Goal: Information Seeking & Learning: Learn about a topic

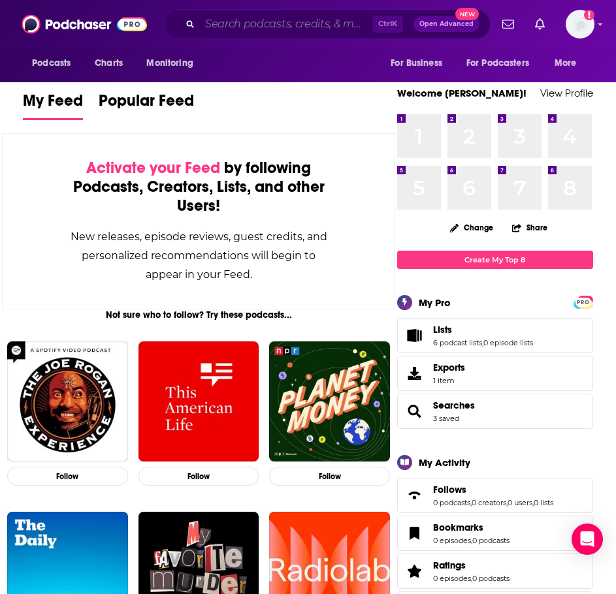
click at [297, 27] on input "Search podcasts, credits, & more..." at bounding box center [286, 24] width 172 height 21
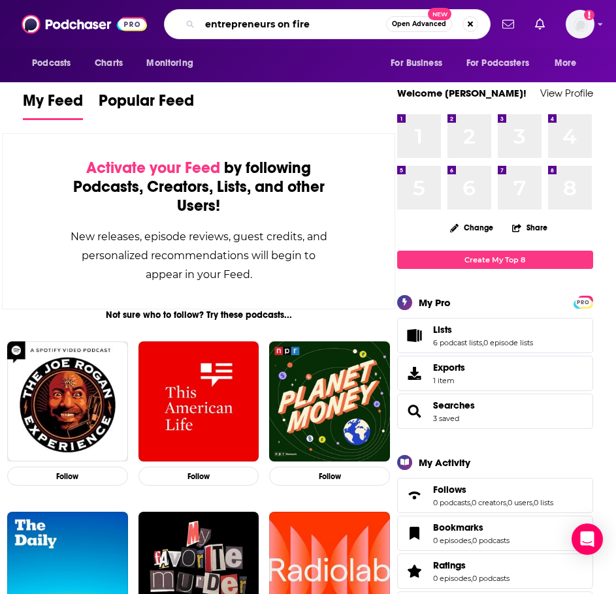
type input "entrepreneurs on fire"
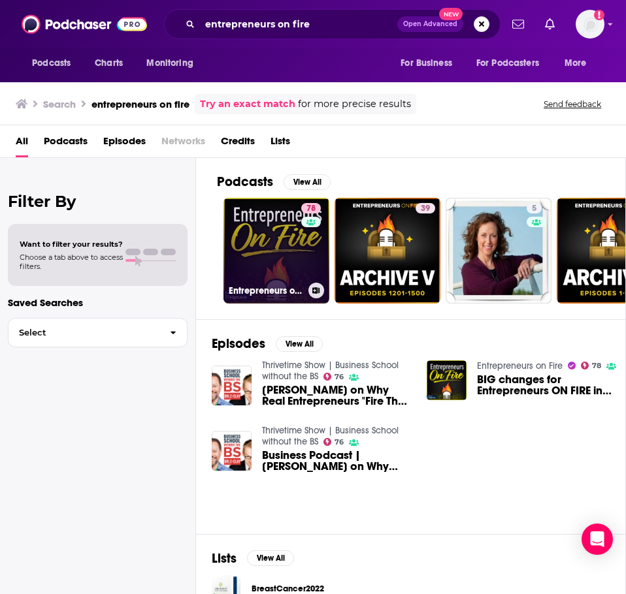
click at [274, 253] on link "78 Entrepreneurs on Fire" at bounding box center [276, 251] width 106 height 106
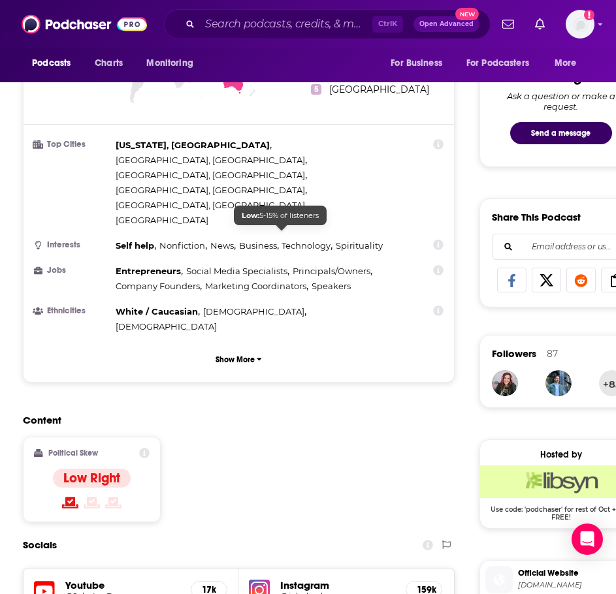
scroll to position [784, 0]
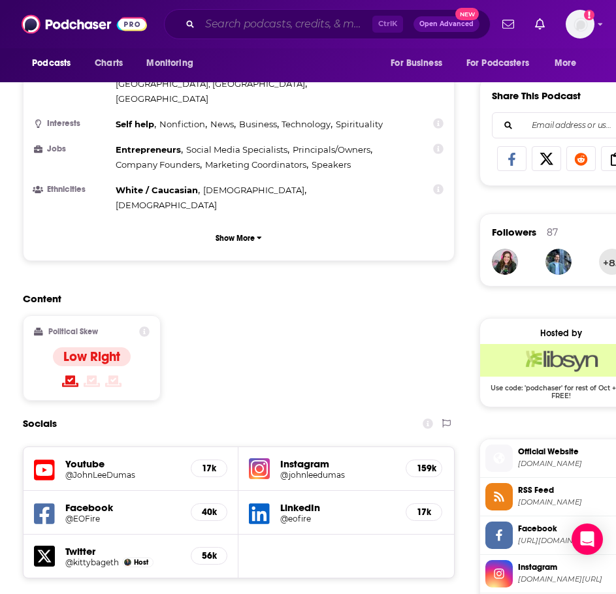
click at [273, 23] on input "Search podcasts, credits, & more..." at bounding box center [286, 24] width 172 height 21
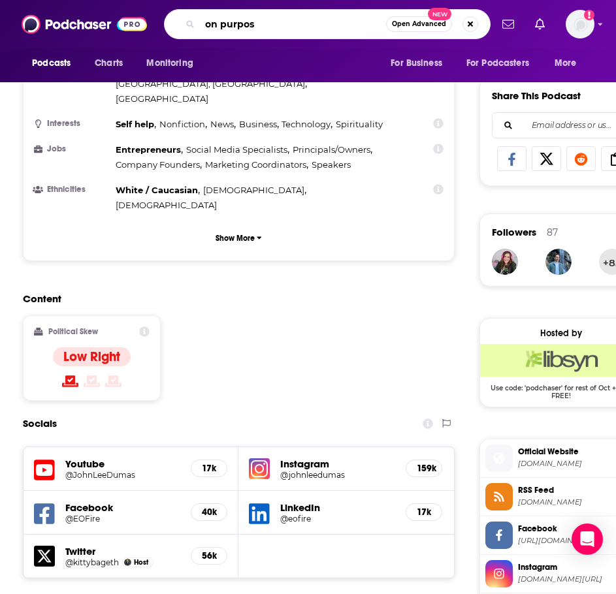
type input "on purpose"
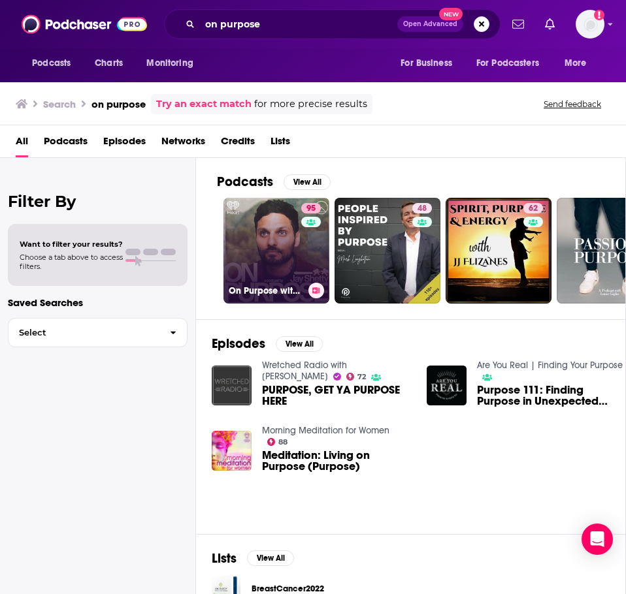
click at [274, 250] on link "95 On Purpose with [PERSON_NAME]" at bounding box center [276, 251] width 106 height 106
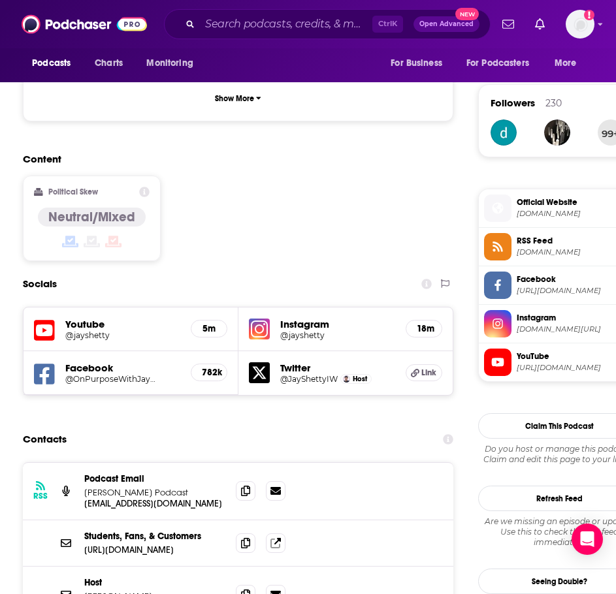
scroll to position [915, 0]
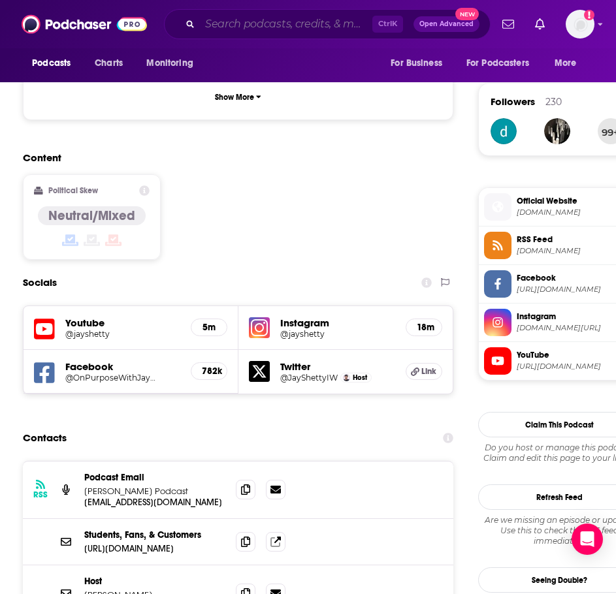
click at [285, 27] on input "Search podcasts, credits, & more..." at bounding box center [286, 24] width 172 height 21
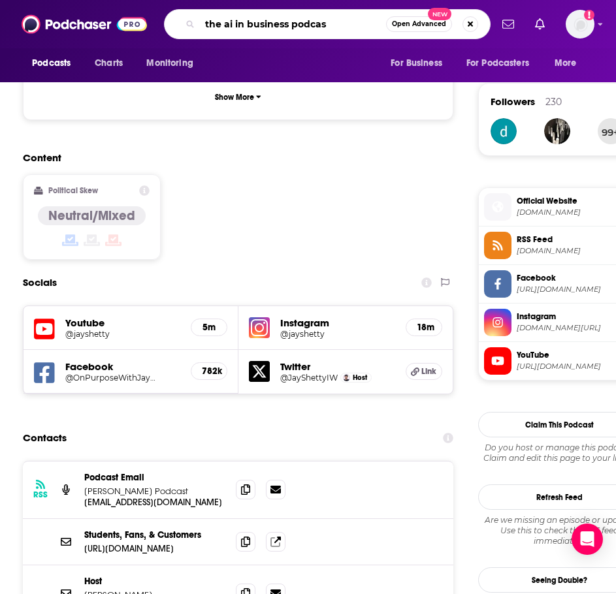
type input "the ai in business podcast"
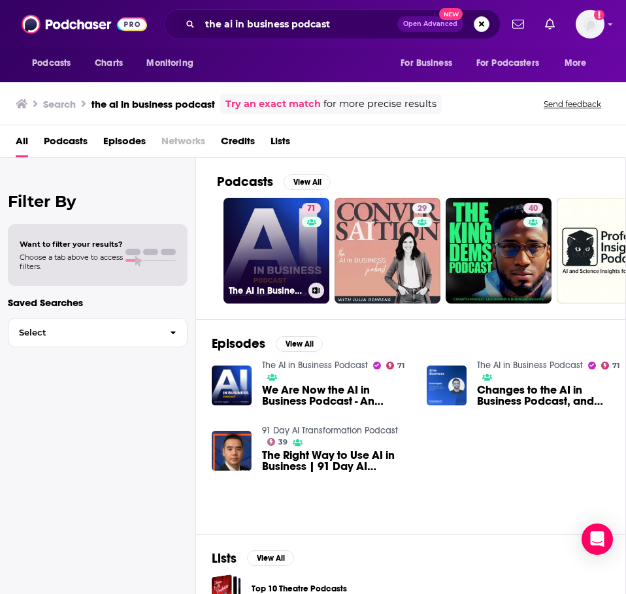
click at [257, 239] on link "71 The AI in Business Podcast" at bounding box center [276, 251] width 106 height 106
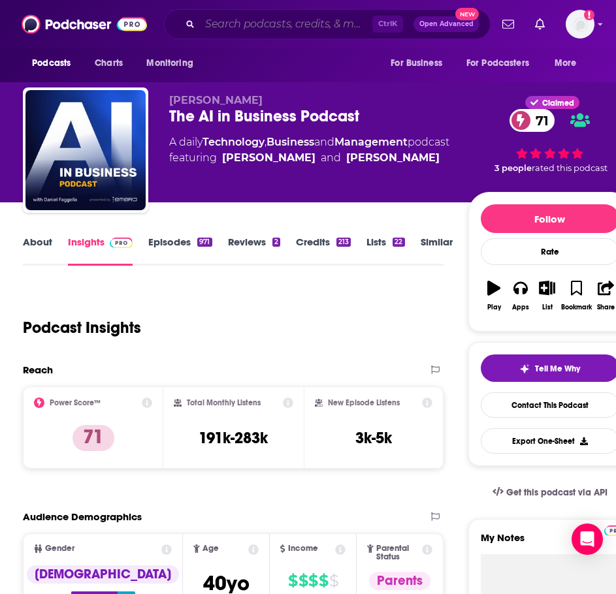
click at [261, 31] on input "Search podcasts, credits, & more..." at bounding box center [286, 24] width 172 height 21
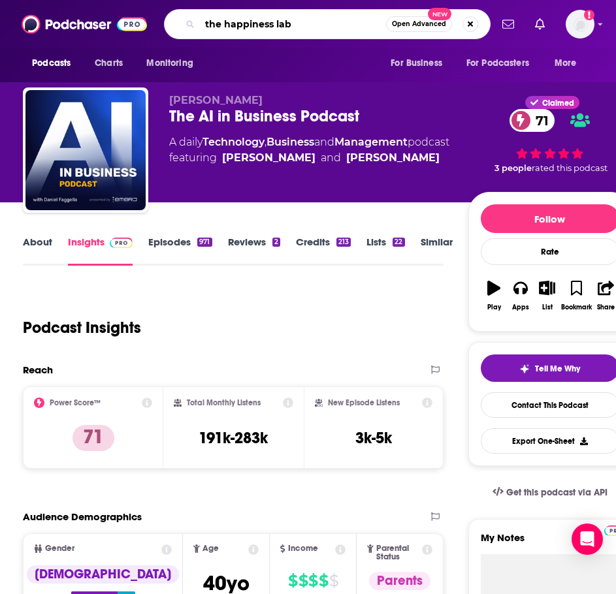
type input "the happiness lab"
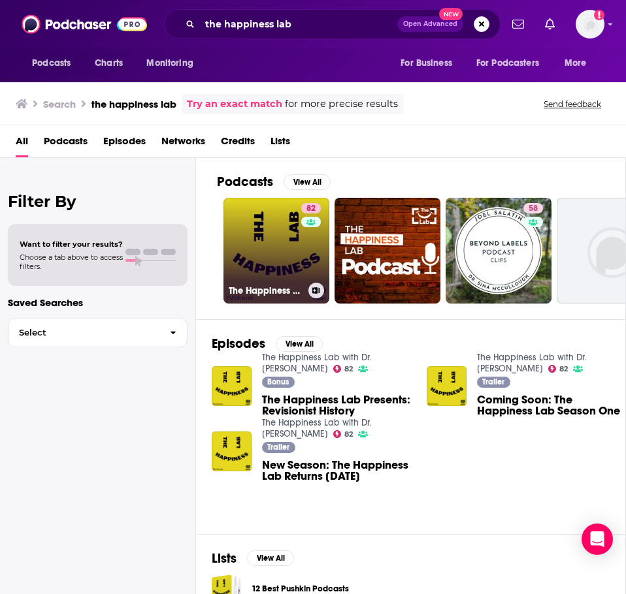
click at [240, 265] on link "82 The Happiness Lab with Dr. [PERSON_NAME]" at bounding box center [276, 251] width 106 height 106
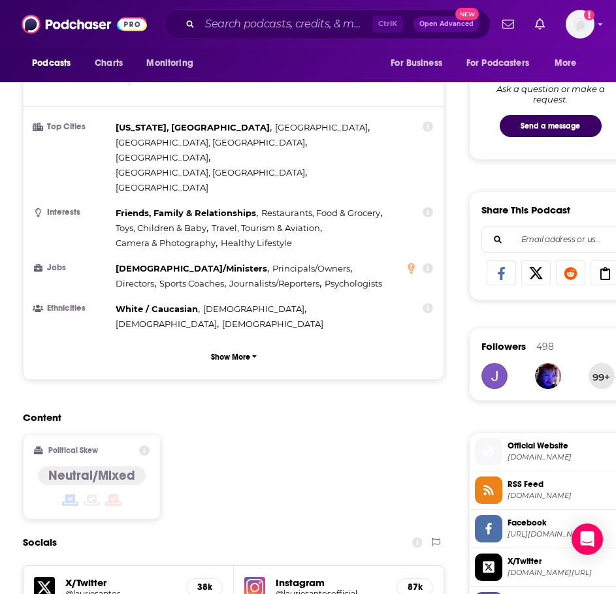
scroll to position [719, 0]
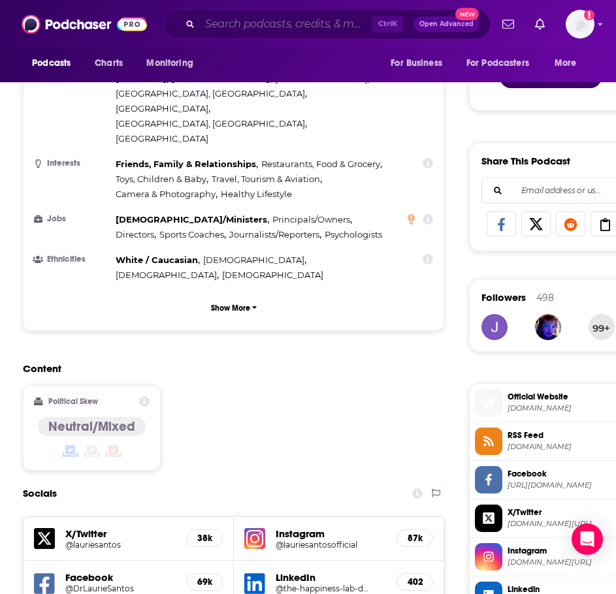
click at [292, 31] on input "Search podcasts, credits, & more..." at bounding box center [286, 24] width 172 height 21
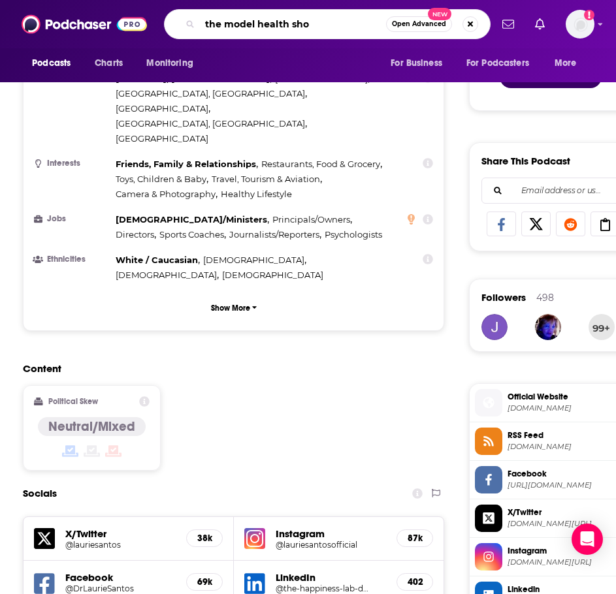
type input "the model health show"
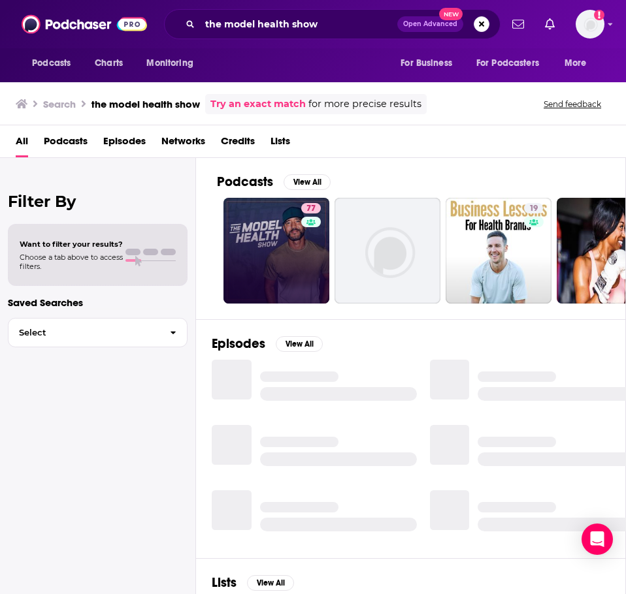
click at [250, 223] on link "77" at bounding box center [276, 251] width 106 height 106
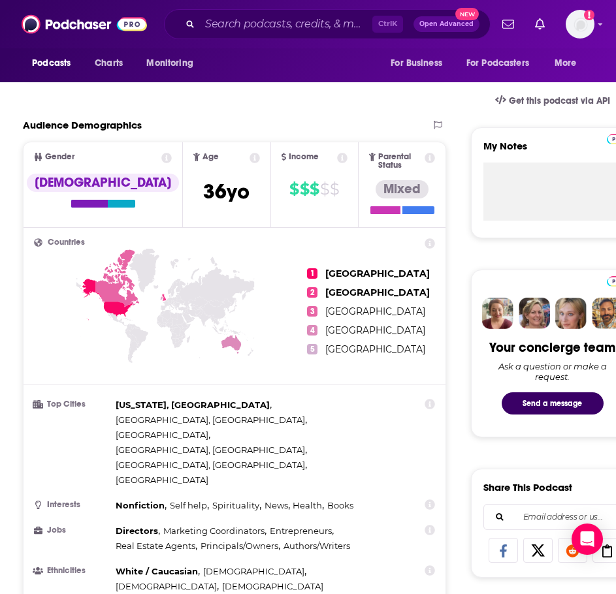
scroll to position [784, 0]
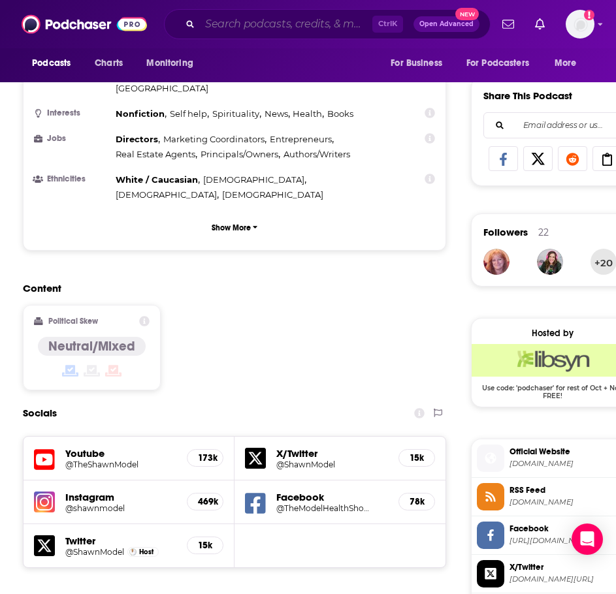
click at [300, 27] on input "Search podcasts, credits, & more..." at bounding box center [286, 24] width 172 height 21
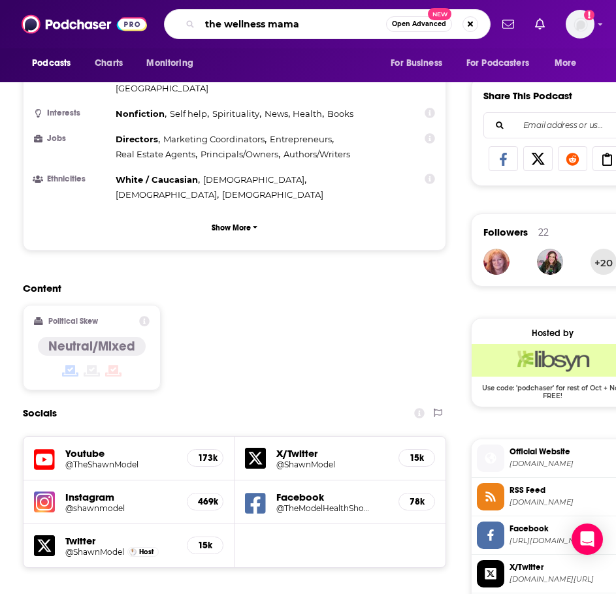
type input "the wellness mama"
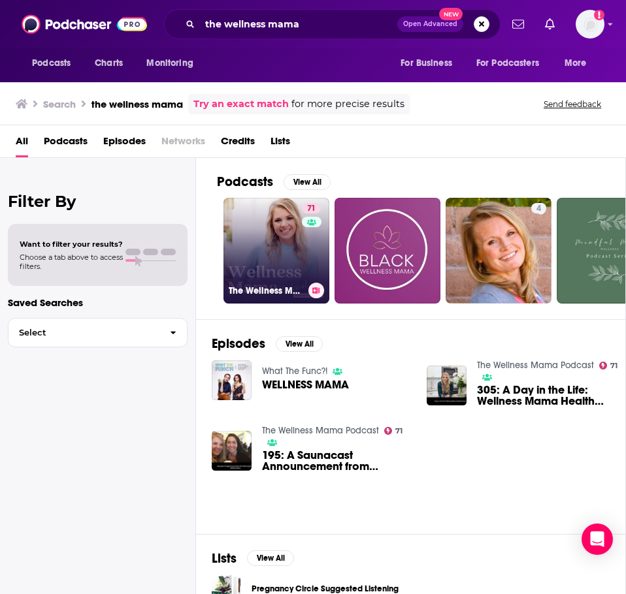
click at [255, 242] on link "71 The Wellness Mama Podcast" at bounding box center [276, 251] width 106 height 106
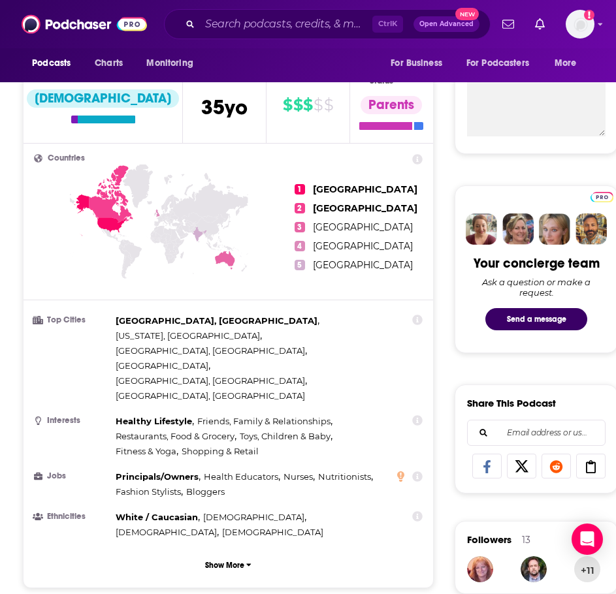
scroll to position [849, 0]
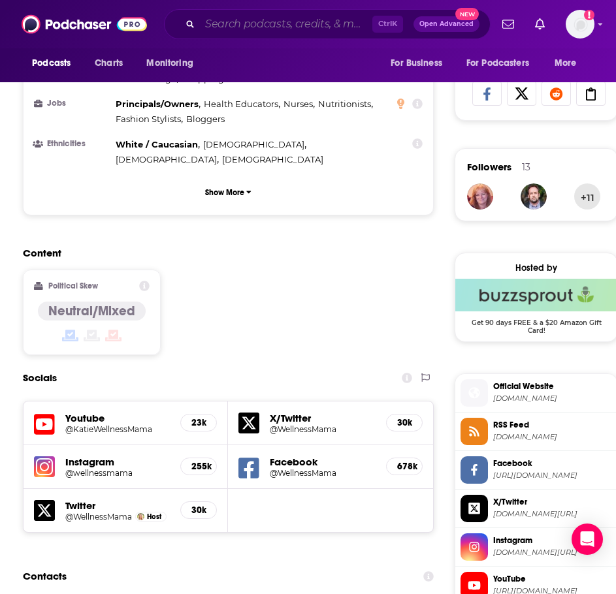
click at [236, 27] on input "Search podcasts, credits, & more..." at bounding box center [286, 24] width 172 height 21
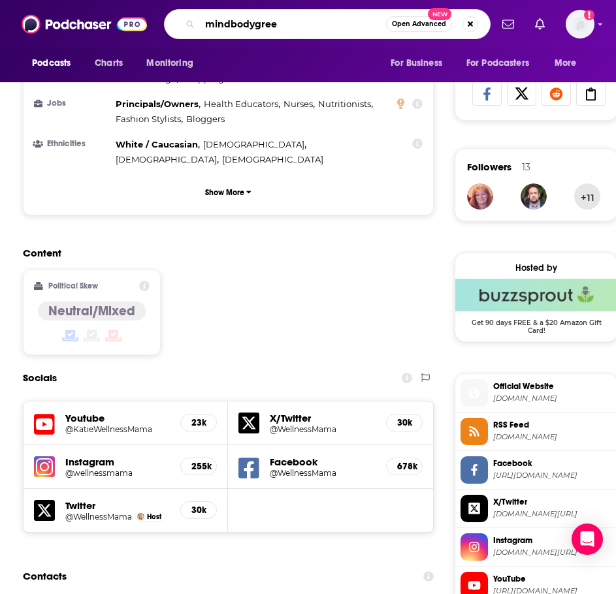
type input "mindbodygreen"
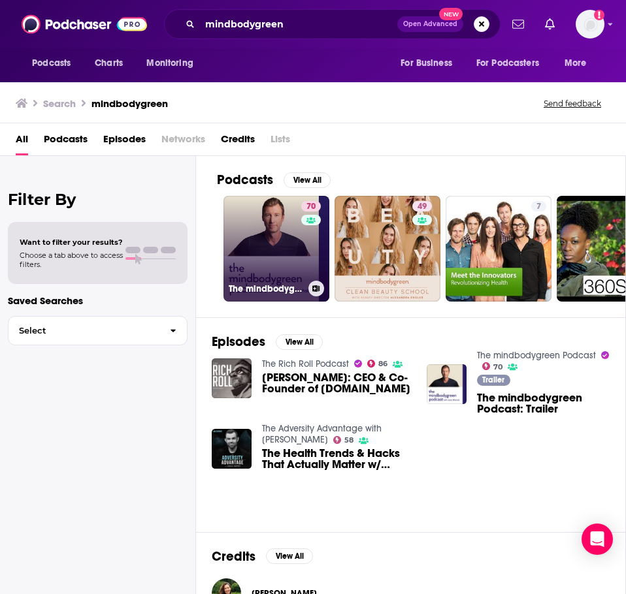
click at [260, 223] on link "70 The mindbodygreen Podcast" at bounding box center [276, 249] width 106 height 106
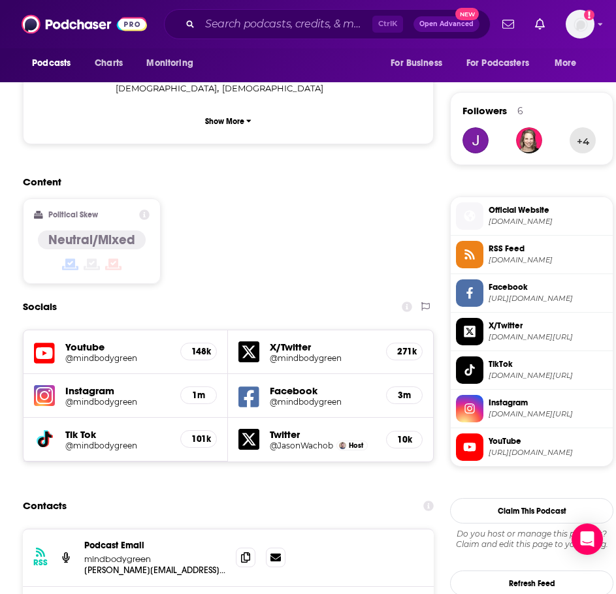
scroll to position [980, 0]
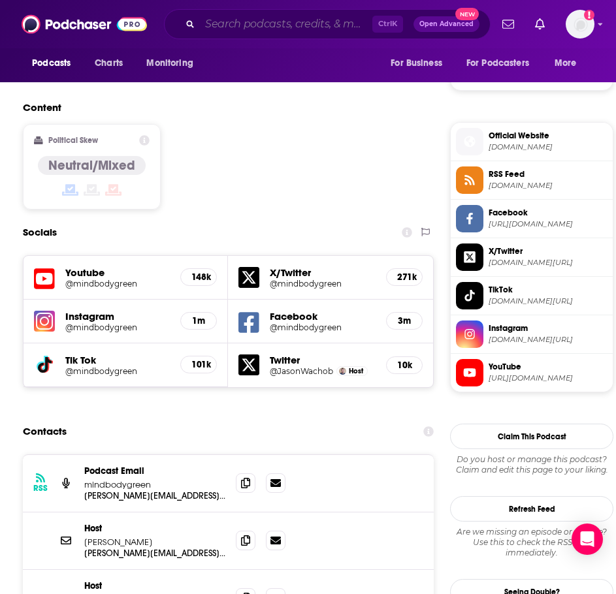
click at [329, 31] on input "Search podcasts, credits, & more..." at bounding box center [286, 24] width 172 height 21
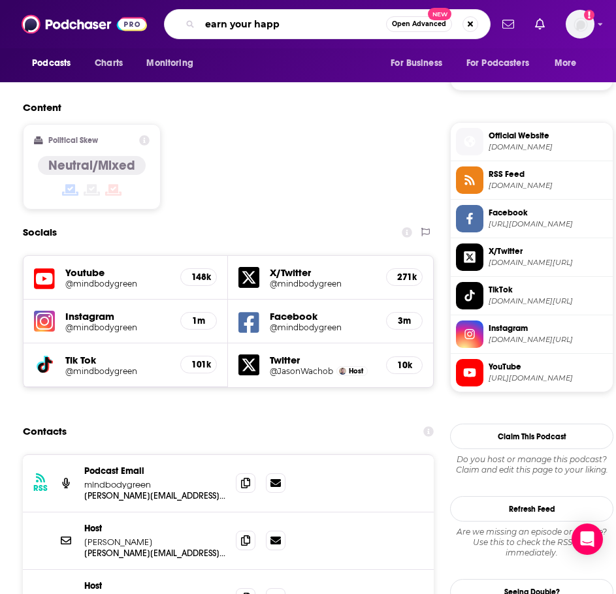
type input "earn your happy"
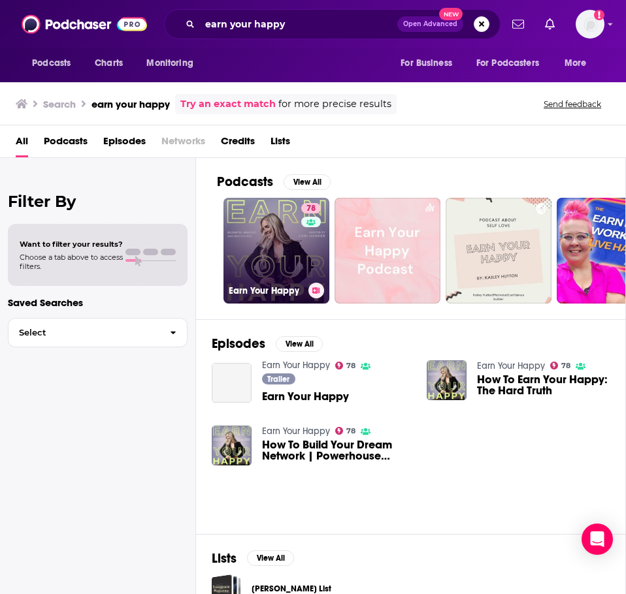
click at [272, 255] on link "78 Earn Your Happy" at bounding box center [276, 251] width 106 height 106
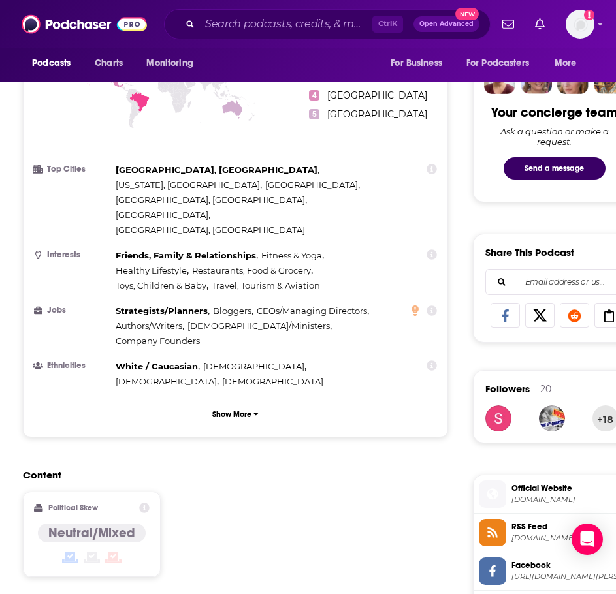
scroll to position [915, 0]
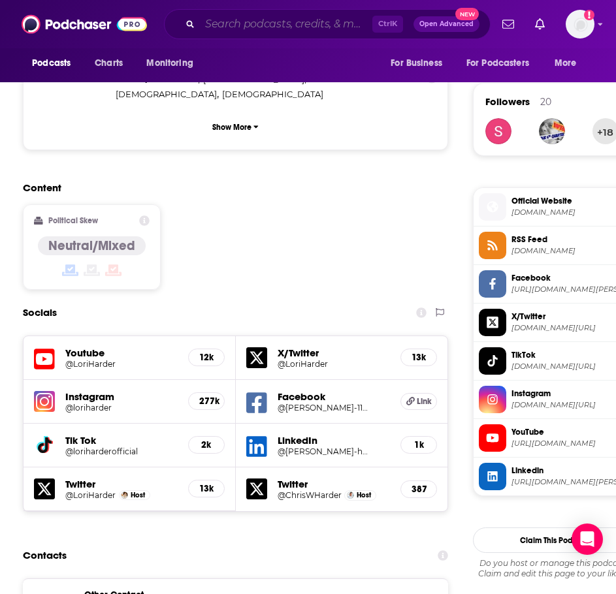
click at [225, 20] on input "Search podcasts, credits, & more..." at bounding box center [286, 24] width 172 height 21
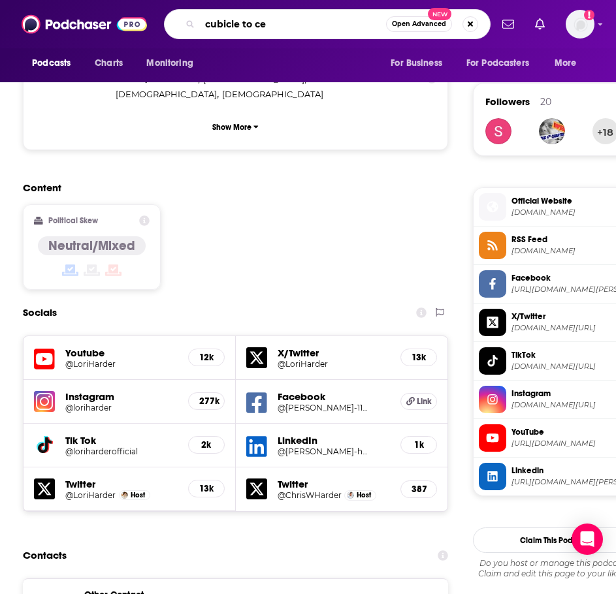
type input "cubicle to ceo"
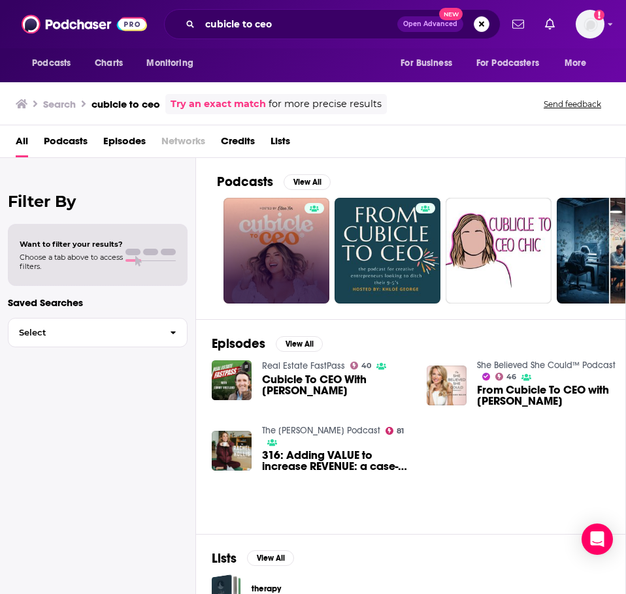
click at [242, 245] on link at bounding box center [276, 251] width 106 height 106
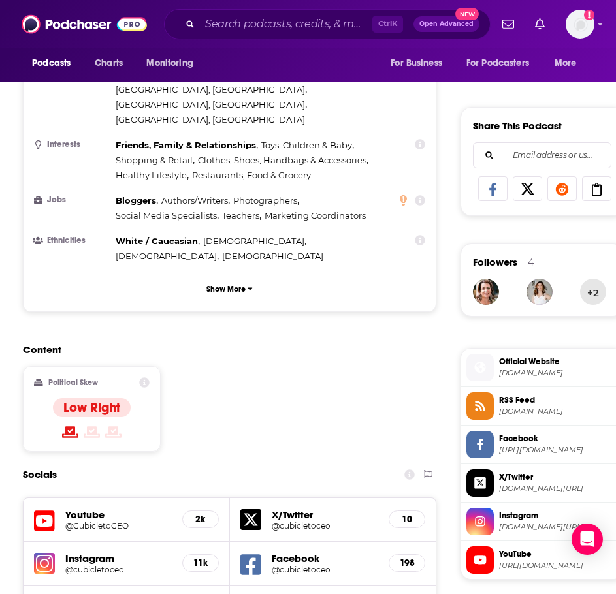
scroll to position [784, 0]
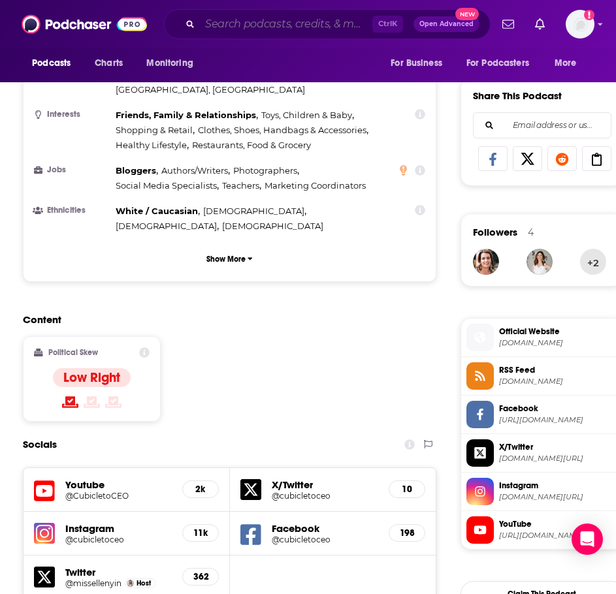
click at [282, 28] on input "Search podcasts, credits, & more..." at bounding box center [286, 24] width 172 height 21
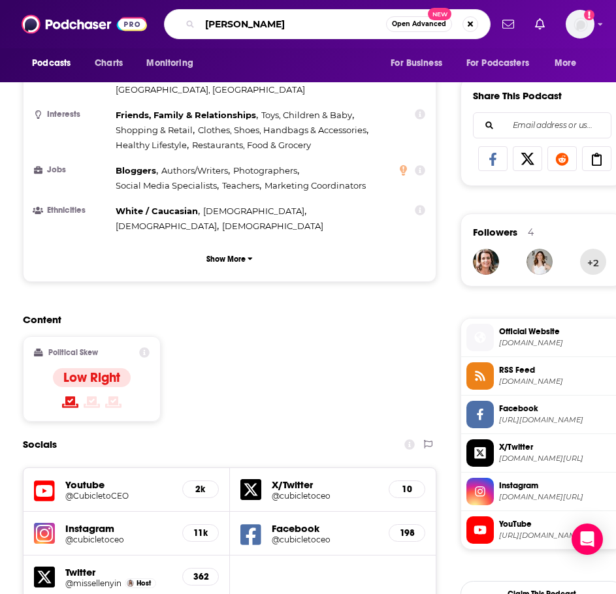
type input "[PERSON_NAME]"
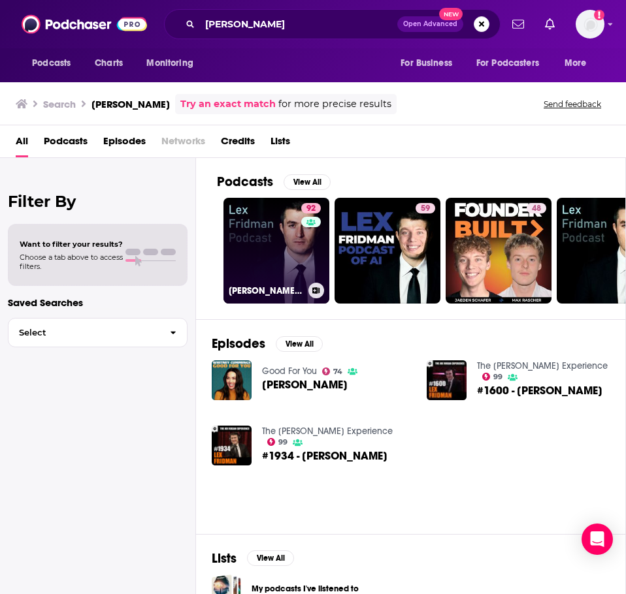
click at [247, 236] on link "92 [PERSON_NAME] Podcast" at bounding box center [276, 251] width 106 height 106
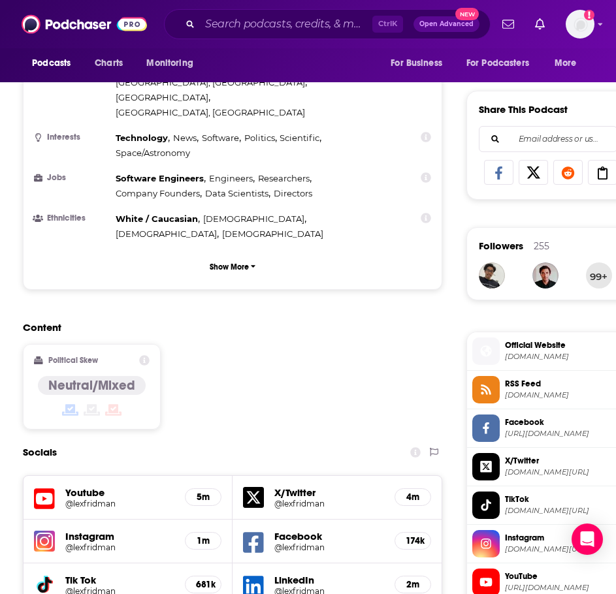
scroll to position [849, 0]
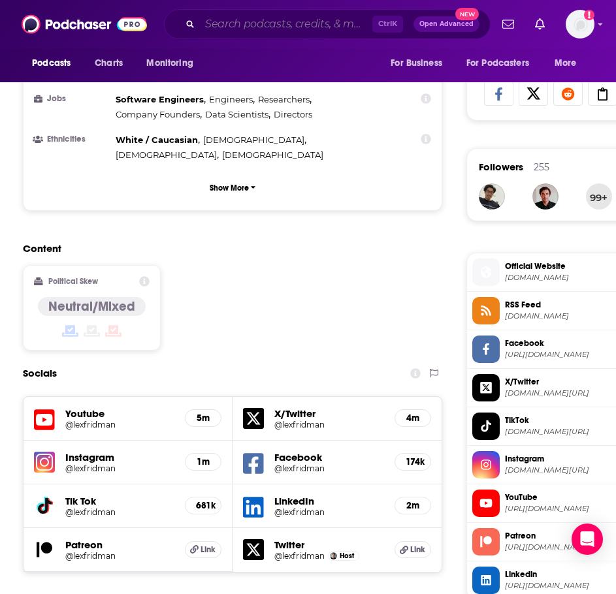
click at [269, 22] on input "Search podcasts, credits, & more..." at bounding box center [286, 24] width 172 height 21
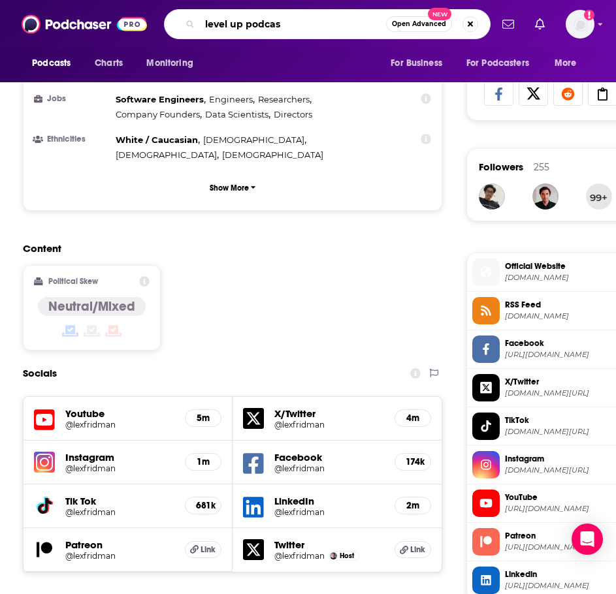
type input "level up podcast"
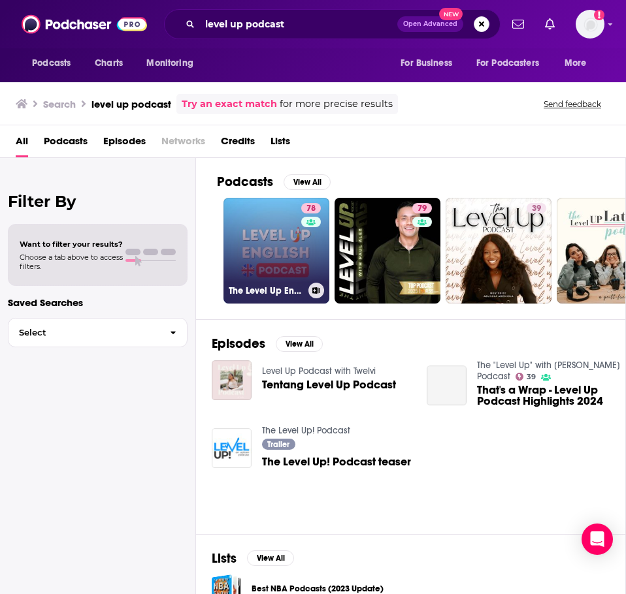
click at [253, 250] on link "78 The Level Up English Podcast" at bounding box center [276, 251] width 106 height 106
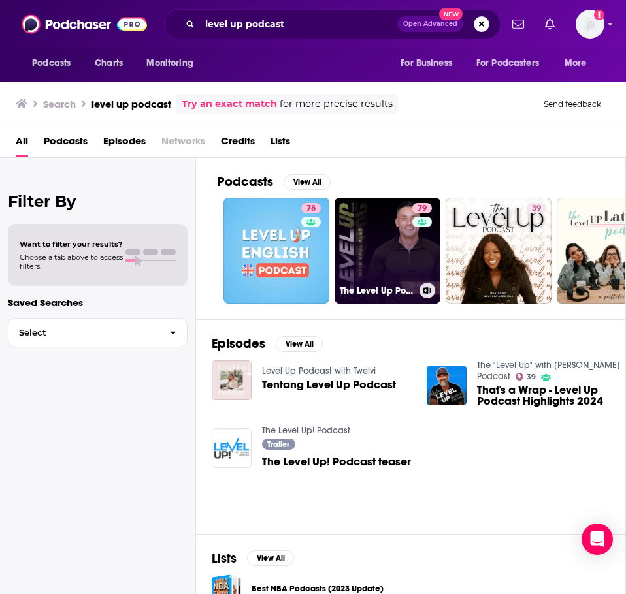
click at [372, 230] on link "79 The Level Up Podcast w/ [PERSON_NAME]" at bounding box center [387, 251] width 106 height 106
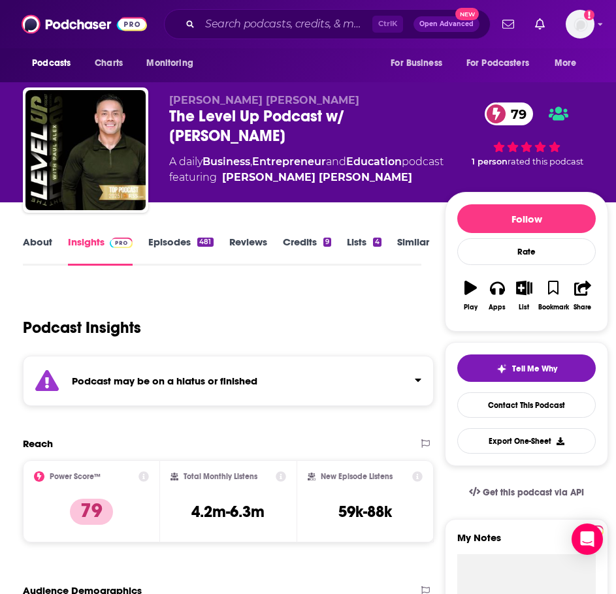
click at [225, 375] on strong "Podcast may be on a hiatus or finished" at bounding box center [165, 381] width 186 height 12
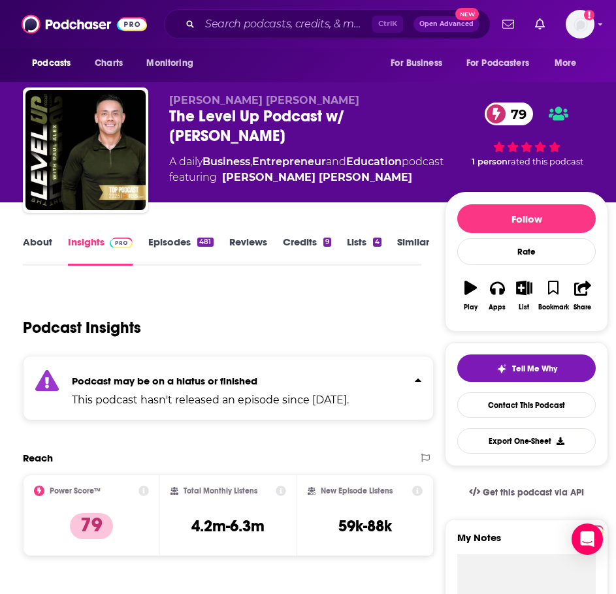
click at [225, 375] on strong "Podcast may be on a hiatus or finished" at bounding box center [165, 381] width 186 height 12
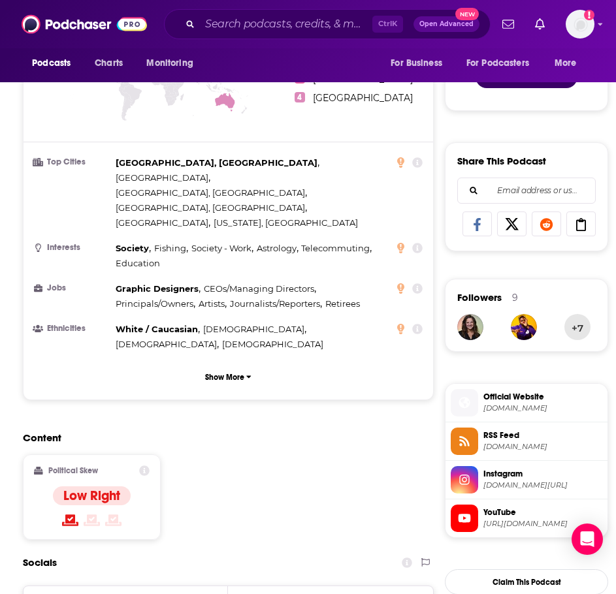
scroll to position [915, 0]
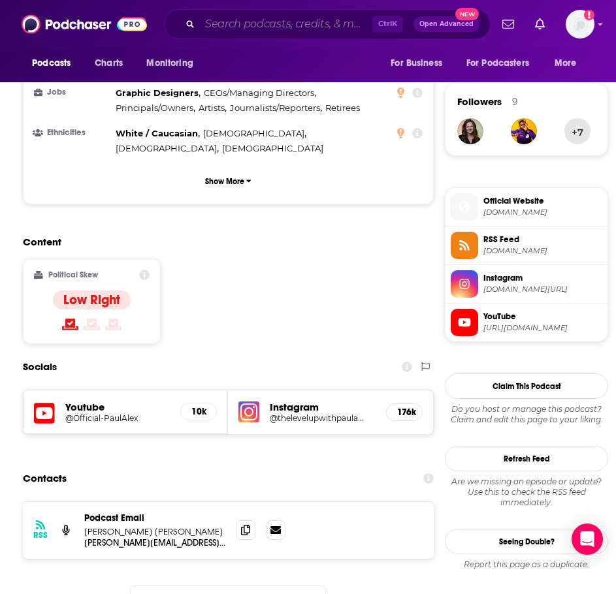
click at [222, 29] on input "Search podcasts, credits, & more..." at bounding box center [286, 24] width 172 height 21
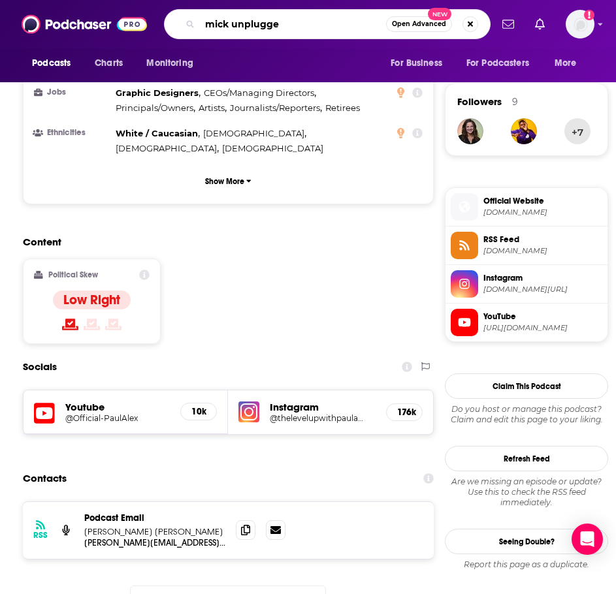
type input "mick unplugged"
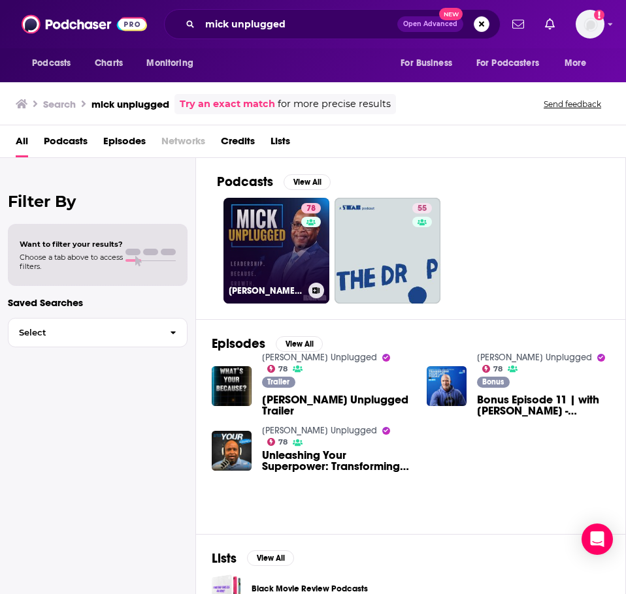
click at [268, 258] on link "78 [PERSON_NAME] Unplugged" at bounding box center [276, 251] width 106 height 106
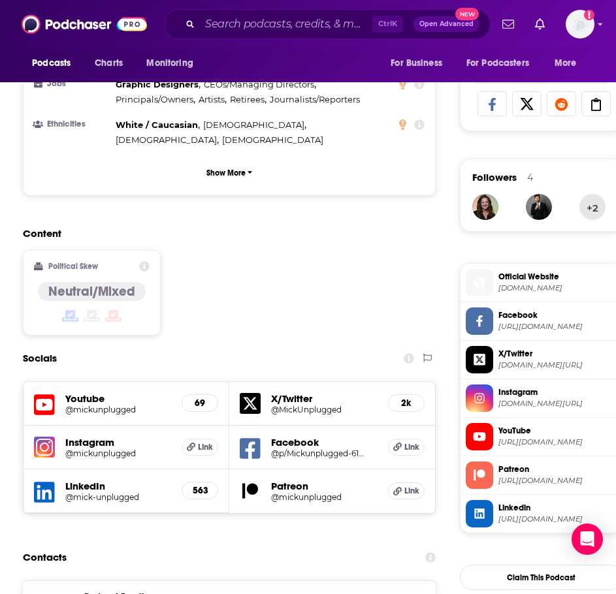
scroll to position [915, 0]
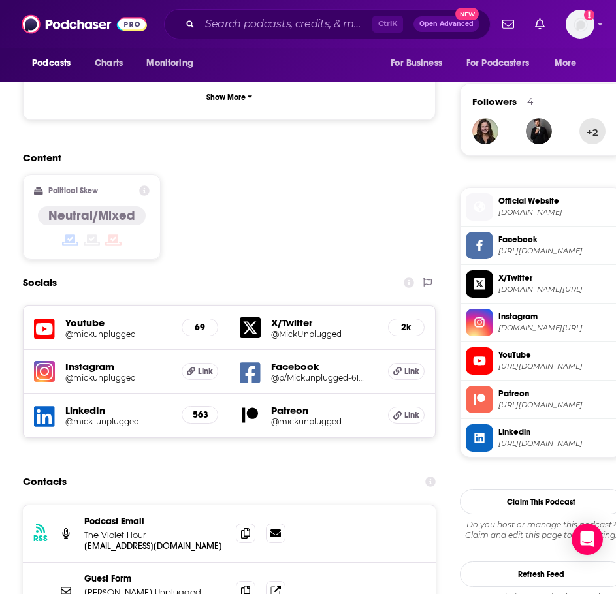
click at [110, 373] on h5 "@mickunplugged" at bounding box center [112, 378] width 94 height 10
click at [282, 28] on input "Search podcasts, credits, & more..." at bounding box center [286, 24] width 172 height 21
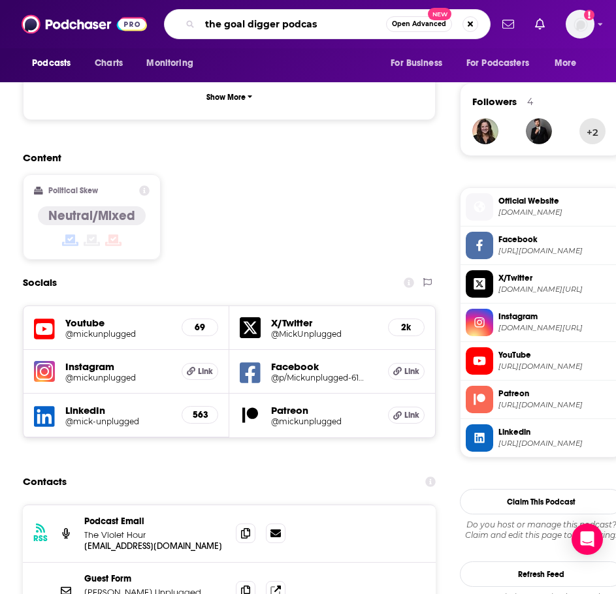
type input "the goal digger podcast"
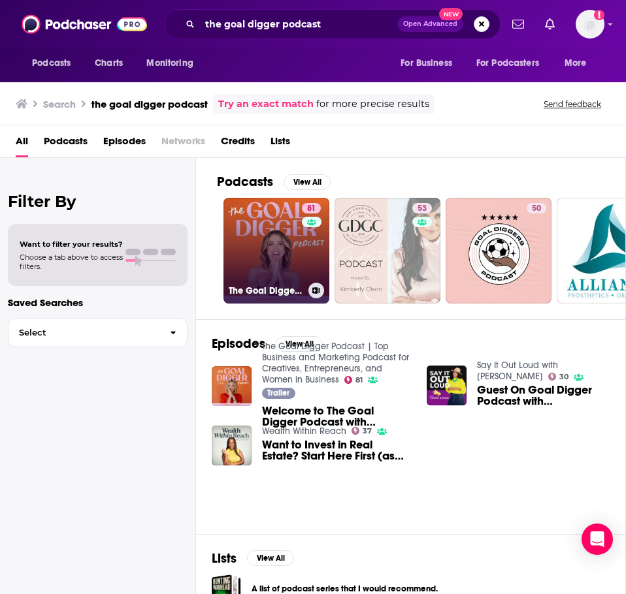
click at [239, 223] on link "81 The Goal Digger Podcast | Top Business and Marketing Podcast for Creatives, …" at bounding box center [276, 251] width 106 height 106
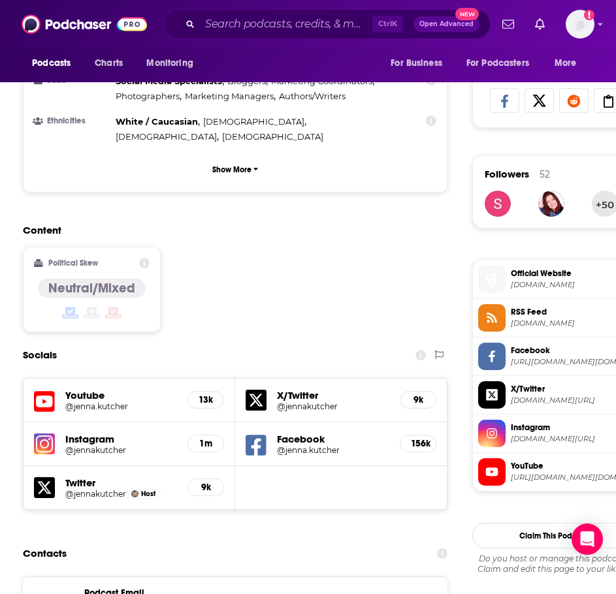
scroll to position [849, 0]
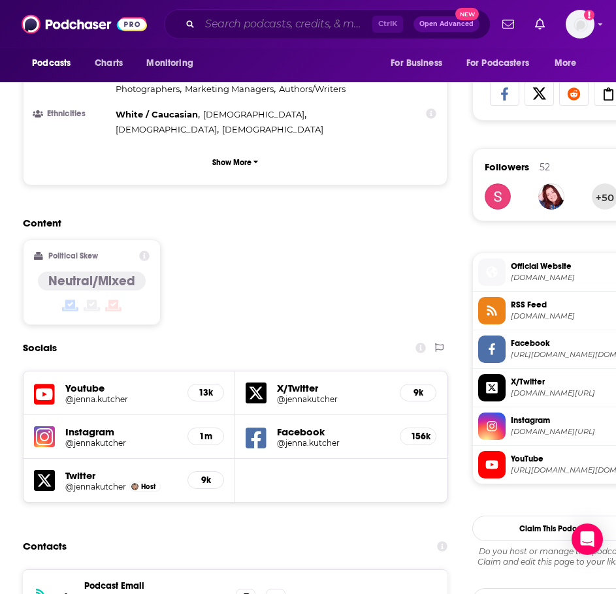
click at [251, 27] on input "Search podcasts, credits, & more..." at bounding box center [286, 24] width 172 height 21
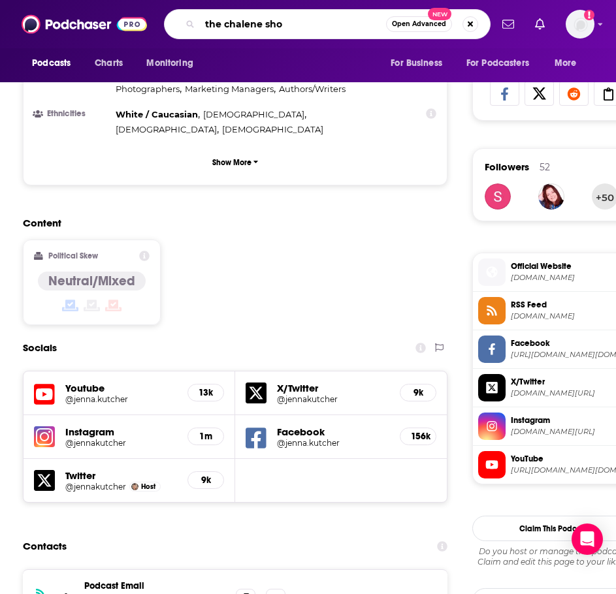
type input "the chalene show"
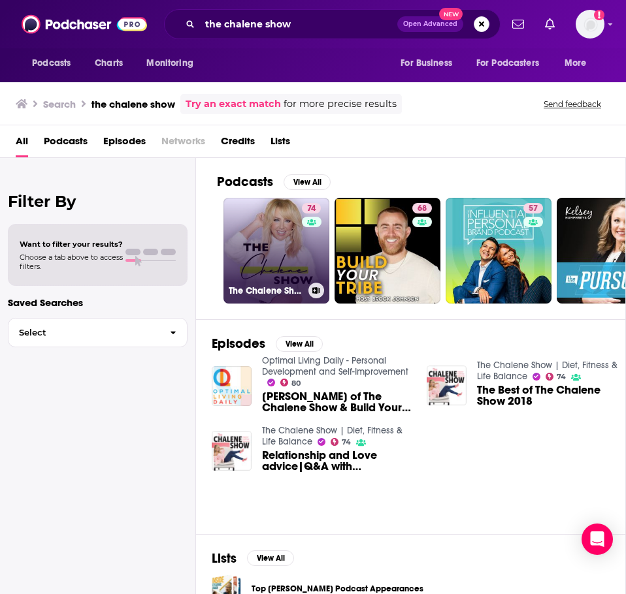
click at [253, 225] on link "74 The Chalene Show | Diet, Fitness & Life Balance" at bounding box center [276, 251] width 106 height 106
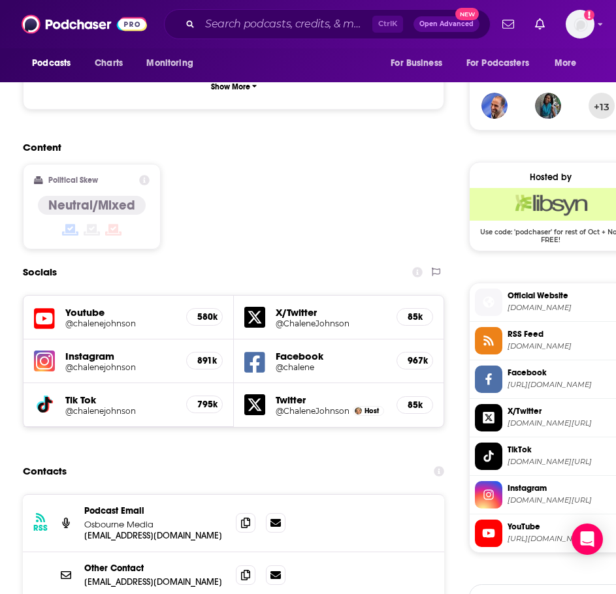
scroll to position [1045, 0]
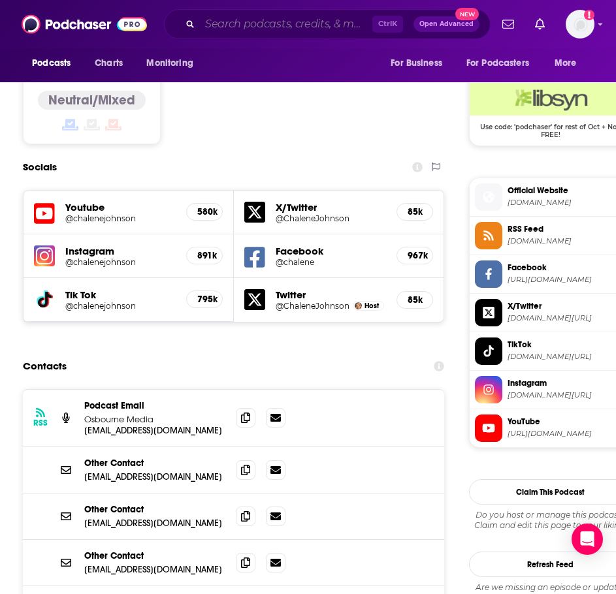
click at [242, 32] on input "Search podcasts, credits, & more..." at bounding box center [286, 24] width 172 height 21
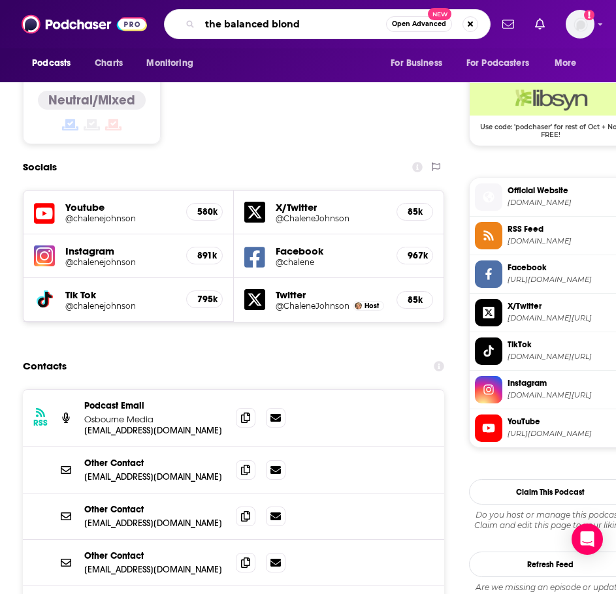
type input "the balanced blonde"
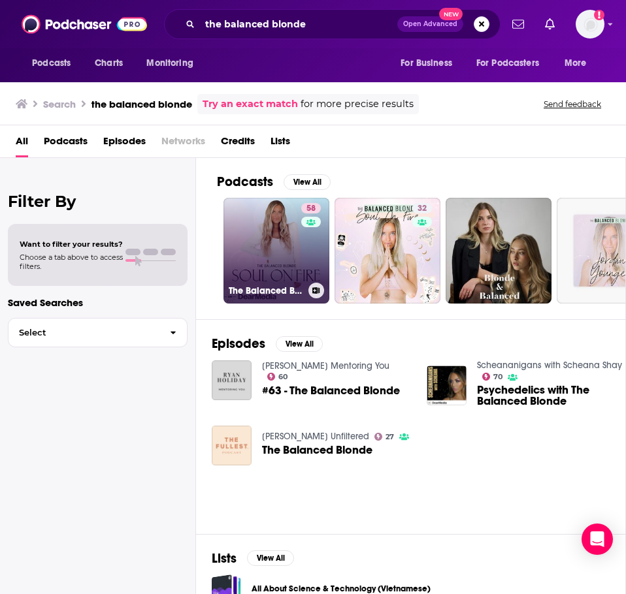
click at [252, 254] on link "58 The Balanced Blonde // Soul On Fire" at bounding box center [276, 251] width 106 height 106
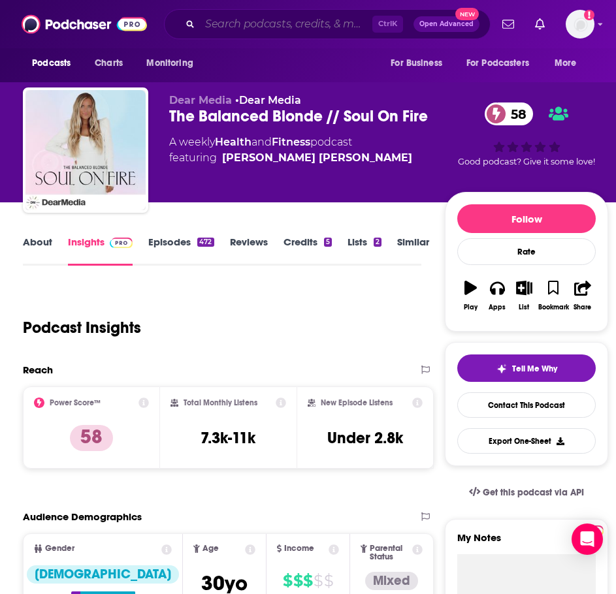
click at [243, 18] on input "Search podcasts, credits, & more..." at bounding box center [286, 24] width 172 height 21
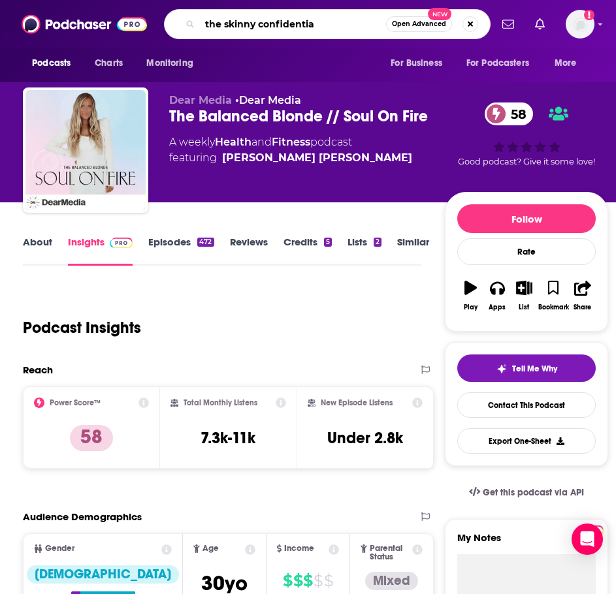
type input "the skinny confidential"
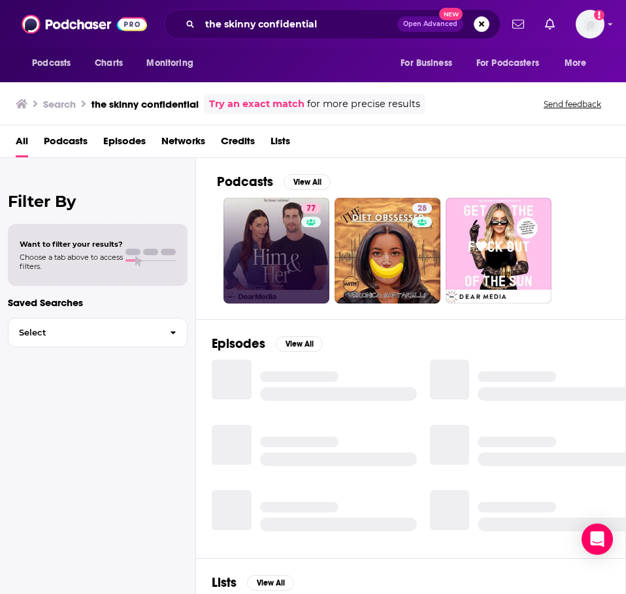
click at [256, 237] on link "77" at bounding box center [276, 251] width 106 height 106
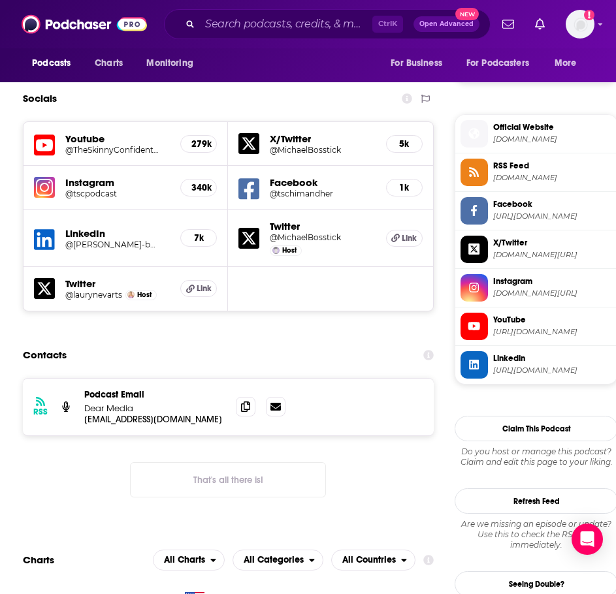
scroll to position [915, 0]
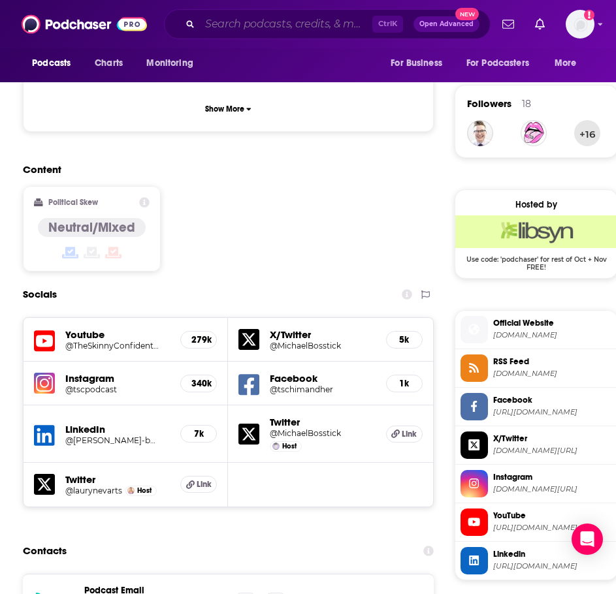
click at [297, 29] on input "Search podcasts, credits, & more..." at bounding box center [286, 24] width 172 height 21
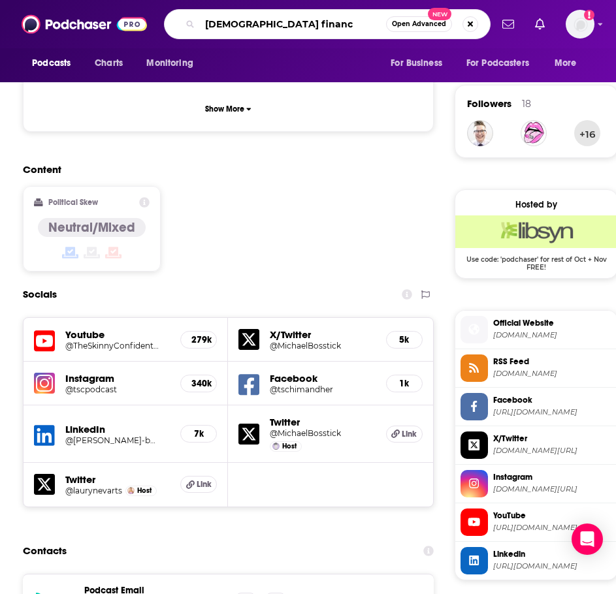
type input "[DEMOGRAPHIC_DATA] finance"
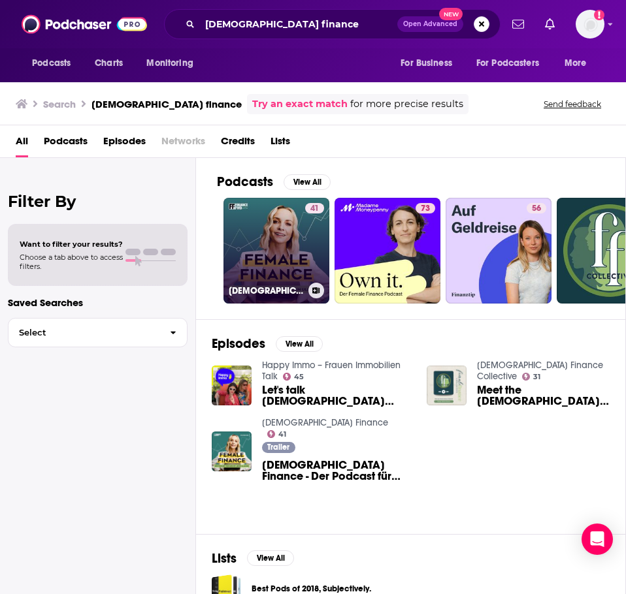
click at [244, 274] on link "41 [DEMOGRAPHIC_DATA] Finance" at bounding box center [276, 251] width 106 height 106
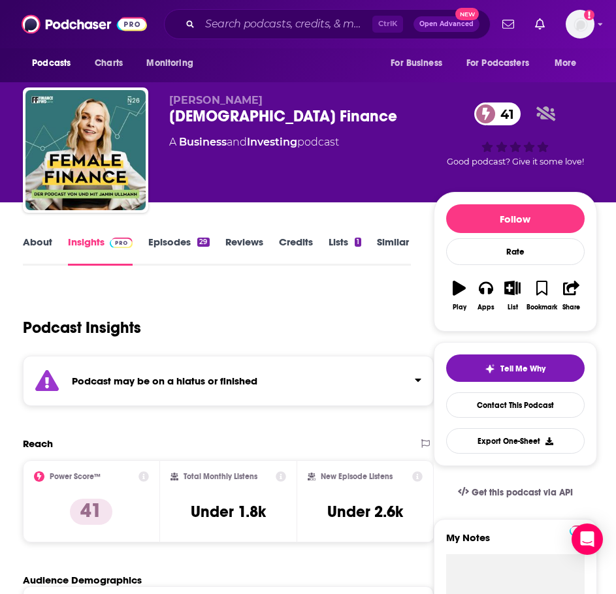
click at [261, 386] on div "Podcast may be on a hiatus or finished" at bounding box center [228, 381] width 411 height 50
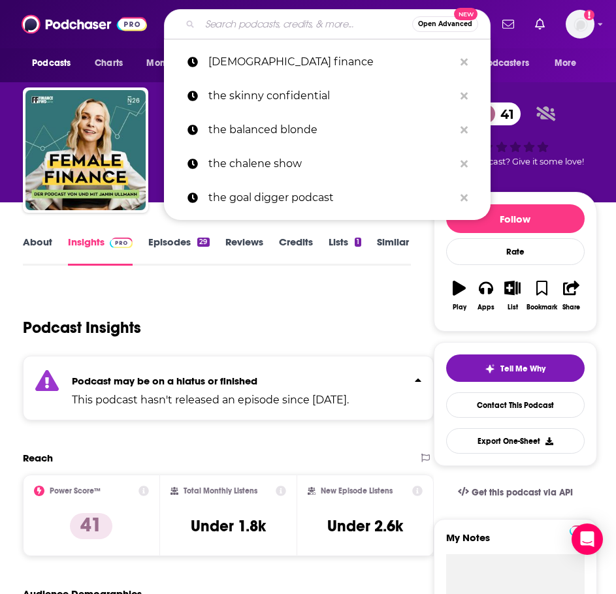
click at [256, 18] on input "Search podcasts, credits, & more..." at bounding box center [306, 24] width 212 height 21
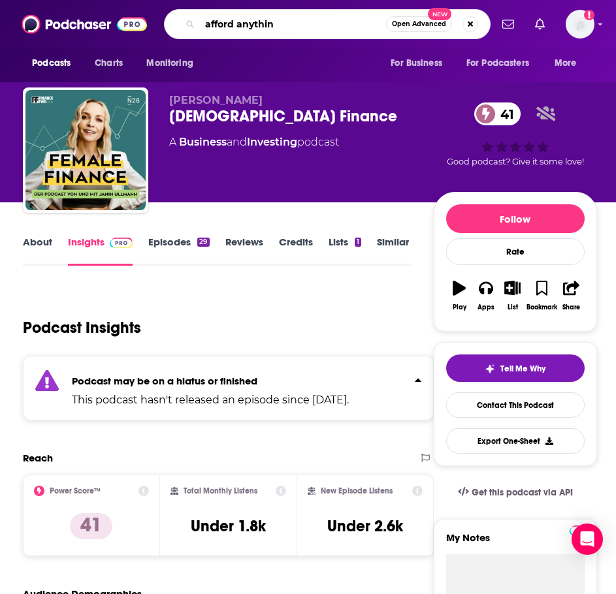
type input "afford anything"
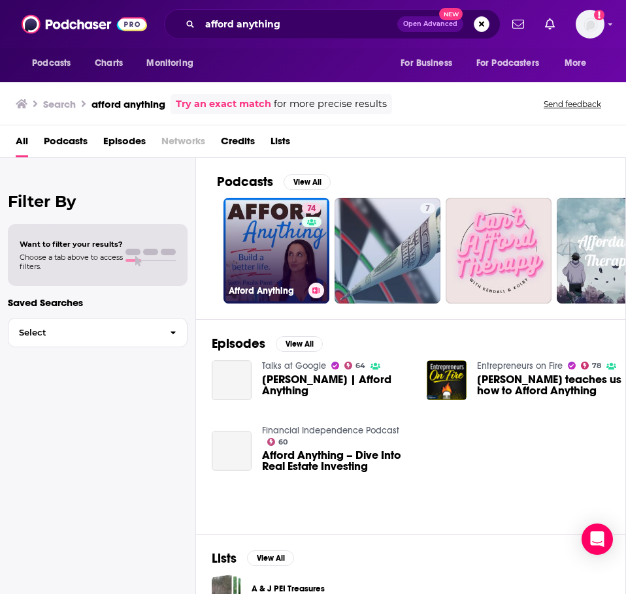
click at [263, 218] on link "74 Afford Anything" at bounding box center [276, 251] width 106 height 106
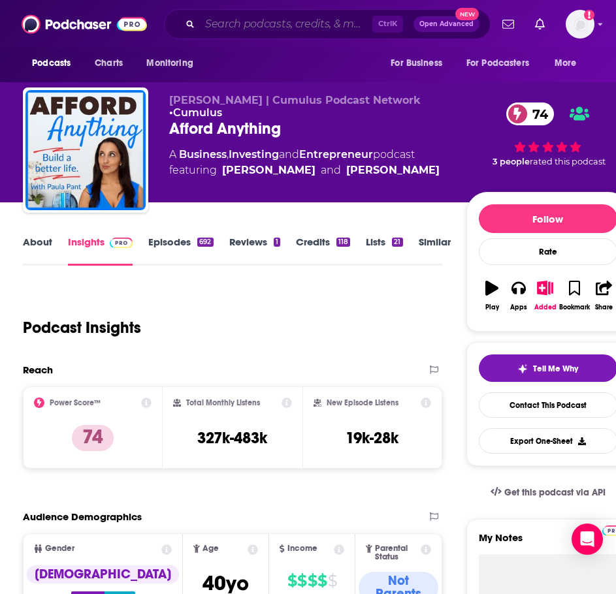
click at [321, 18] on input "Search podcasts, credits, & more..." at bounding box center [286, 24] width 172 height 21
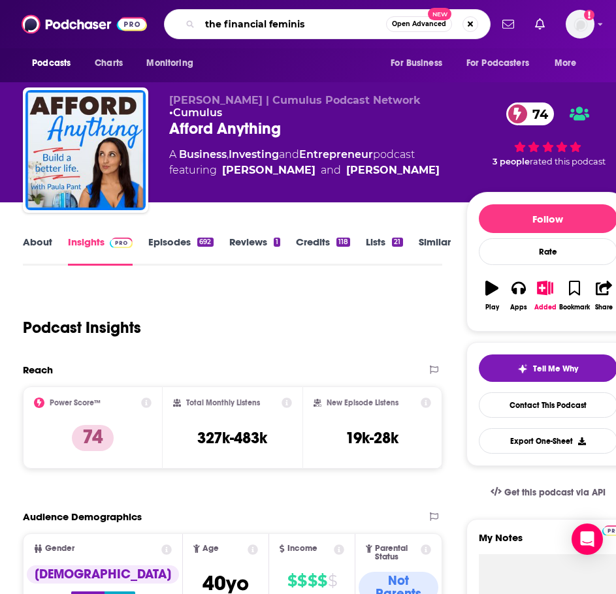
type input "the financial feminist"
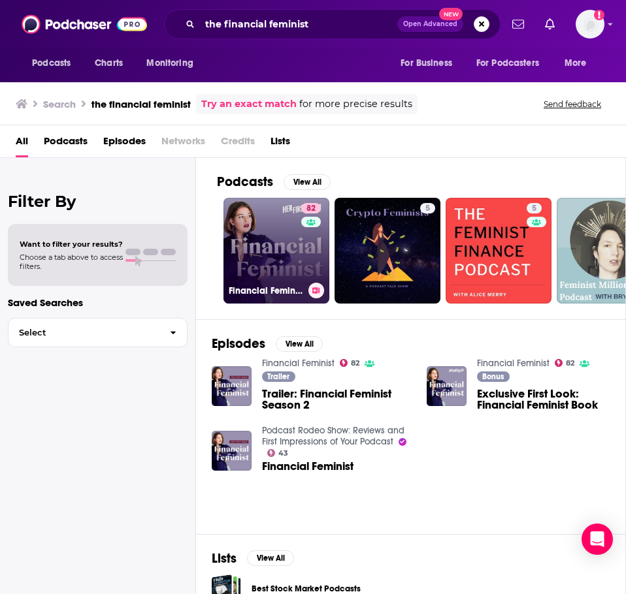
click at [265, 240] on link "82 Financial Feminist" at bounding box center [276, 251] width 106 height 106
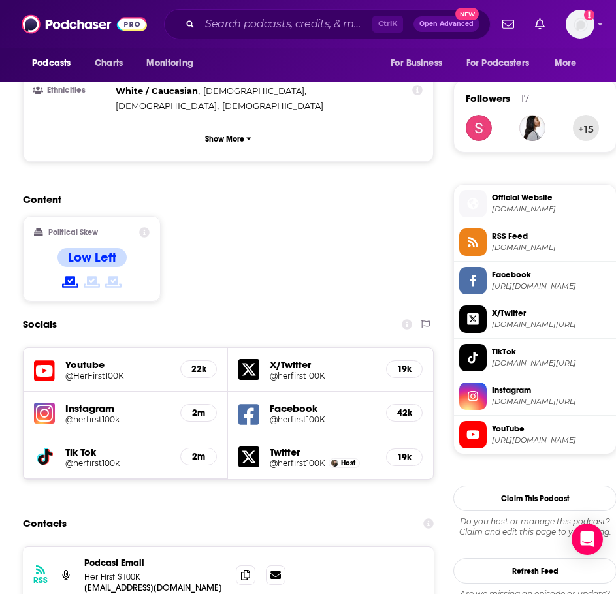
scroll to position [980, 0]
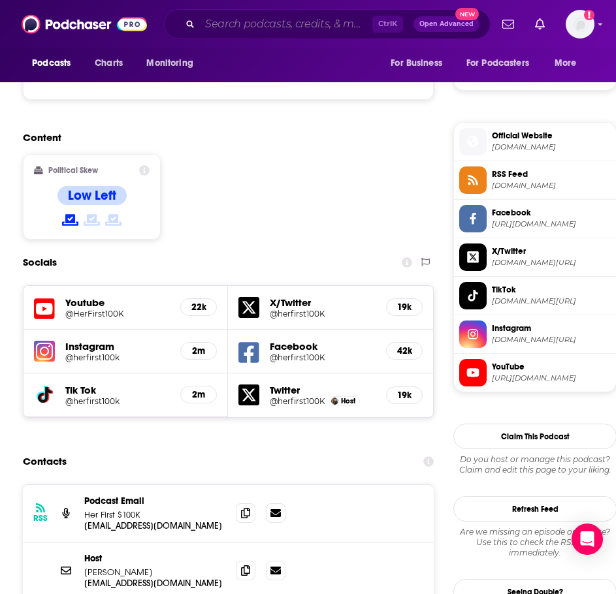
click at [279, 20] on input "Search podcasts, credits, & more..." at bounding box center [286, 24] width 172 height 21
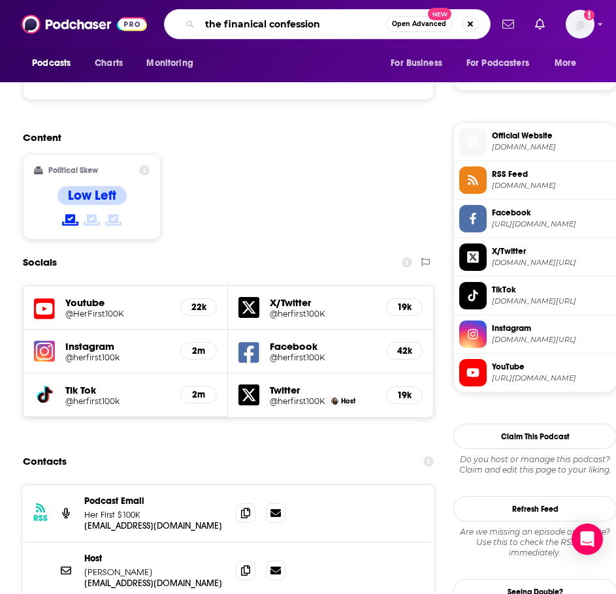
type input "the finanical confessions"
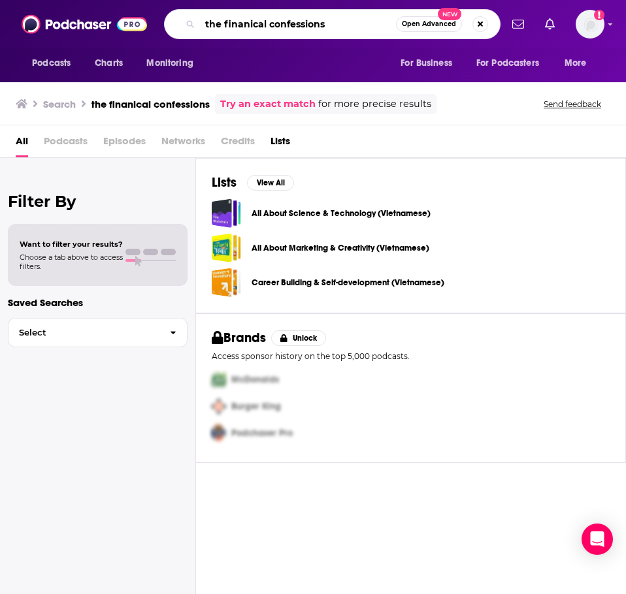
click at [256, 25] on input "the finanical confessions" at bounding box center [298, 24] width 196 height 21
type input "the financial confessions"
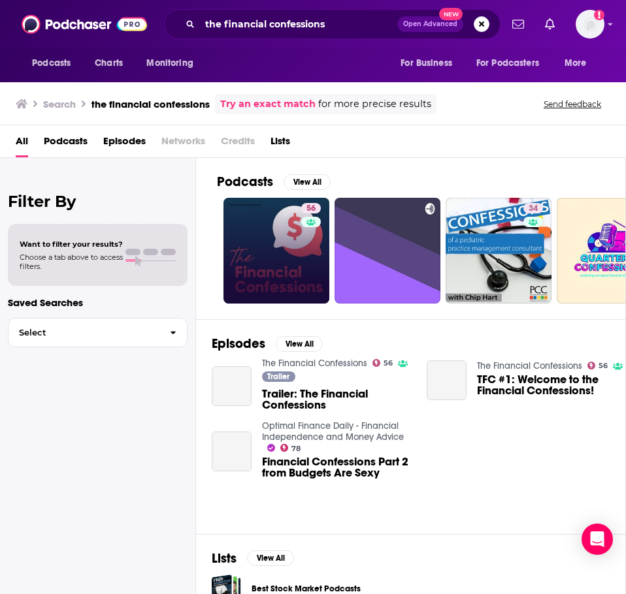
click at [246, 248] on link "56" at bounding box center [276, 251] width 106 height 106
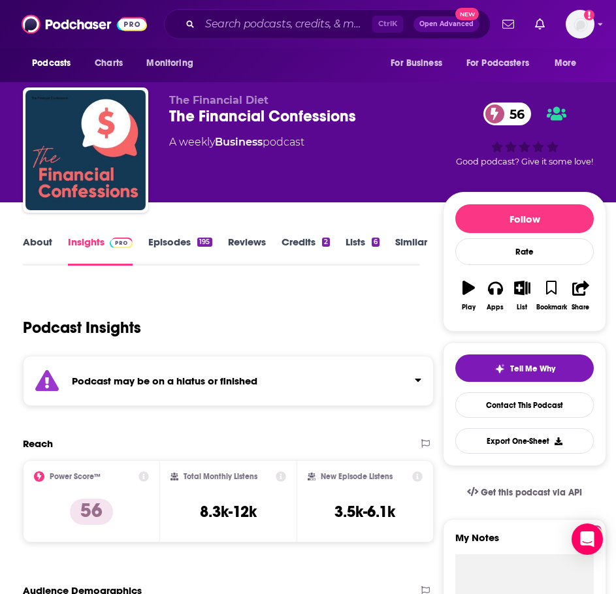
click at [276, 378] on div "Podcast may be on a hiatus or finished" at bounding box center [228, 381] width 411 height 50
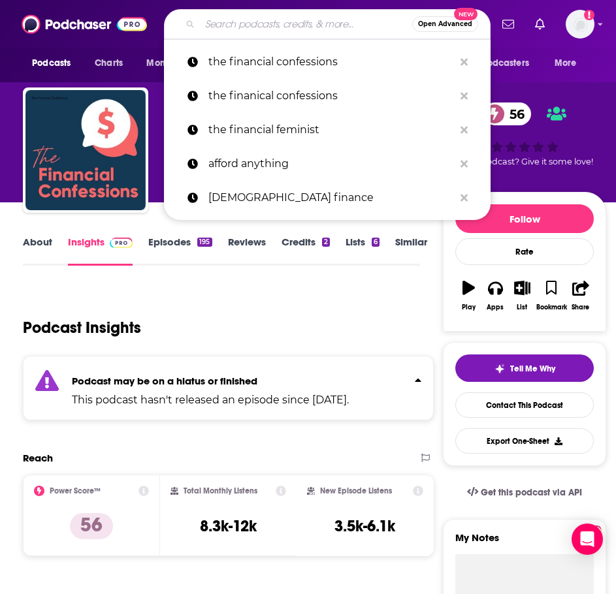
click at [261, 14] on input "Search podcasts, credits, & more..." at bounding box center [306, 24] width 212 height 21
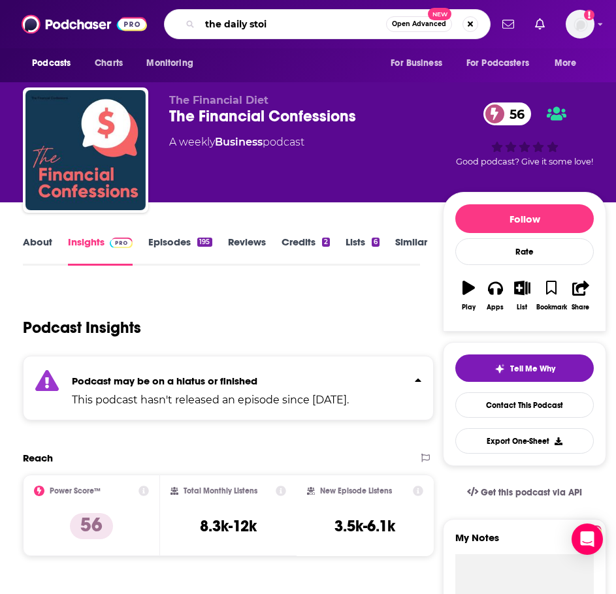
type input "the daily stoic"
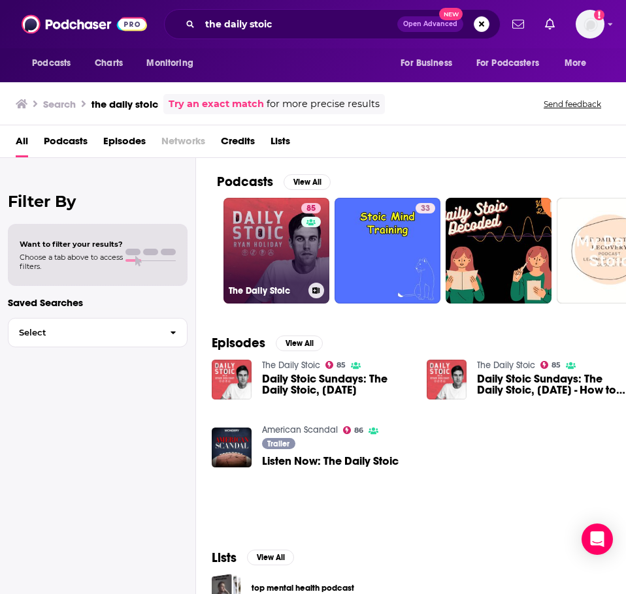
click at [256, 252] on link "85 The Daily Stoic" at bounding box center [276, 251] width 106 height 106
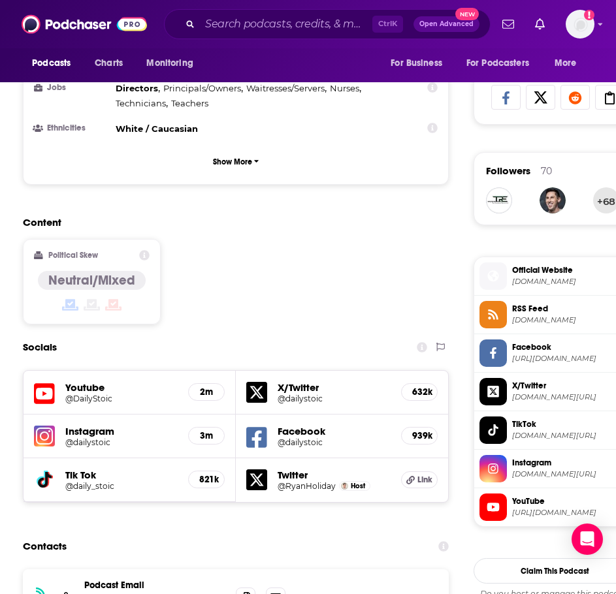
scroll to position [849, 0]
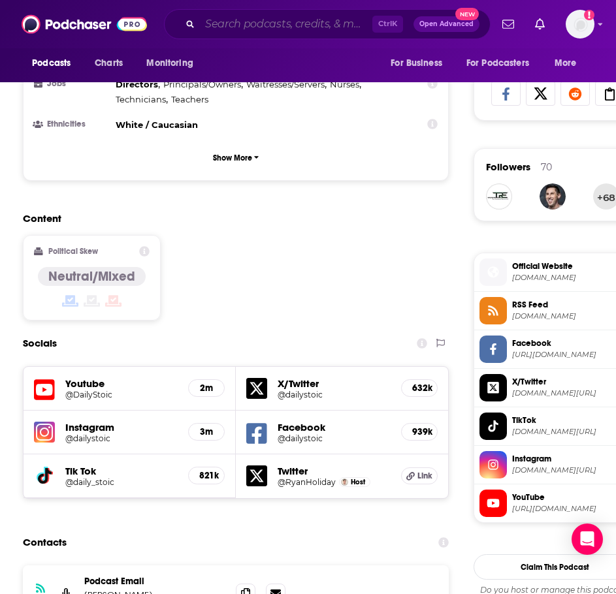
click at [279, 26] on input "Search podcasts, credits, & more..." at bounding box center [286, 24] width 172 height 21
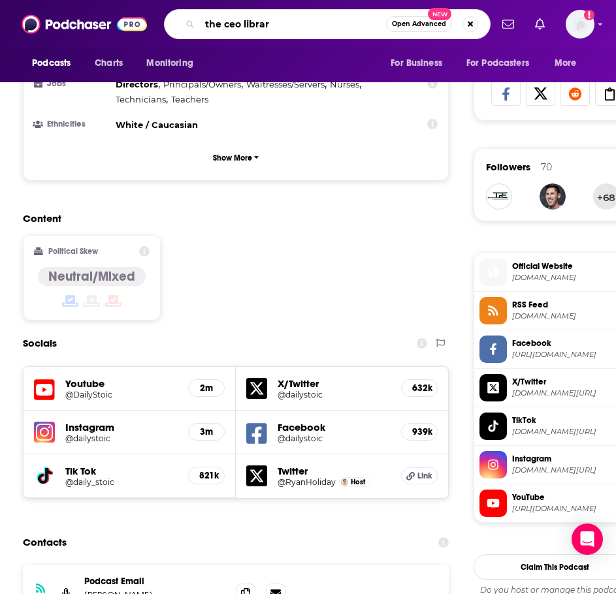
type input "the ceo library"
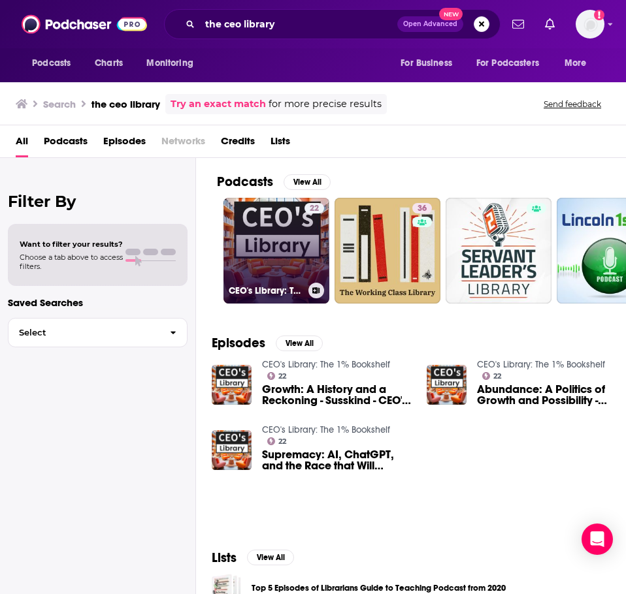
click at [259, 244] on link "22 CEO's Library: The 1% Bookshelf" at bounding box center [276, 251] width 106 height 106
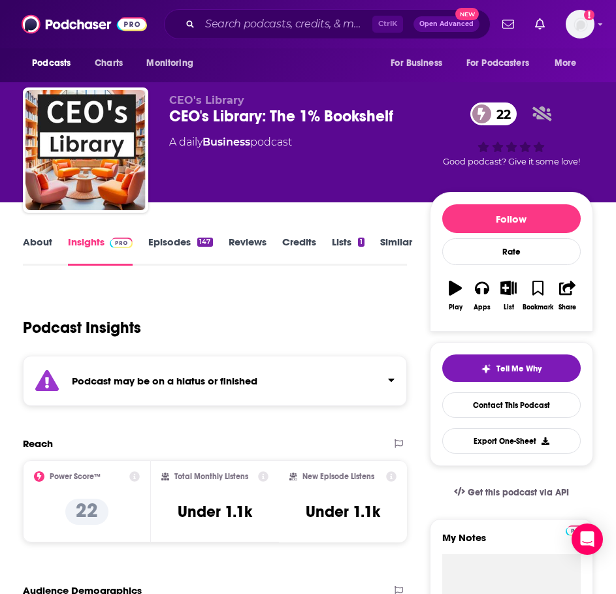
click at [244, 373] on div "Podcast may be on a hiatus or finished" at bounding box center [215, 381] width 384 height 50
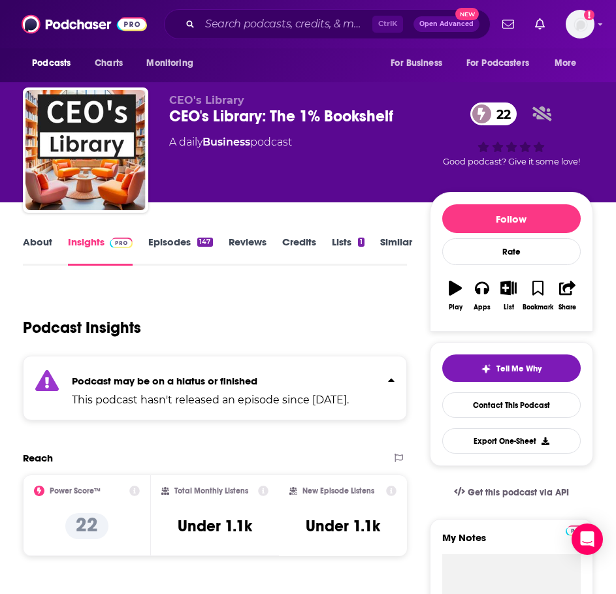
click at [194, 257] on link "Episodes 147" at bounding box center [180, 251] width 64 height 30
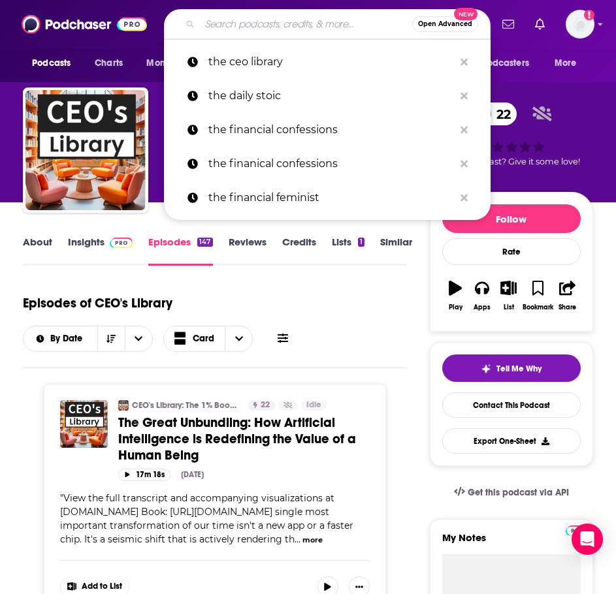
click at [316, 20] on input "Search podcasts, credits, & more..." at bounding box center [306, 24] width 212 height 21
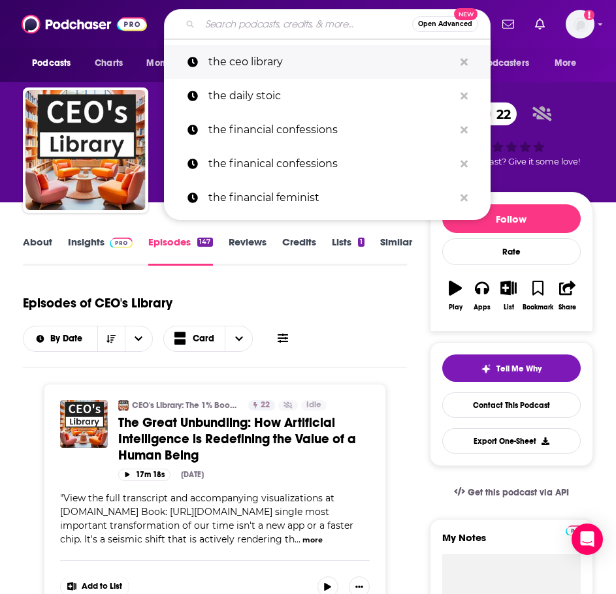
click at [261, 65] on p "the ceo library" at bounding box center [331, 62] width 246 height 34
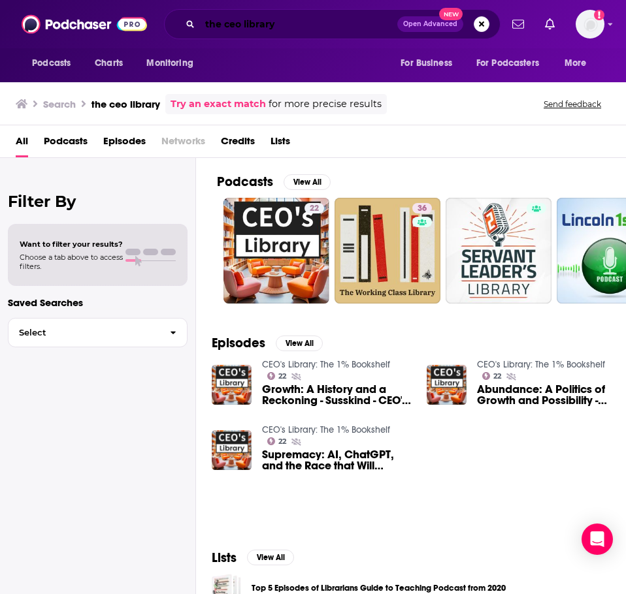
click at [348, 20] on input "the ceo library" at bounding box center [298, 24] width 197 height 21
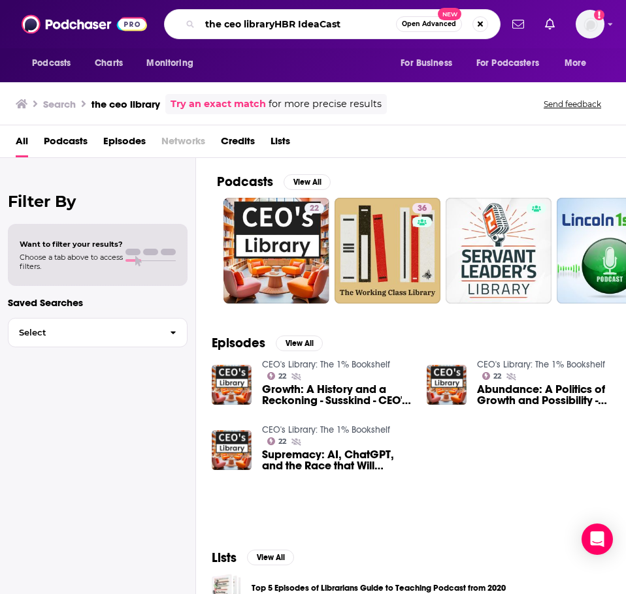
drag, startPoint x: 274, startPoint y: 22, endPoint x: 192, endPoint y: 27, distance: 82.5
click at [192, 27] on div "the ceo libraryHBR IdeaCast Open Advanced New" at bounding box center [332, 24] width 336 height 30
type input "HBR IdeaCast"
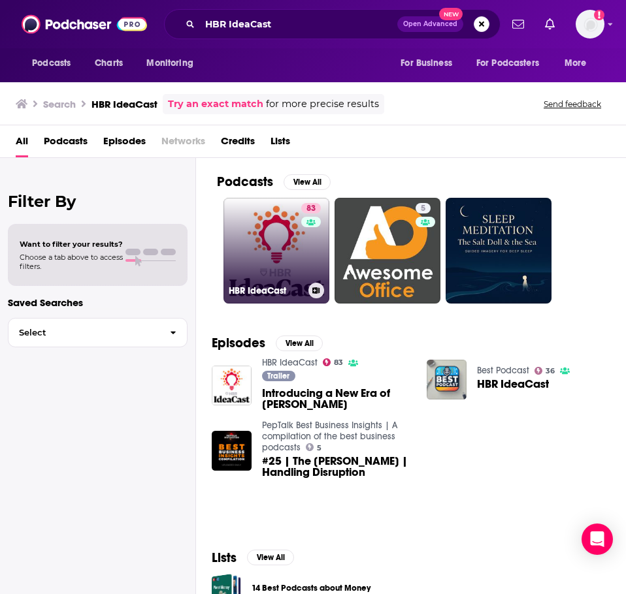
click at [259, 268] on link "83 HBR IdeaCast" at bounding box center [276, 251] width 106 height 106
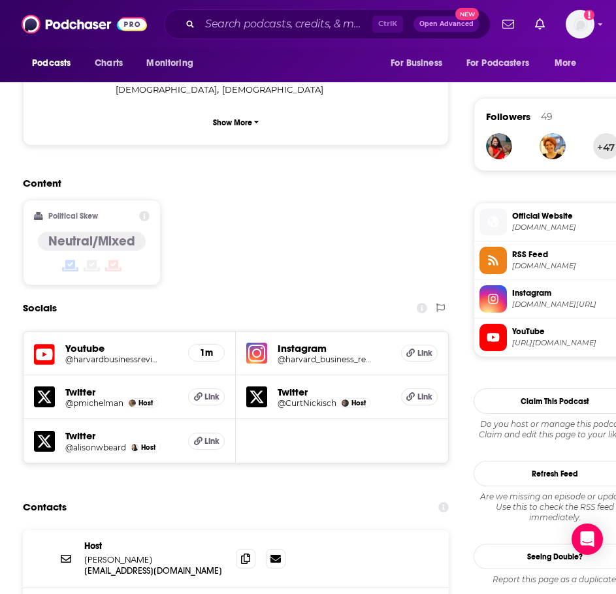
scroll to position [915, 0]
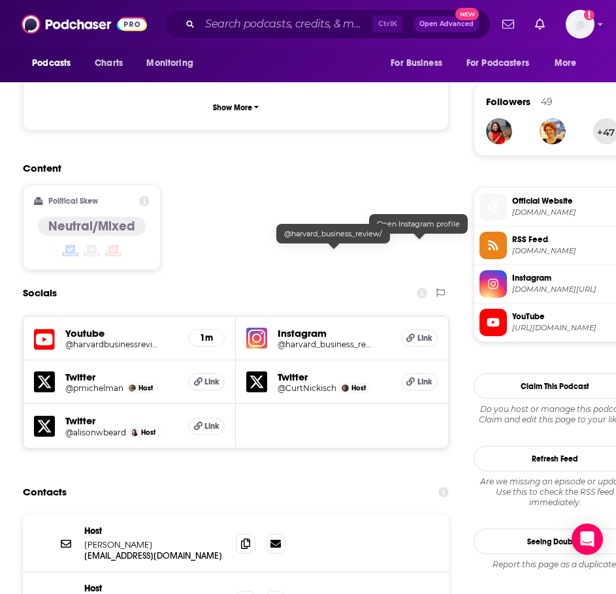
click at [313, 327] on h5 "Instagram" at bounding box center [334, 333] width 113 height 12
click at [304, 340] on h5 "@harvard_business_review/" at bounding box center [325, 345] width 94 height 10
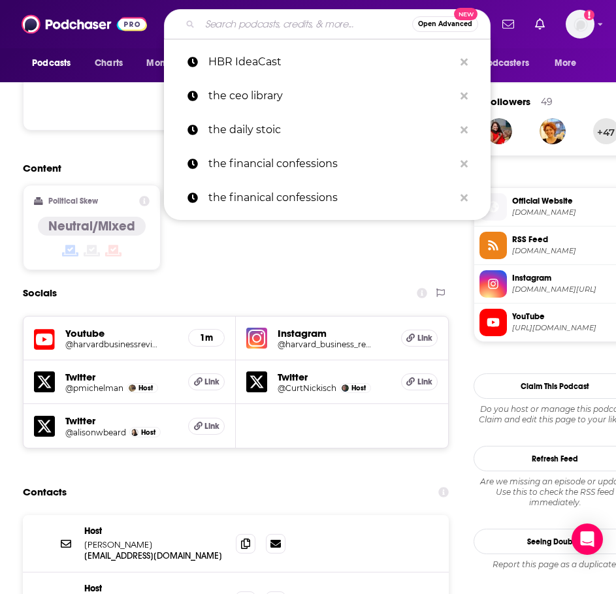
click at [270, 22] on input "Search podcasts, credits, & more..." at bounding box center [306, 24] width 212 height 21
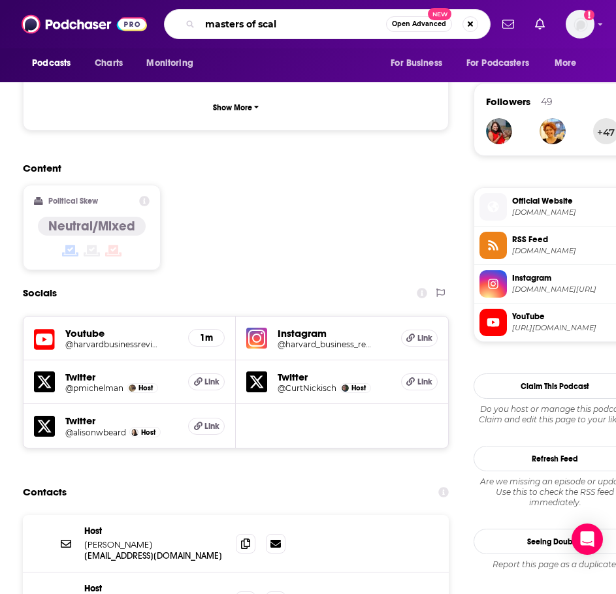
type input "masters of scale"
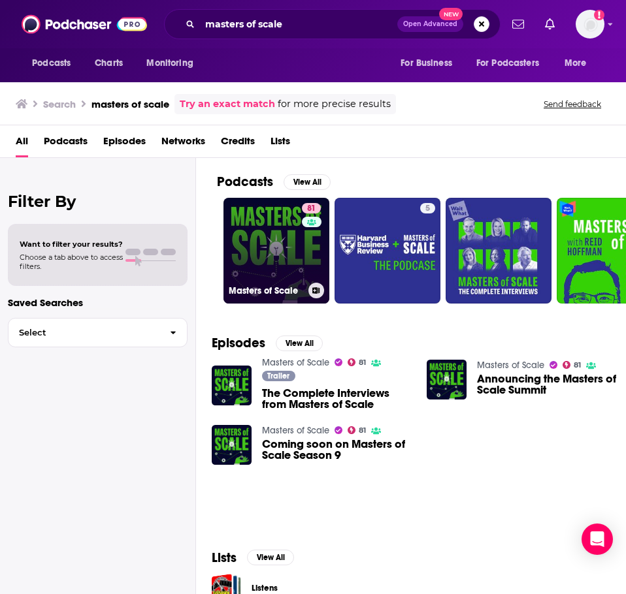
click at [259, 225] on link "81 Masters of Scale" at bounding box center [276, 251] width 106 height 106
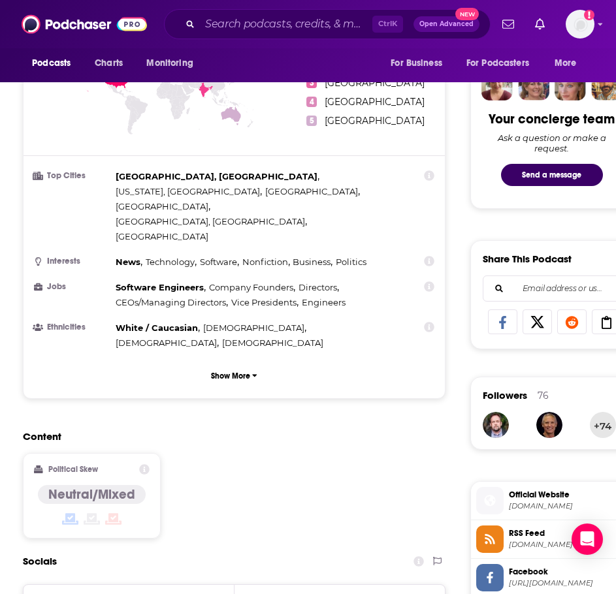
scroll to position [849, 0]
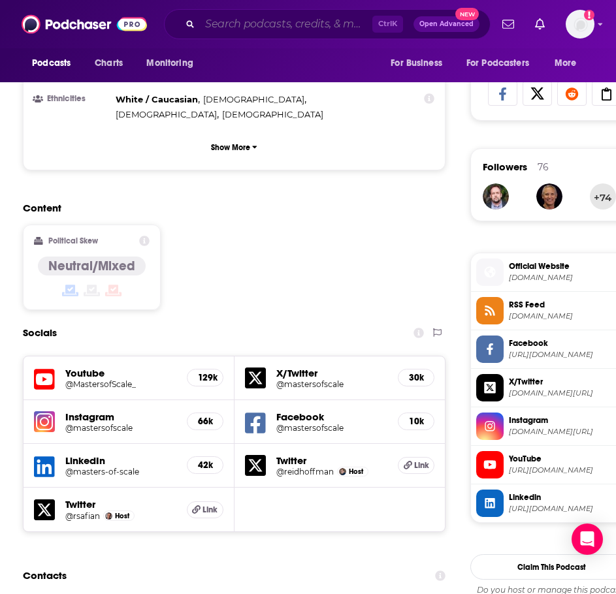
click at [227, 23] on input "Search podcasts, credits, & more..." at bounding box center [286, 24] width 172 height 21
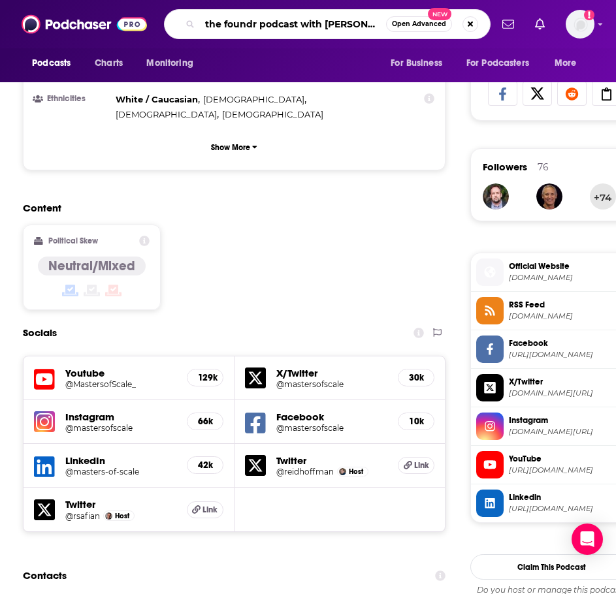
type input "the foundr podcast with nathan chan"
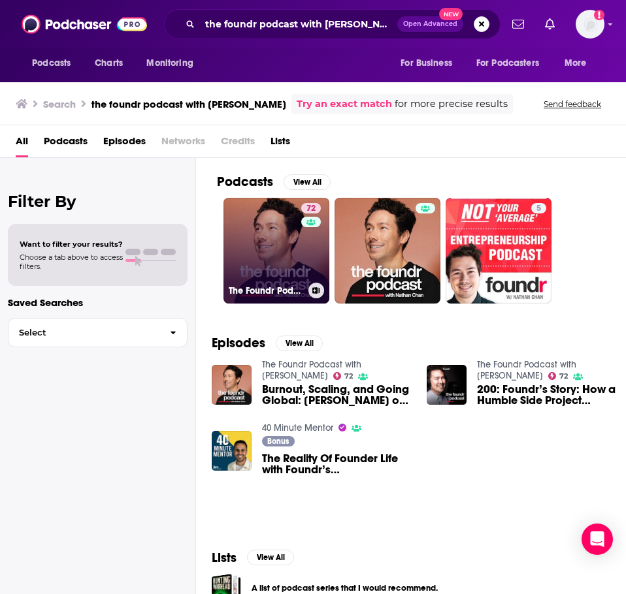
click at [257, 238] on link "72 The Foundr Podcast with Nathan Chan" at bounding box center [276, 251] width 106 height 106
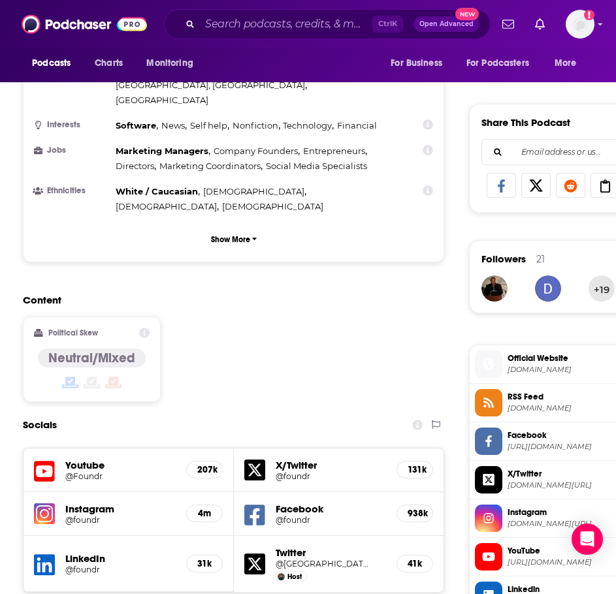
scroll to position [784, 0]
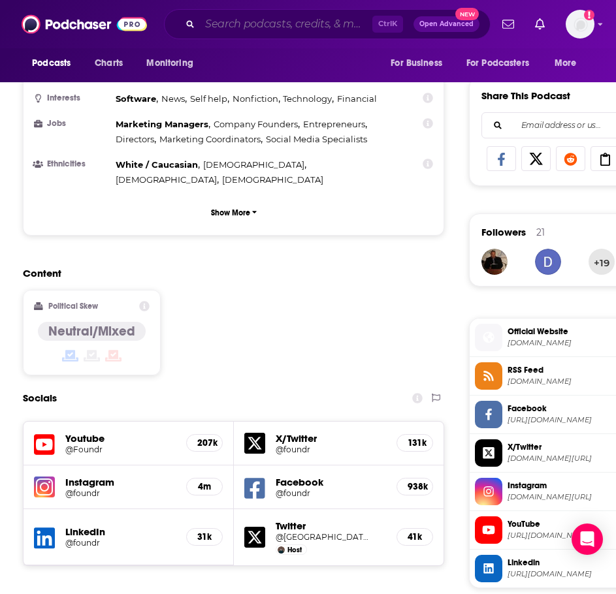
click at [320, 28] on input "Search podcasts, credits, & more..." at bounding box center [286, 24] width 172 height 21
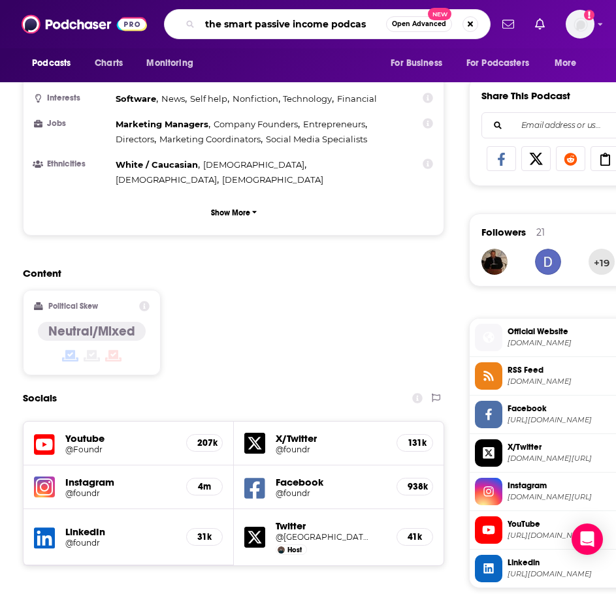
type input "the smart passive income podcast"
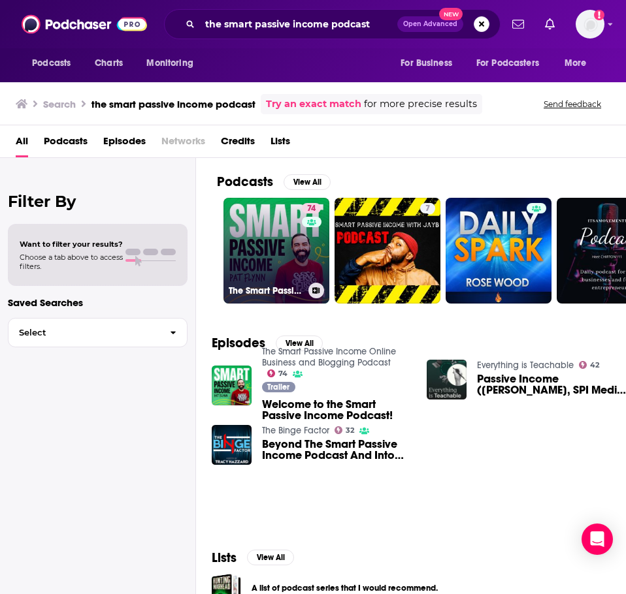
click at [246, 248] on link "74 The Smart Passive Income Online Business and Blogging Podcast" at bounding box center [276, 251] width 106 height 106
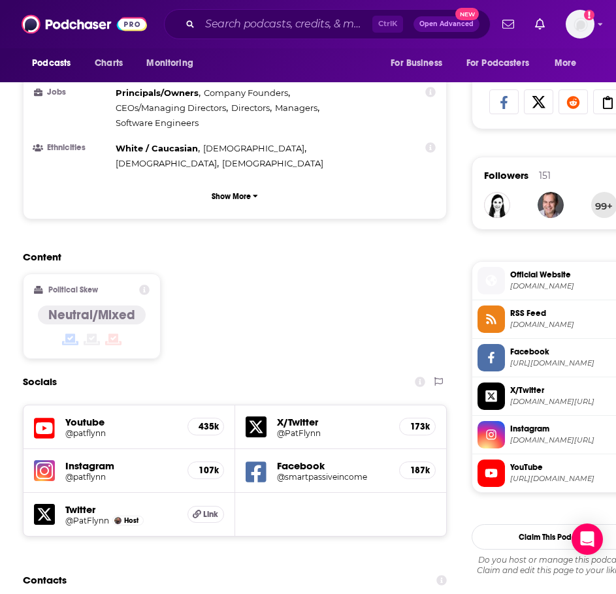
scroll to position [915, 0]
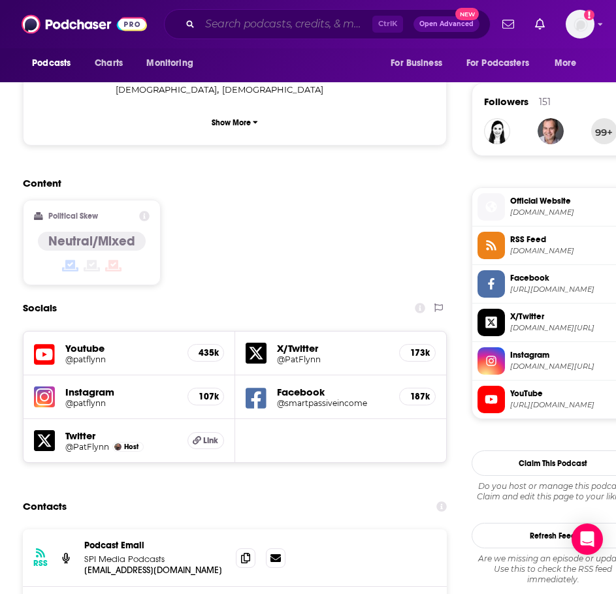
click at [330, 24] on input "Search podcasts, credits, & more..." at bounding box center [286, 24] width 172 height 21
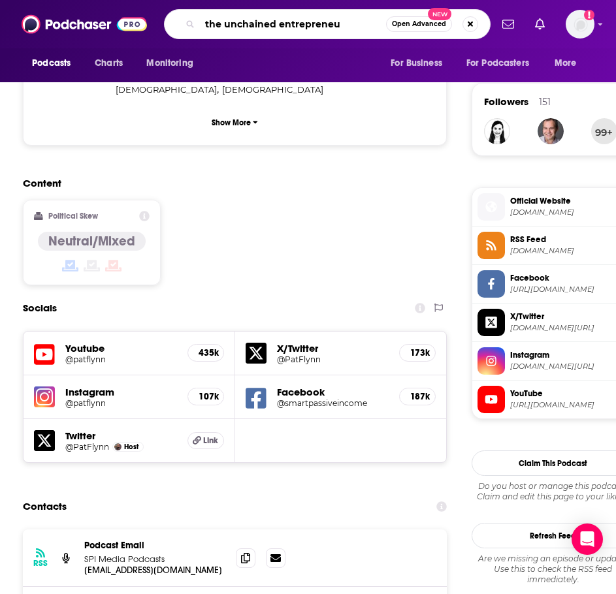
type input "the unchained entrepreneur"
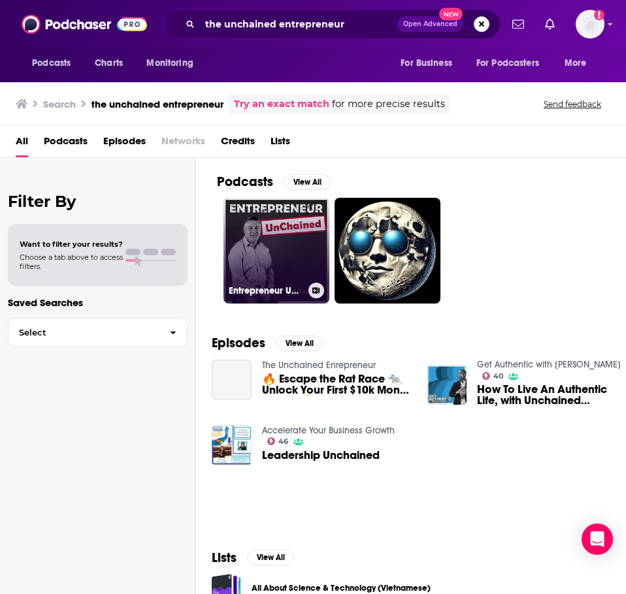
click at [251, 233] on link "Entrepreneur UnChained" at bounding box center [276, 251] width 106 height 106
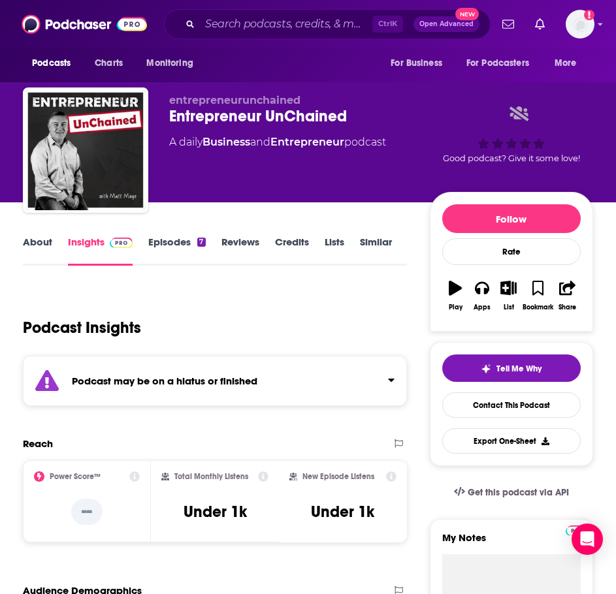
click at [196, 381] on strong "Podcast may be on a hiatus or finished" at bounding box center [165, 381] width 186 height 12
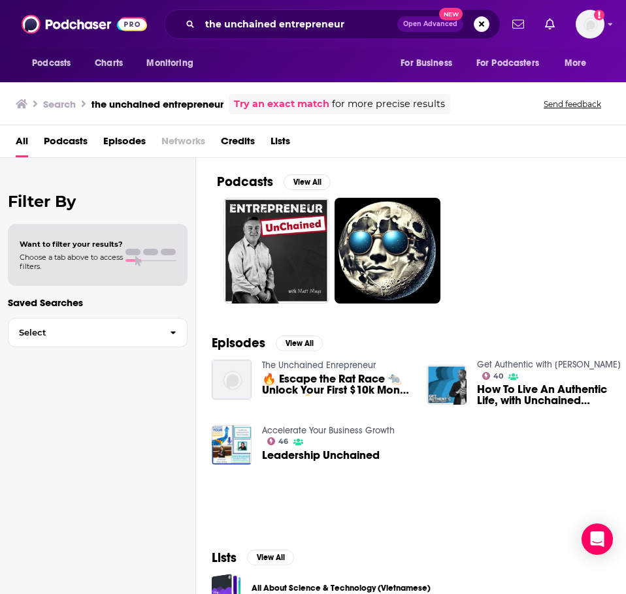
click at [322, 364] on link "The Unchained Enrepreneur" at bounding box center [319, 365] width 114 height 11
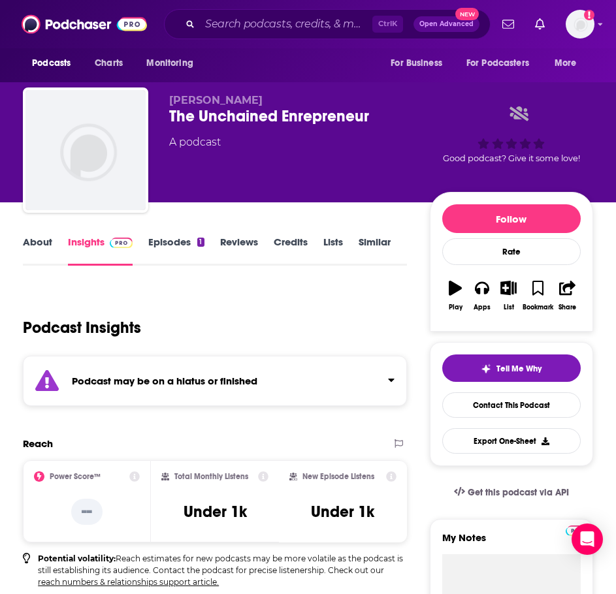
click at [169, 370] on div "Podcast may be on a hiatus or finished" at bounding box center [215, 381] width 384 height 50
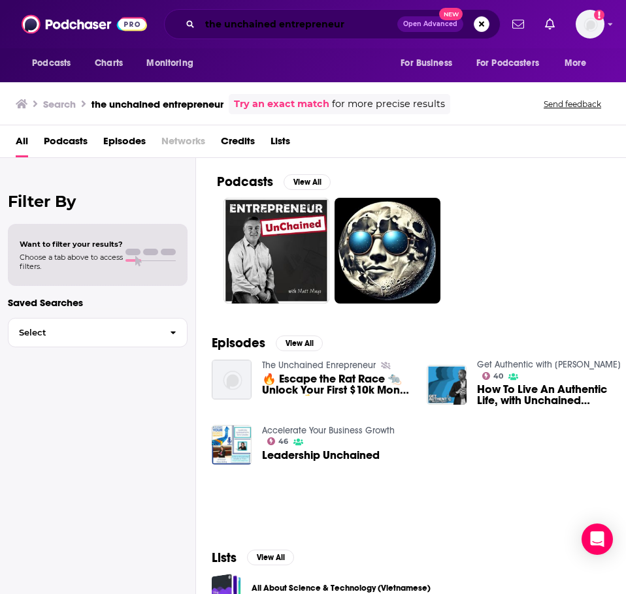
click at [232, 26] on input "the unchained entrepreneur" at bounding box center [298, 24] width 197 height 21
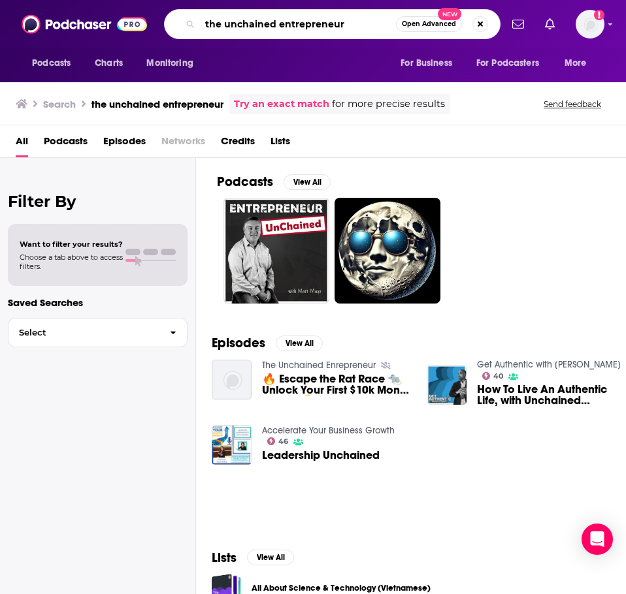
click at [233, 26] on input "the unchained entrepreneur" at bounding box center [298, 24] width 196 height 21
type input "the remote work revolution podcast"
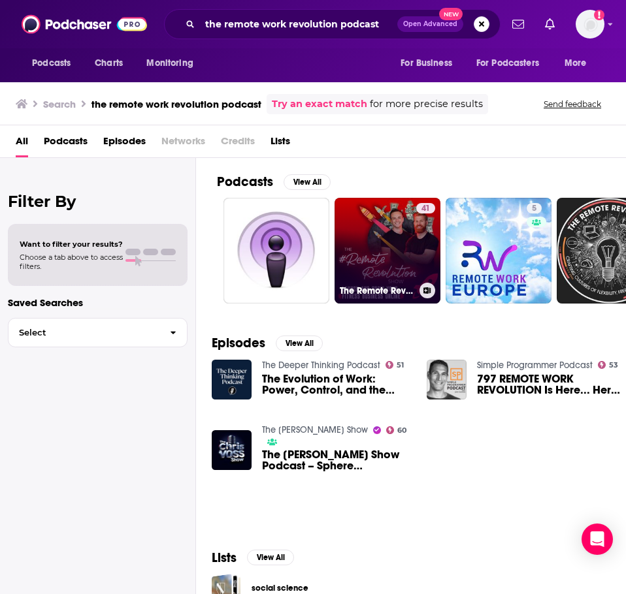
click at [389, 234] on link "41 The Remote Revolution Show: For Online Fitness Professionals" at bounding box center [387, 251] width 106 height 106
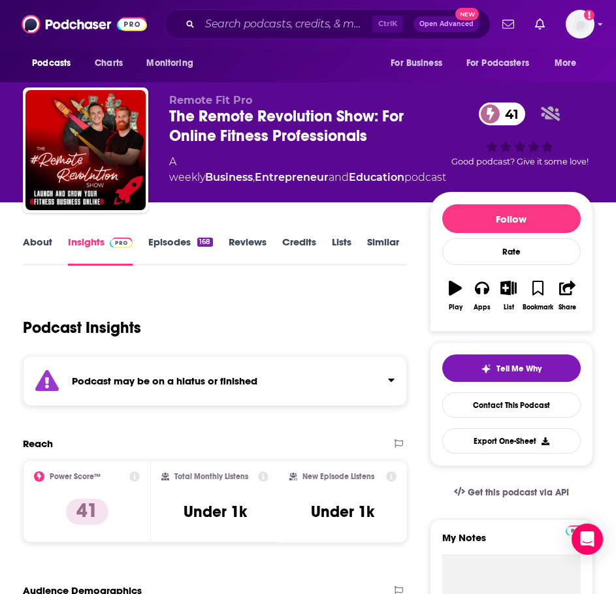
click at [187, 386] on strong "Podcast may be on a hiatus or finished" at bounding box center [165, 381] width 186 height 12
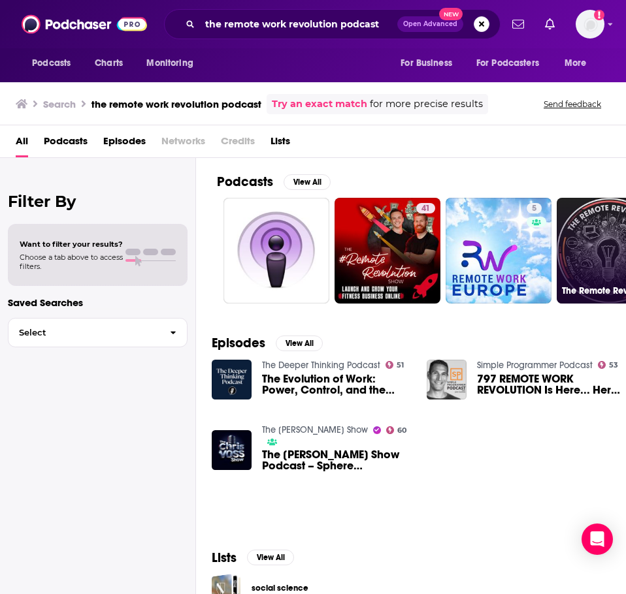
click at [590, 244] on link "The Remote Revolution: Crafting Cultures of Flexibility, Freedom and Productivi…" at bounding box center [610, 251] width 106 height 106
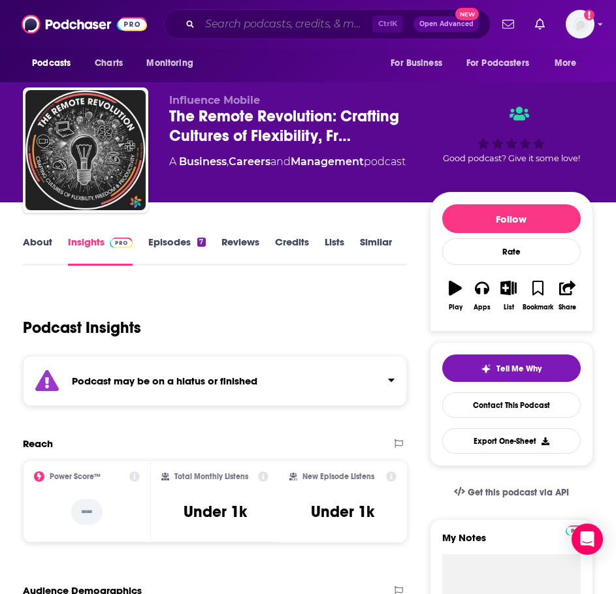
click at [292, 25] on input "Search podcasts, credits, & more..." at bounding box center [286, 24] width 172 height 21
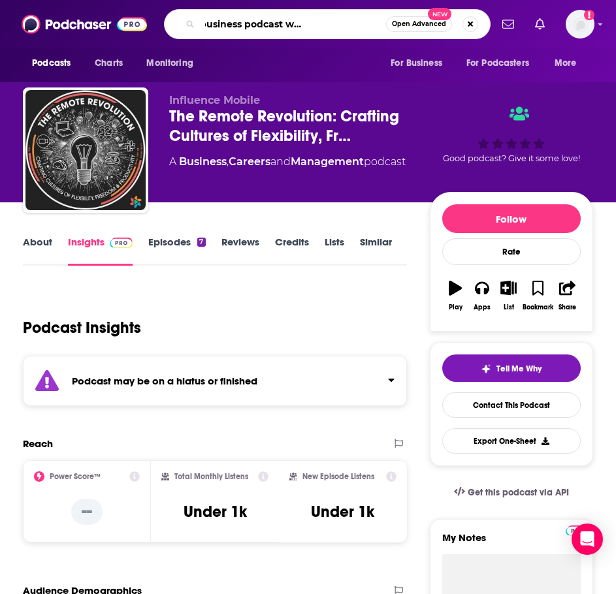
type input "the mind your business podcast with james wedmore"
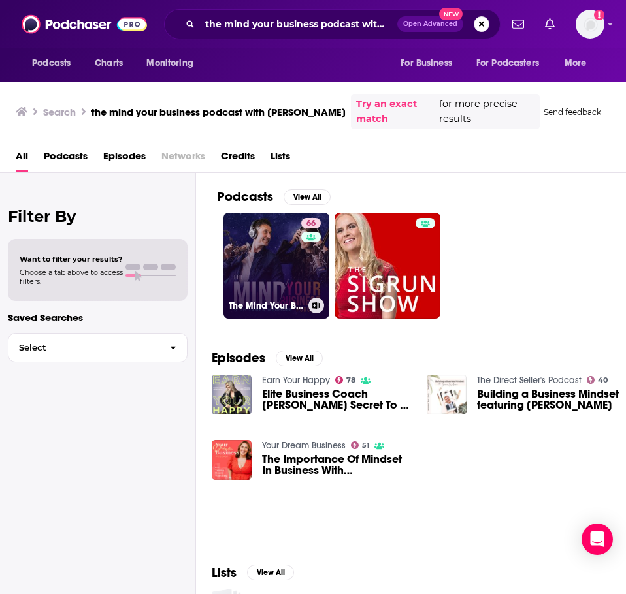
click at [275, 270] on link "66 The Mind Your Business Podcast" at bounding box center [276, 266] width 106 height 106
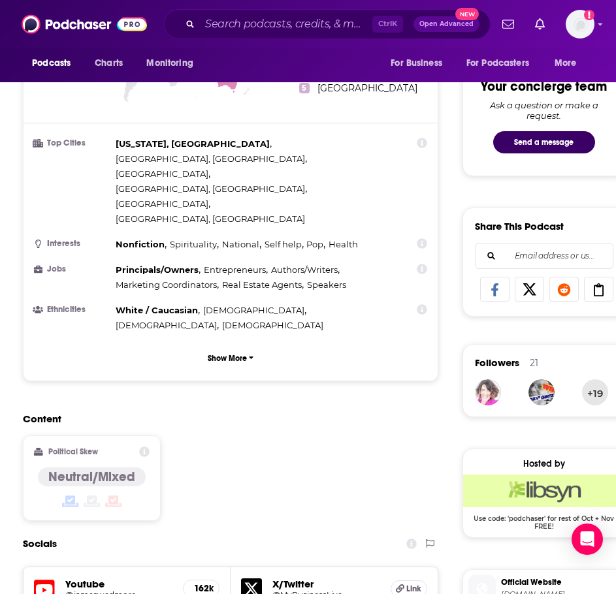
scroll to position [849, 0]
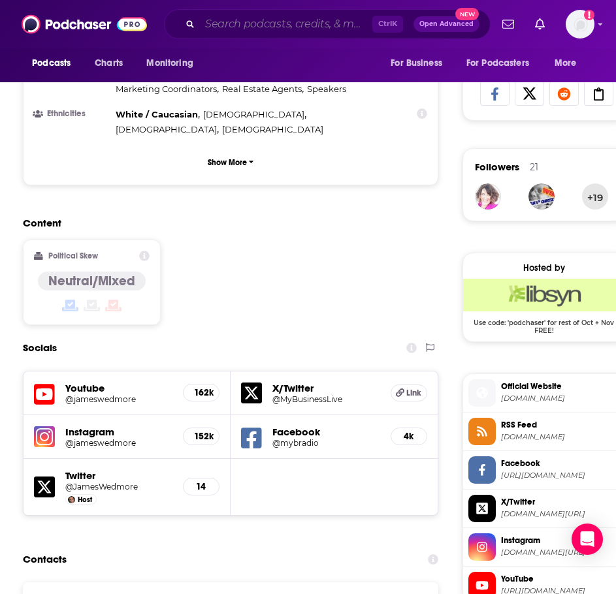
click at [223, 27] on input "Search podcasts, credits, & more..." at bounding box center [286, 24] width 172 height 21
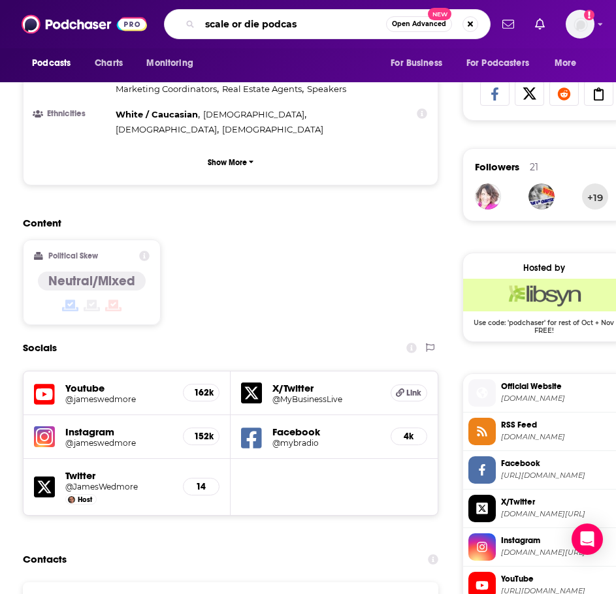
type input "scale or die podcast"
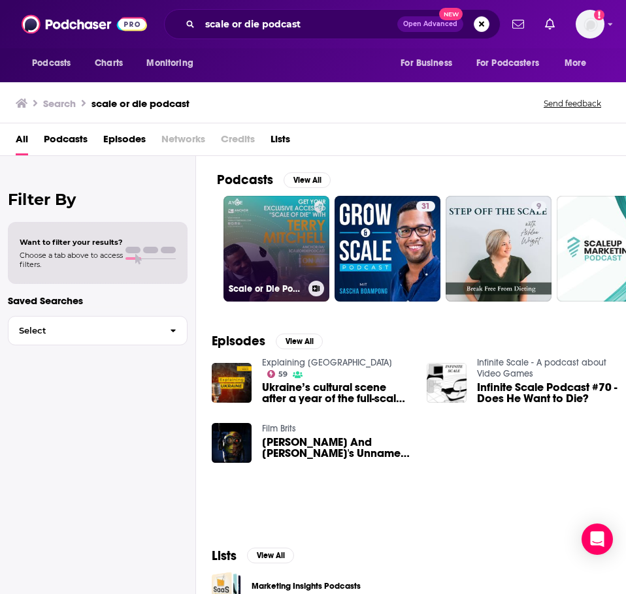
click at [282, 231] on link "Scale or Die Podcast" at bounding box center [276, 249] width 106 height 106
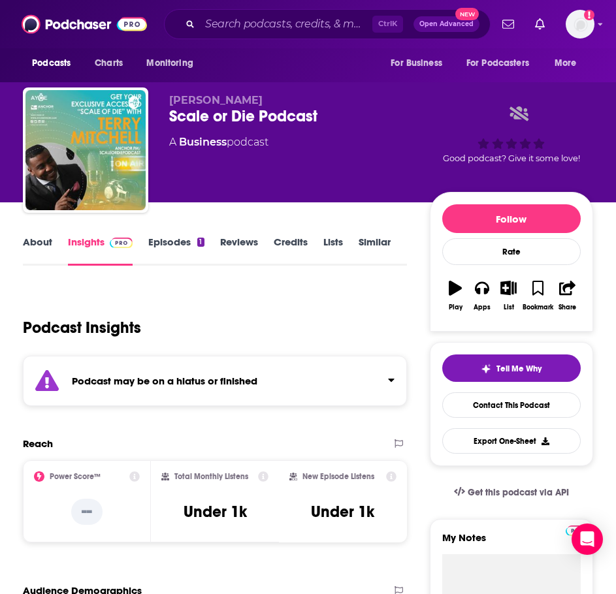
click at [263, 370] on div "Podcast may be on a hiatus or finished" at bounding box center [215, 381] width 384 height 50
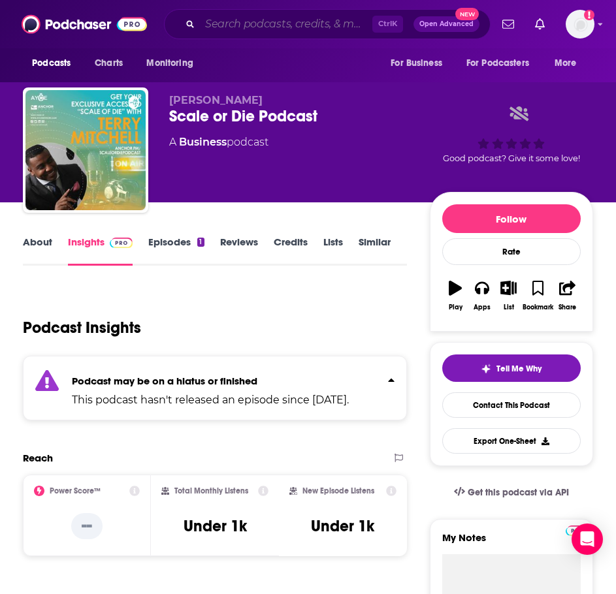
click at [221, 26] on input "Search podcasts, credits, & more..." at bounding box center [286, 24] width 172 height 21
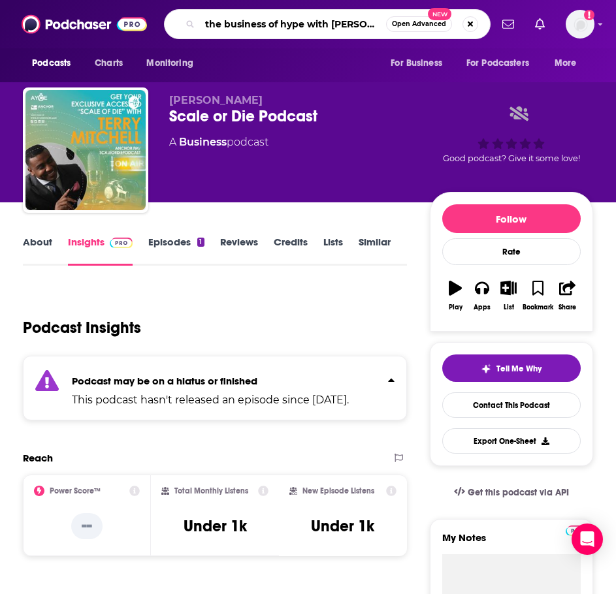
type input "the business of hype with jeff staple"
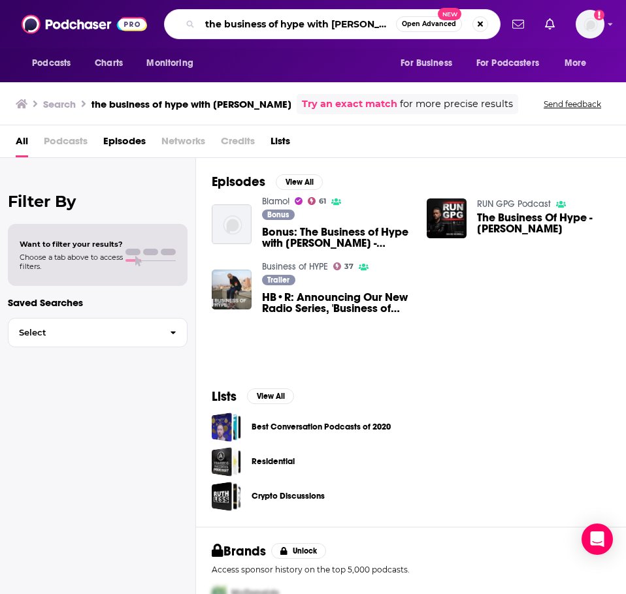
drag, startPoint x: 378, startPoint y: 24, endPoint x: 304, endPoint y: 24, distance: 73.8
click at [304, 28] on input "the business of hype with jeff staple" at bounding box center [298, 24] width 196 height 21
type input "the business of hype"
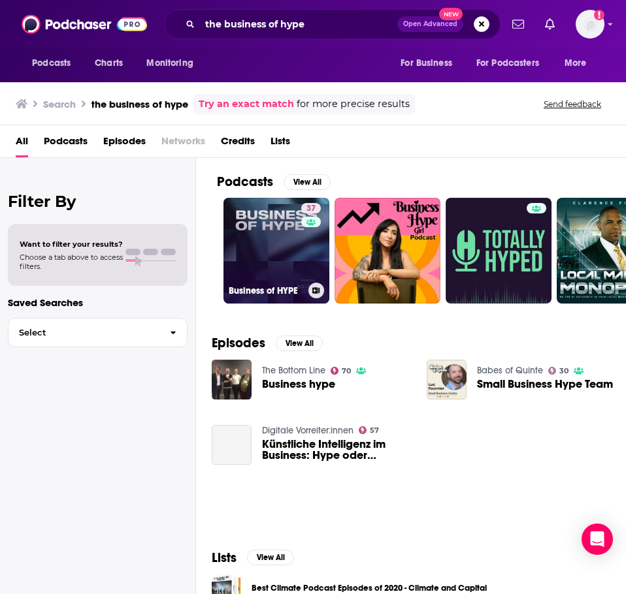
click at [264, 267] on link "37 Business of HYPE" at bounding box center [276, 251] width 106 height 106
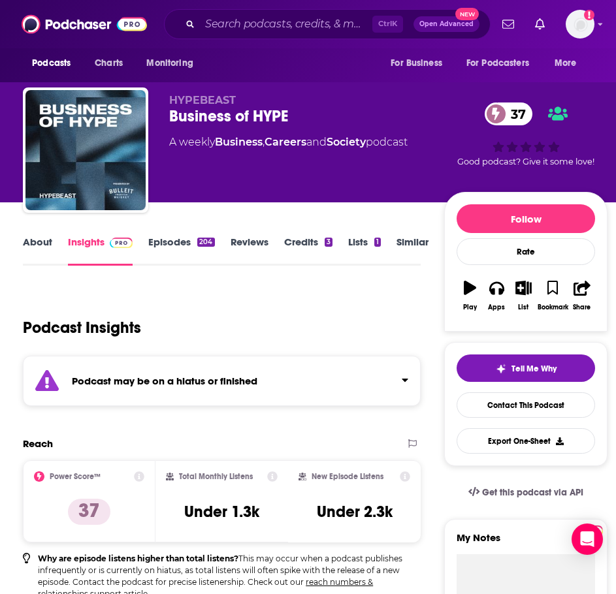
click at [257, 388] on div "Podcast may be on a hiatus or finished" at bounding box center [222, 381] width 398 height 50
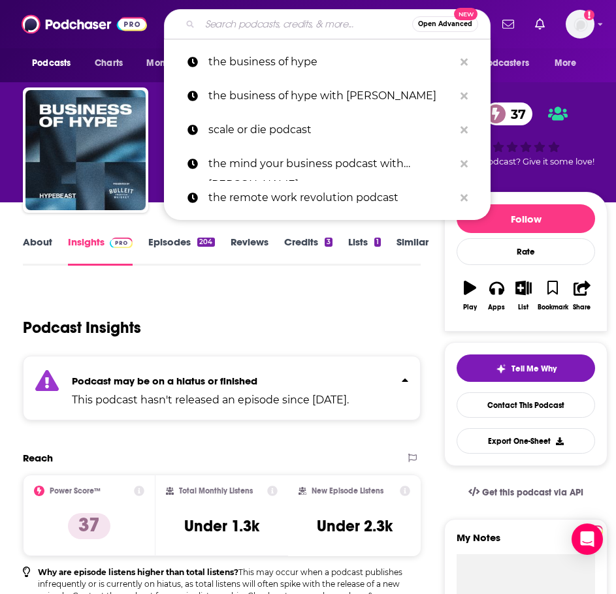
click at [312, 26] on input "Search podcasts, credits, & more..." at bounding box center [306, 24] width 212 height 21
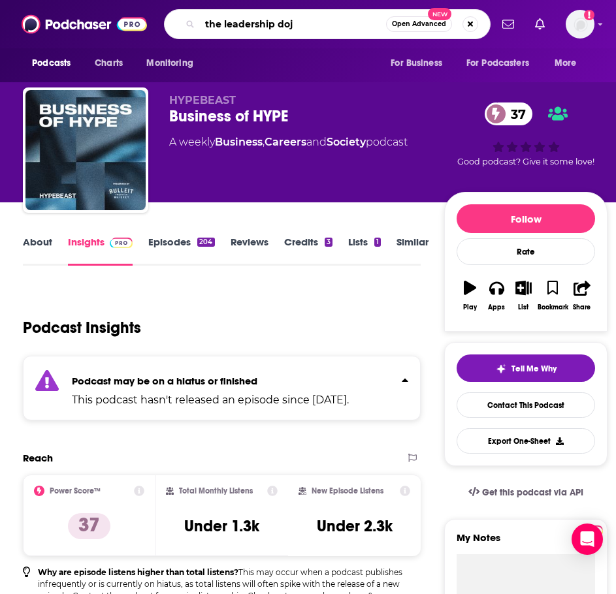
type input "the leadership dojo"
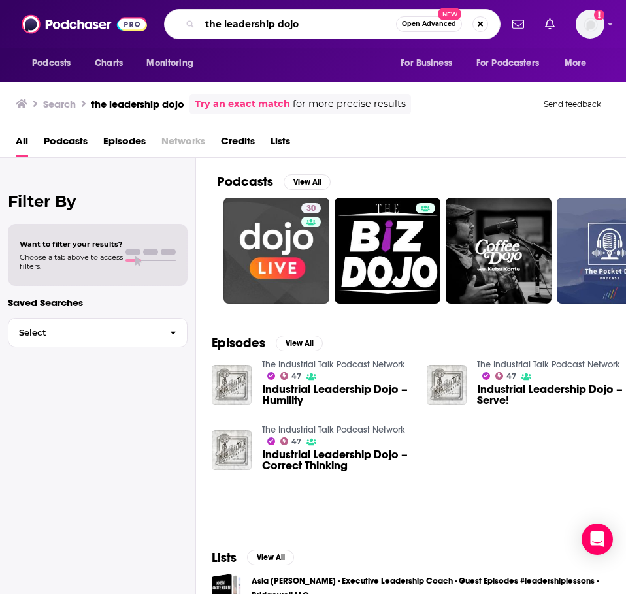
click at [289, 24] on input "the leadership dojo" at bounding box center [298, 24] width 196 height 21
type input "z"
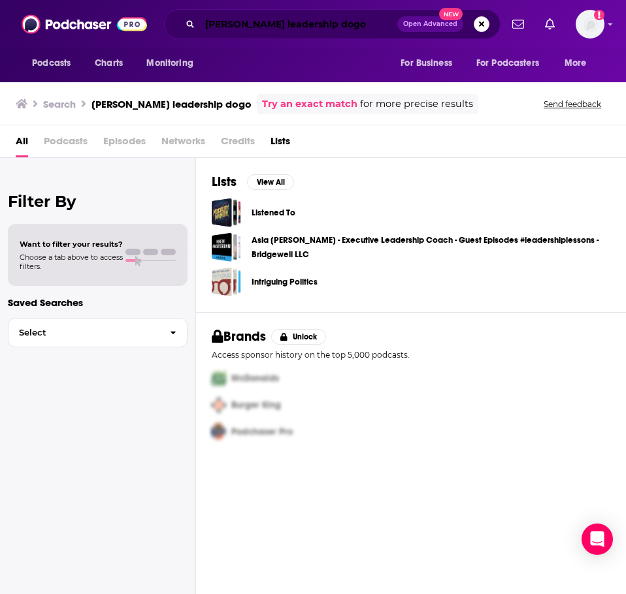
click at [331, 24] on input "alex barker leadership dogo" at bounding box center [298, 24] width 197 height 21
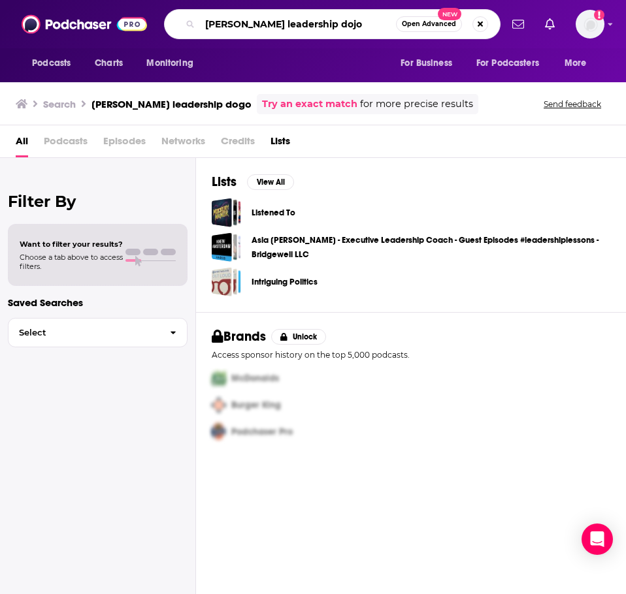
type input "alex barker leadership dojo"
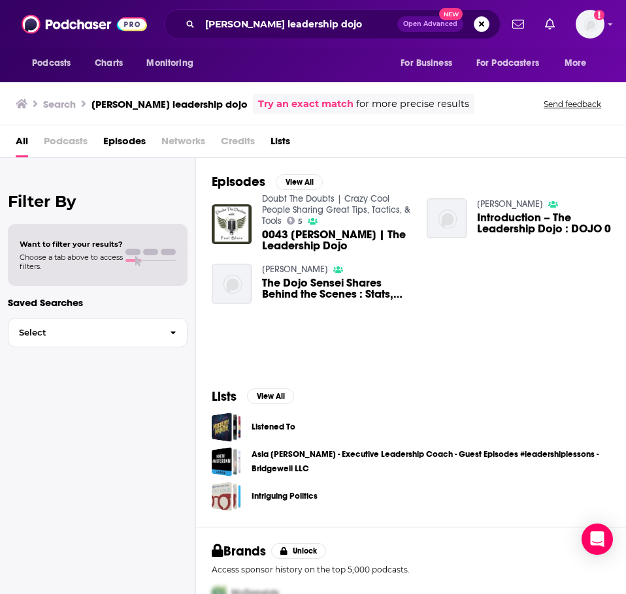
click at [273, 270] on link "Alex Barker" at bounding box center [295, 269] width 66 height 11
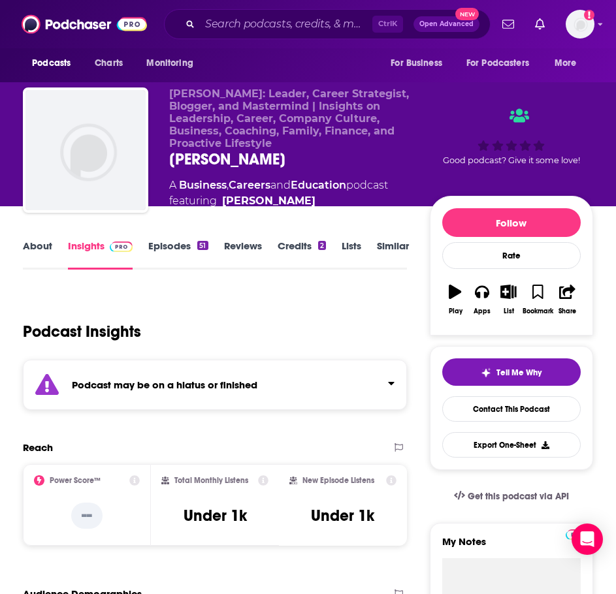
click at [239, 379] on strong "Podcast may be on a hiatus or finished" at bounding box center [165, 385] width 186 height 12
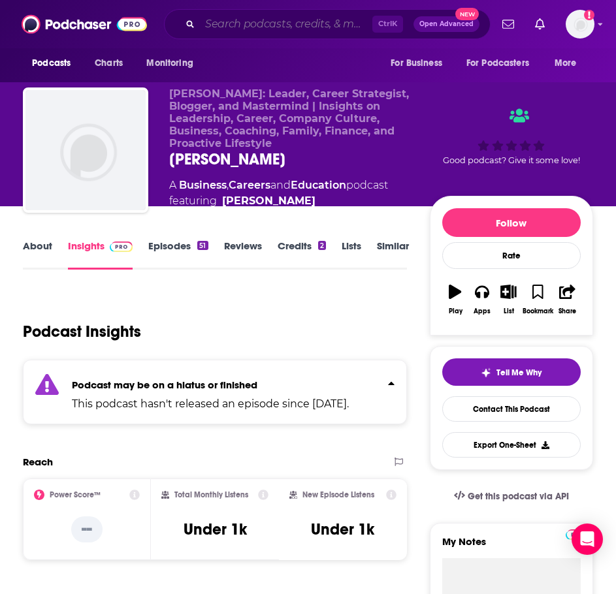
click at [260, 33] on input "Search podcasts, credits, & more..." at bounding box center [286, 24] width 172 height 21
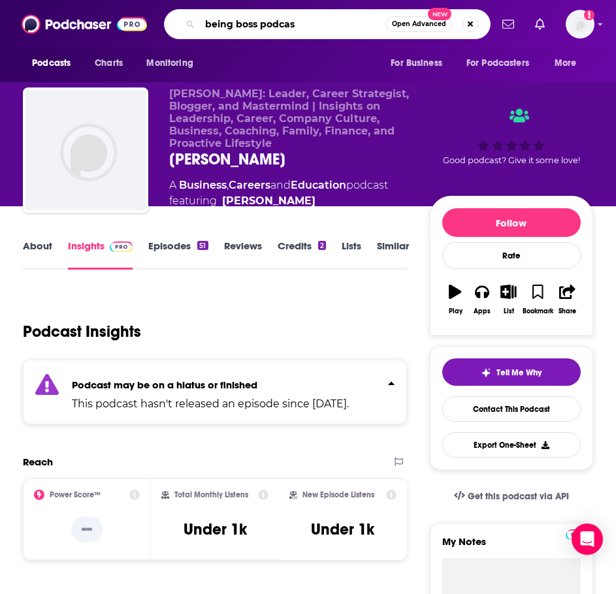
type input "being boss podcast"
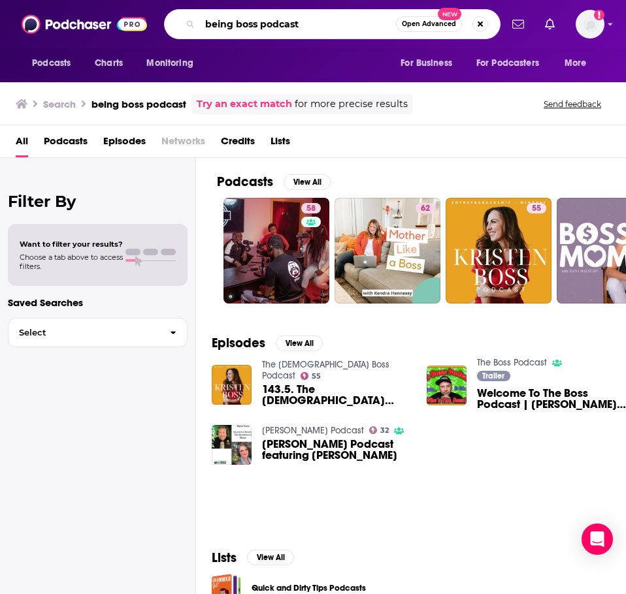
click at [313, 25] on input "being boss podcast" at bounding box center [298, 24] width 196 height 21
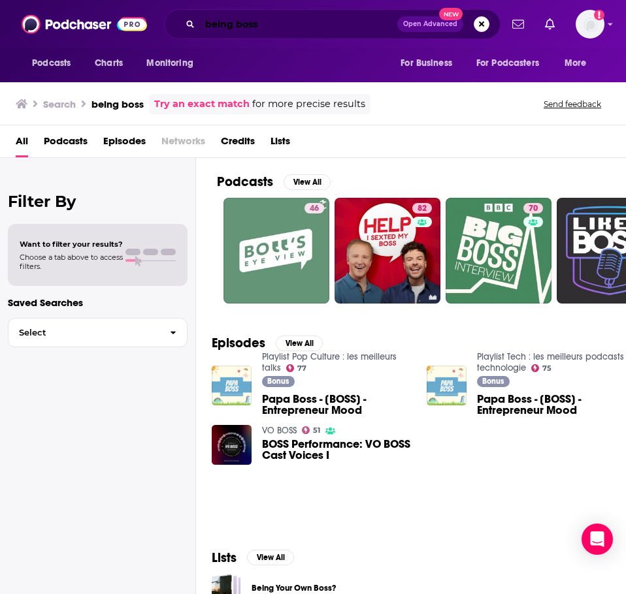
click at [292, 27] on input "being boss" at bounding box center [298, 24] width 197 height 21
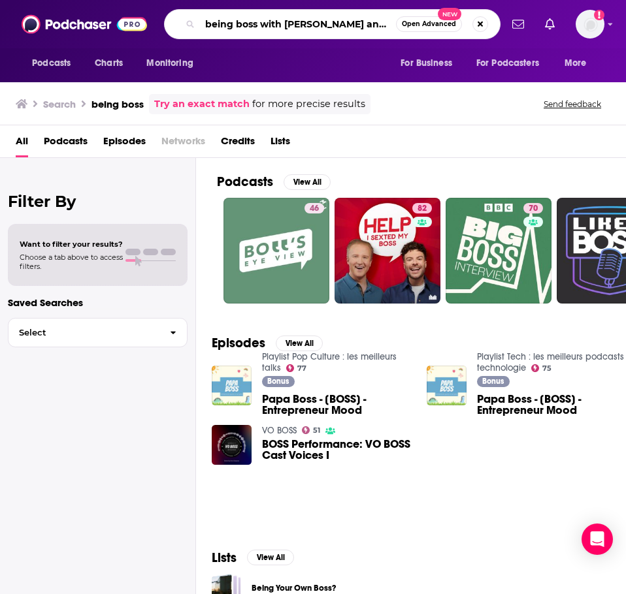
type input "being boss with emily and kathleen"
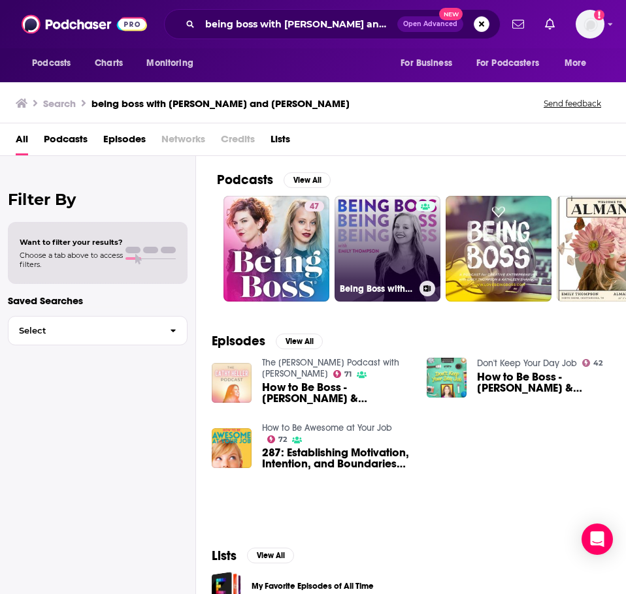
click at [363, 236] on link "Being Boss with Emily Thompson" at bounding box center [387, 249] width 106 height 106
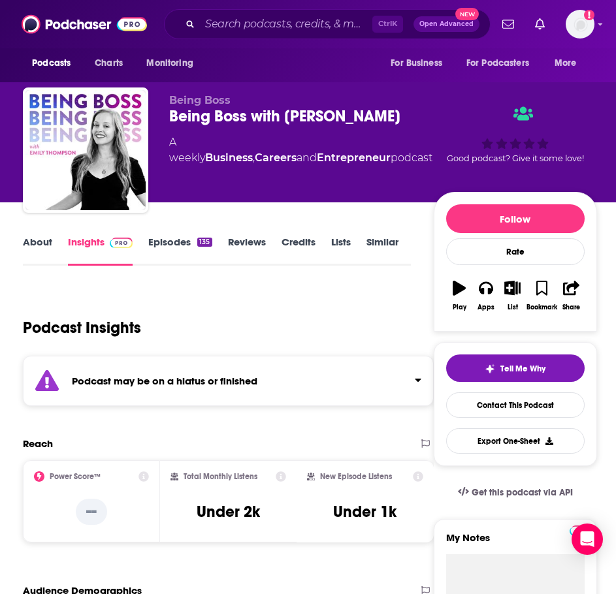
click at [255, 376] on strong "Podcast may be on a hiatus or finished" at bounding box center [165, 381] width 186 height 12
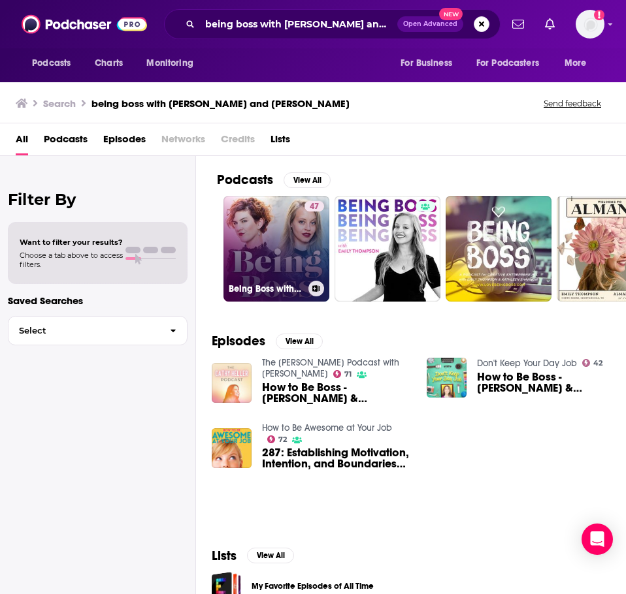
click at [255, 248] on link "47 Being Boss with Emily + Kathleen" at bounding box center [276, 249] width 106 height 106
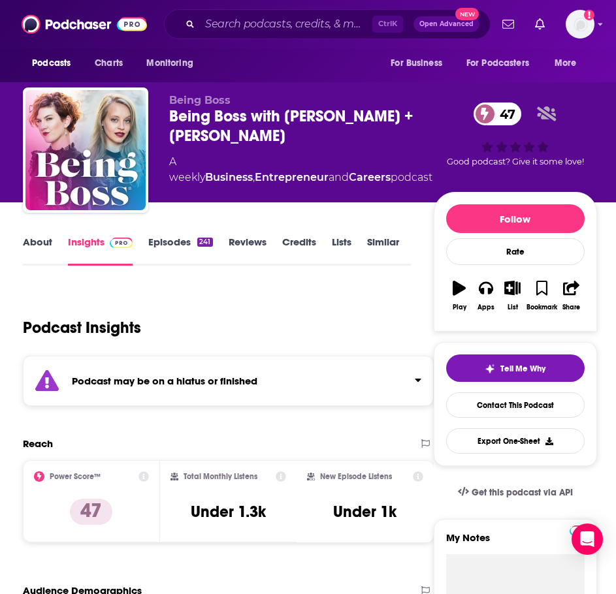
click at [199, 370] on div "Podcast may be on a hiatus or finished" at bounding box center [228, 381] width 411 height 50
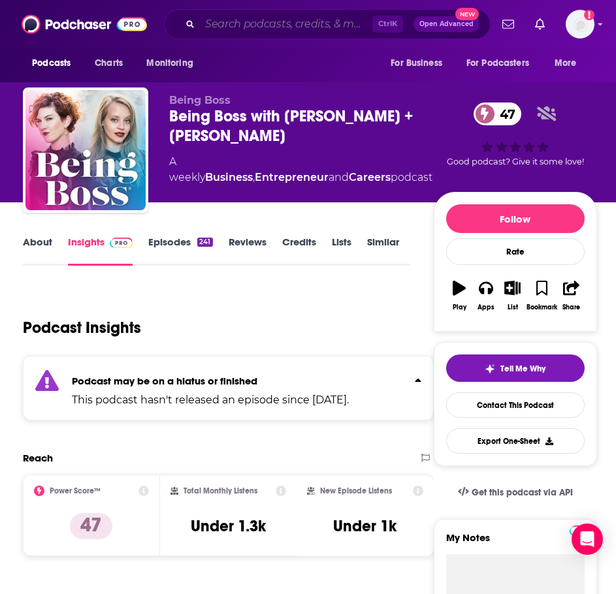
click at [305, 26] on input "Search podcasts, credits, & more..." at bounding box center [286, 24] width 172 height 21
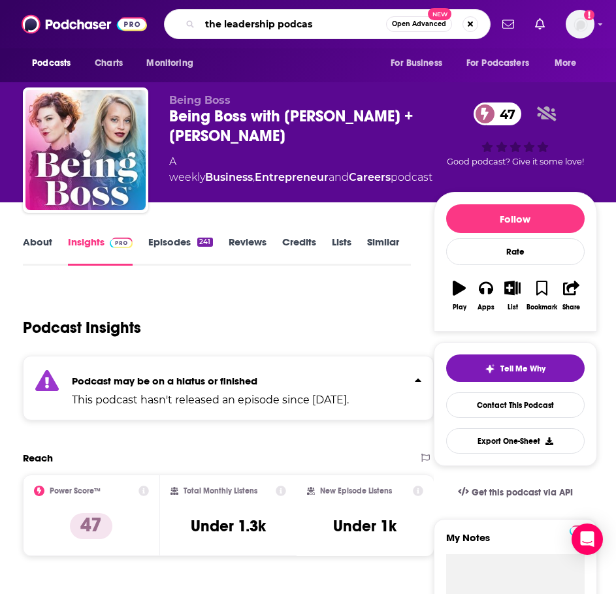
type input "the leadership podcast"
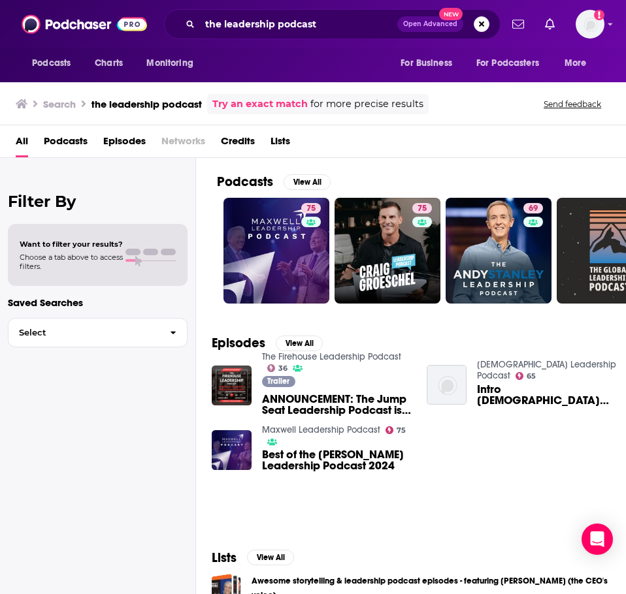
click at [510, 366] on link "Female Leadership Podcast" at bounding box center [546, 370] width 139 height 22
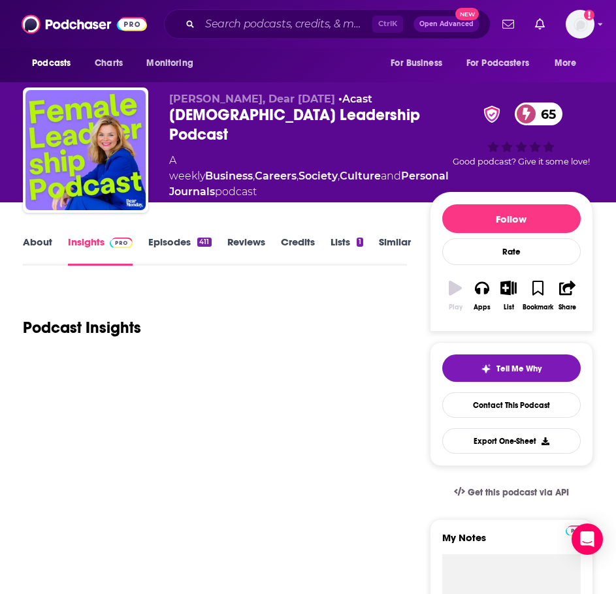
click at [49, 246] on link "About" at bounding box center [37, 251] width 29 height 30
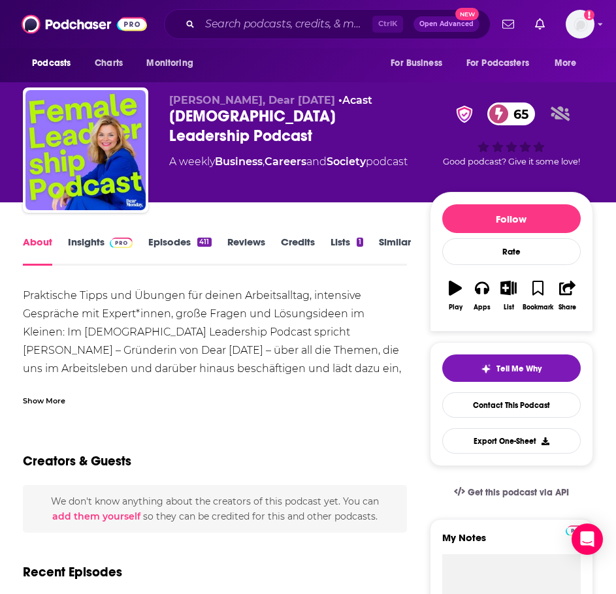
click at [87, 244] on link "Insights" at bounding box center [100, 251] width 65 height 30
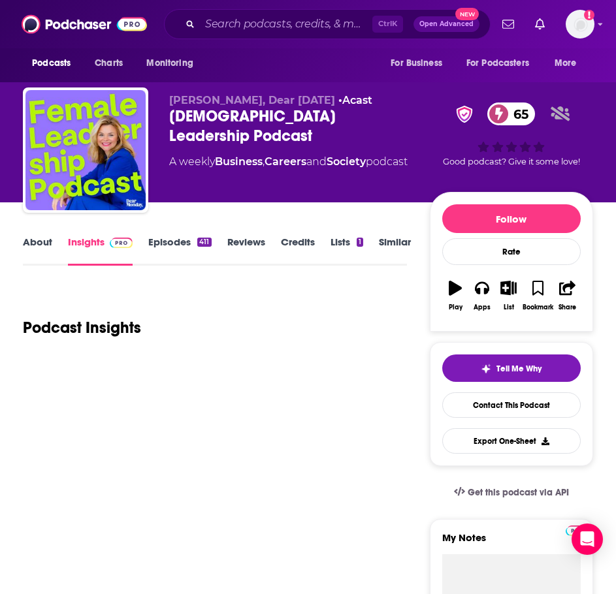
click at [160, 244] on link "Episodes 411" at bounding box center [179, 251] width 63 height 30
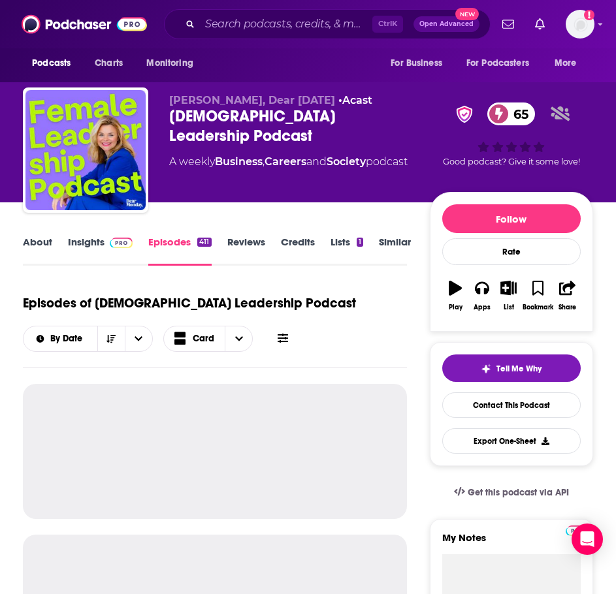
click at [107, 244] on span at bounding box center [119, 242] width 28 height 12
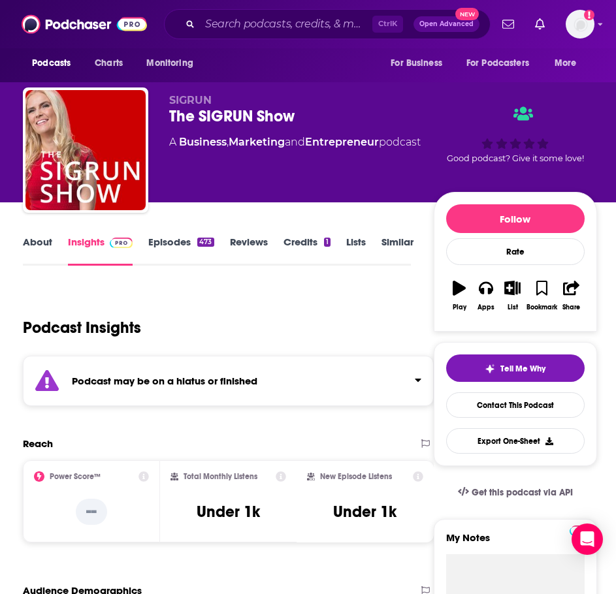
click at [154, 397] on div "Podcast may be on a hiatus or finished" at bounding box center [228, 381] width 411 height 50
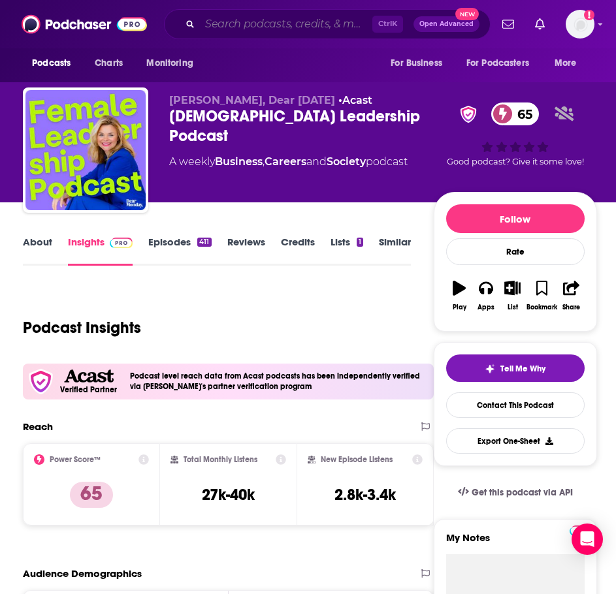
click at [300, 28] on input "Search podcasts, credits, & more..." at bounding box center [286, 24] width 172 height 21
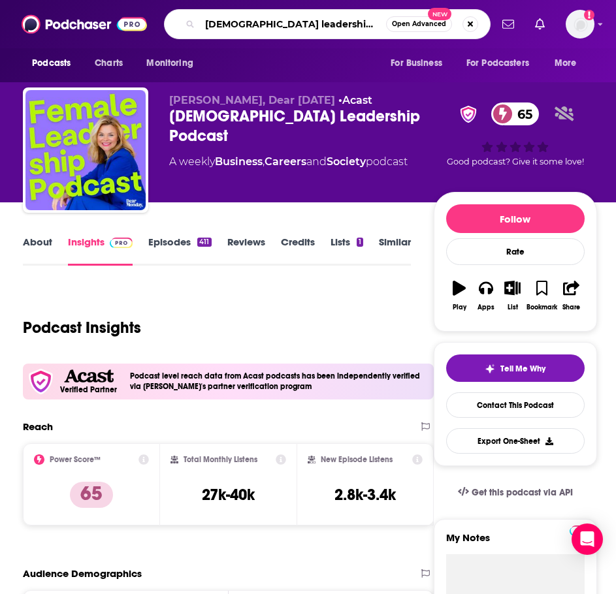
type input "female leadership collective"
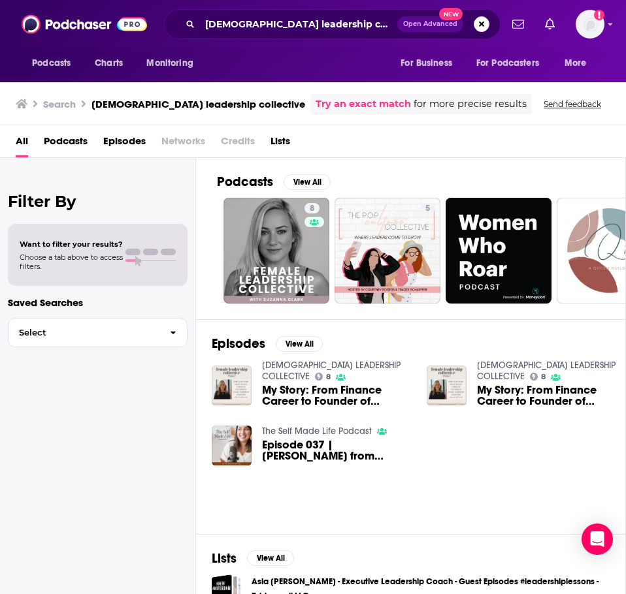
click at [218, 154] on div "All Podcasts Episodes Networks Credits Lists" at bounding box center [316, 144] width 600 height 27
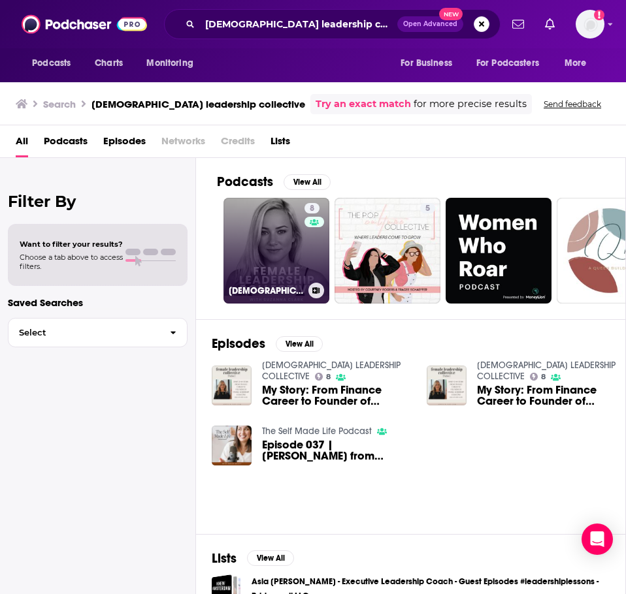
click at [251, 250] on link "8 FEMALE LEADERSHIP COLLECTIVE" at bounding box center [276, 251] width 106 height 106
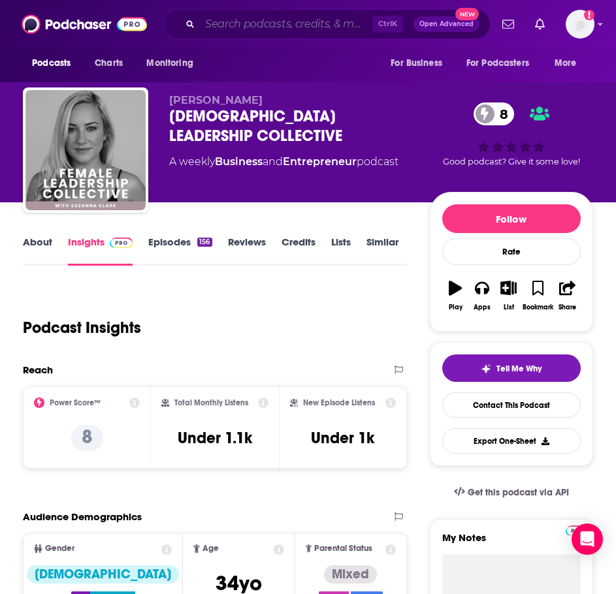
click at [289, 22] on input "Search podcasts, credits, & more..." at bounding box center [286, 24] width 172 height 21
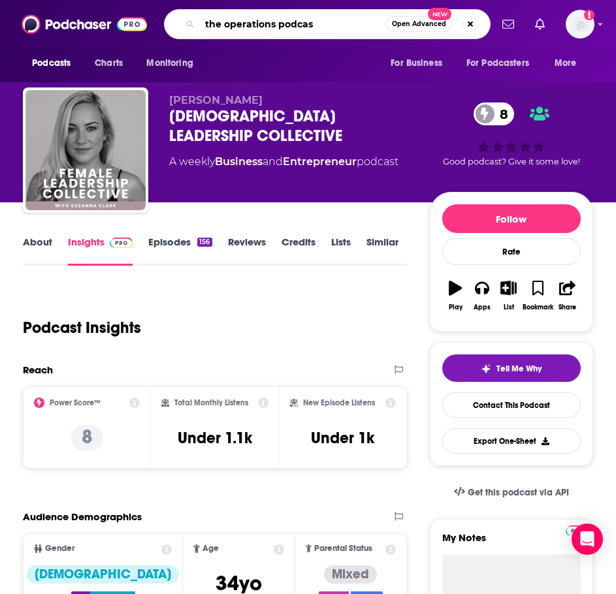
type input "the operations podcast"
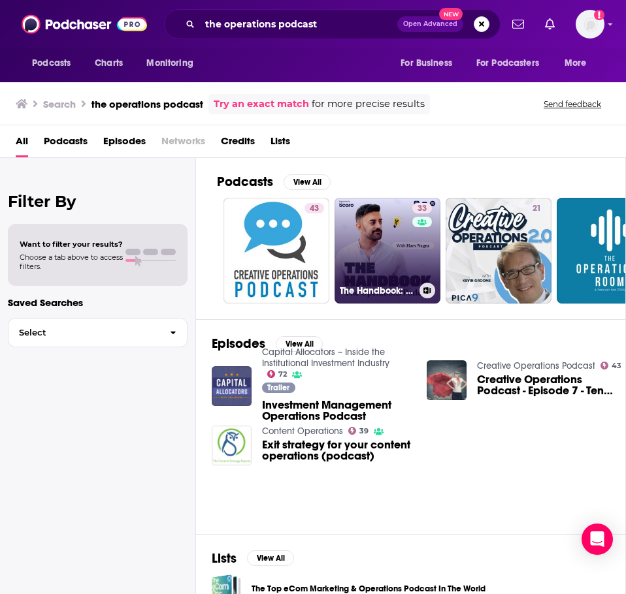
click at [396, 272] on link "33 The Handbook: The Operations Podcast" at bounding box center [387, 251] width 106 height 106
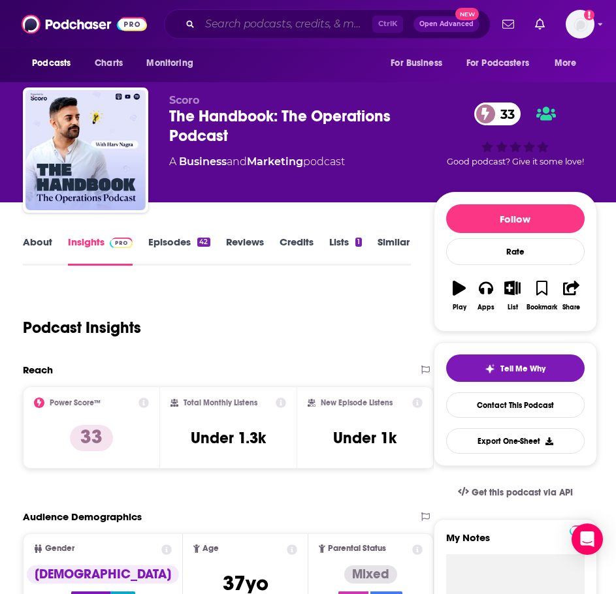
click at [327, 25] on input "Search podcasts, credits, & more..." at bounding box center [286, 24] width 172 height 21
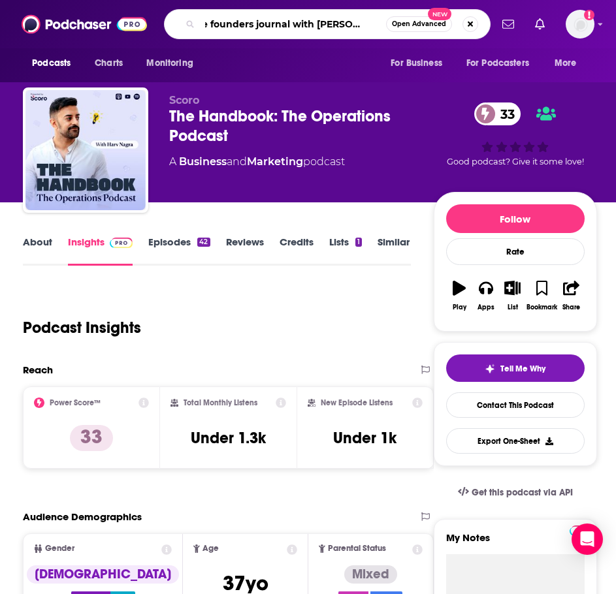
type input "the founders journal with alex lieberman"
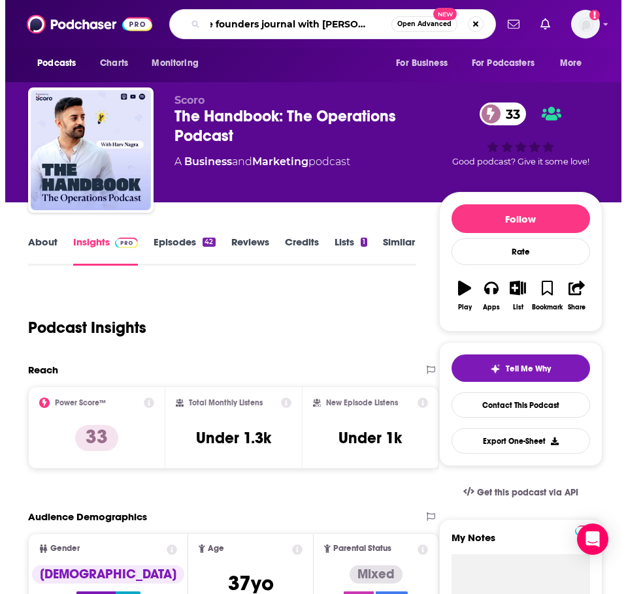
scroll to position [0, 20]
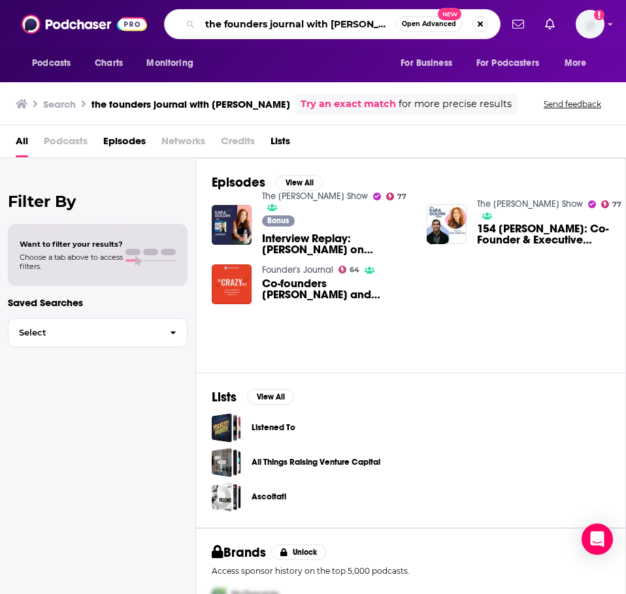
scroll to position [0, 11]
drag, startPoint x: 305, startPoint y: 27, endPoint x: 435, endPoint y: 11, distance: 131.0
click at [435, 11] on div "the founders journal with alex lieberman Open Advanced New" at bounding box center [332, 24] width 336 height 30
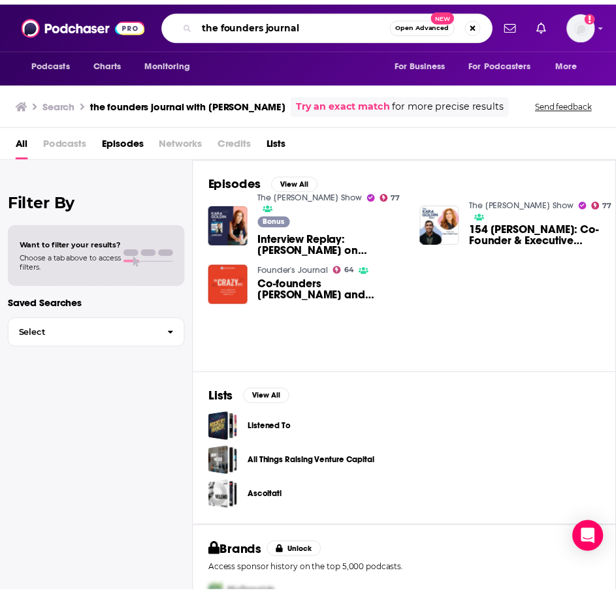
scroll to position [0, 0]
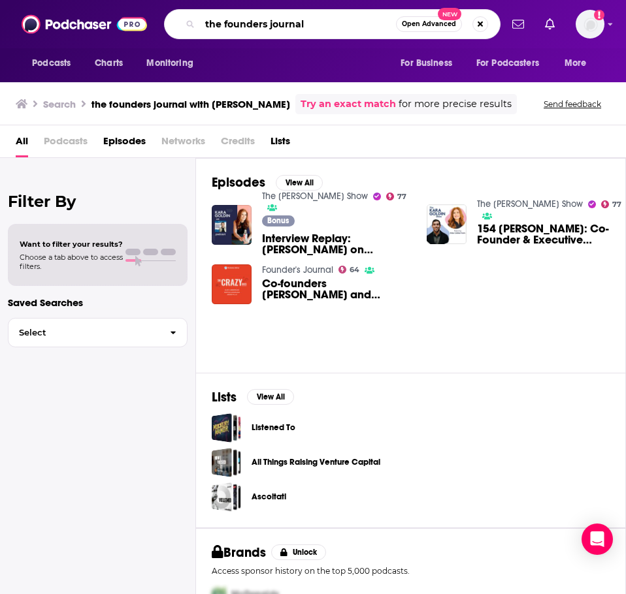
type input "the founders journal"
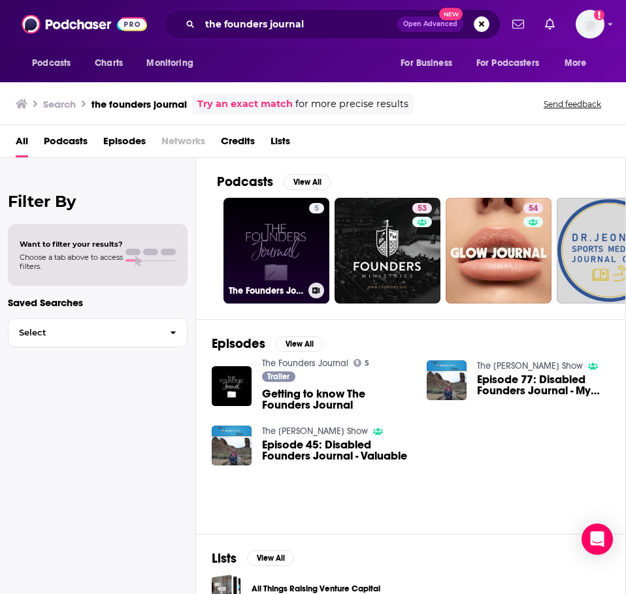
click at [287, 250] on link "5 The Founders Journal" at bounding box center [276, 251] width 106 height 106
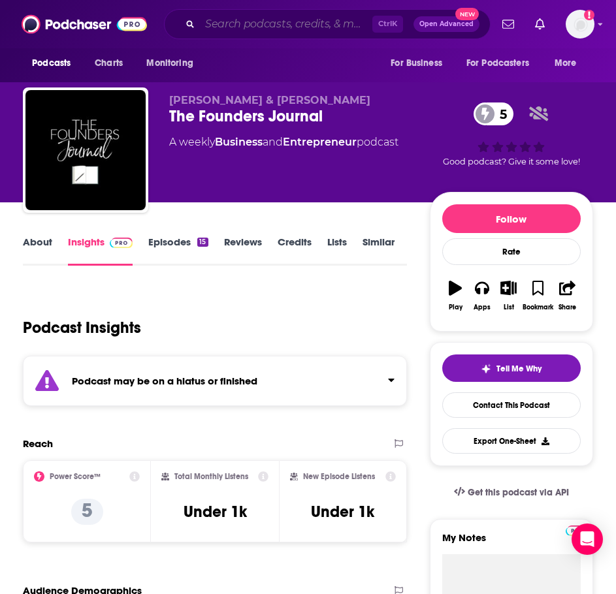
click at [274, 31] on input "Search podcasts, credits, & more..." at bounding box center [286, 24] width 172 height 21
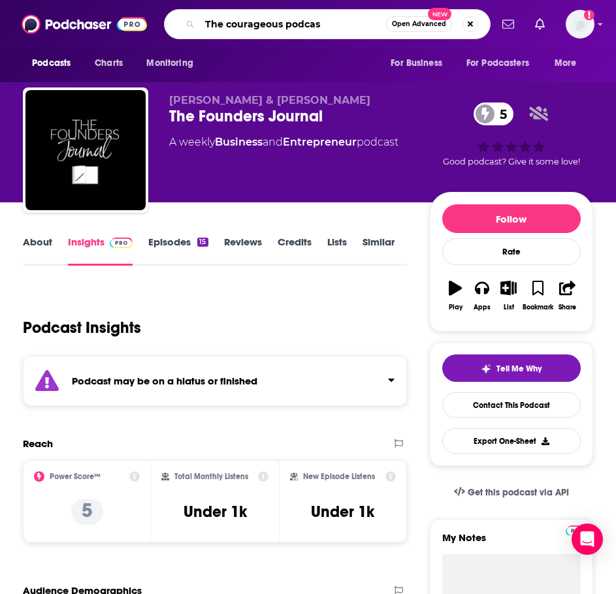
type input "The courageous podcast"
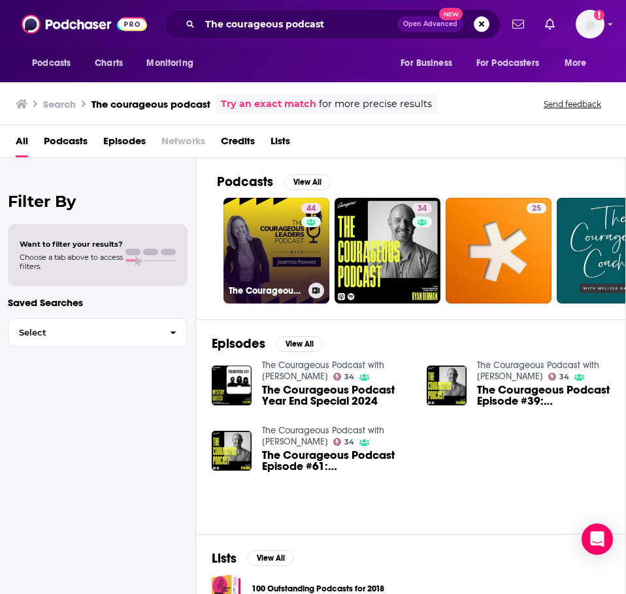
click at [236, 240] on link "44 The Courageous Leaders Podcast" at bounding box center [276, 251] width 106 height 106
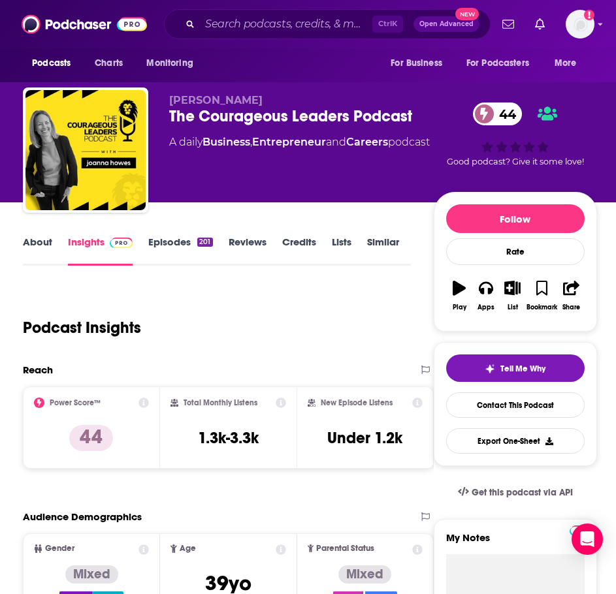
click at [50, 244] on link "About" at bounding box center [37, 251] width 29 height 30
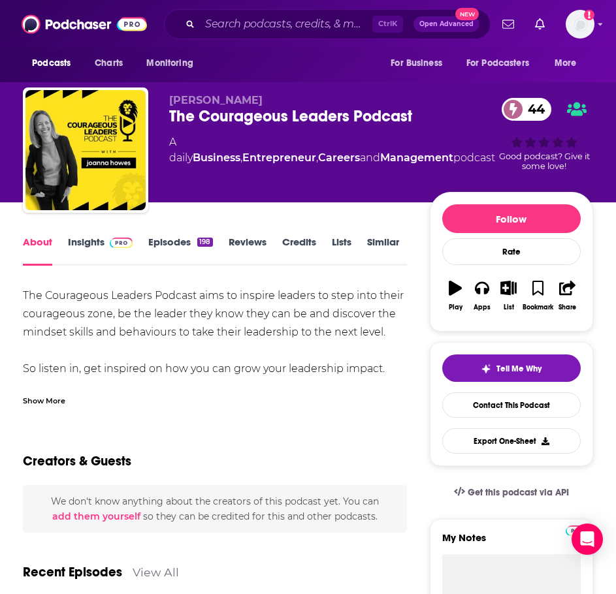
click at [93, 244] on link "Insights" at bounding box center [100, 251] width 65 height 30
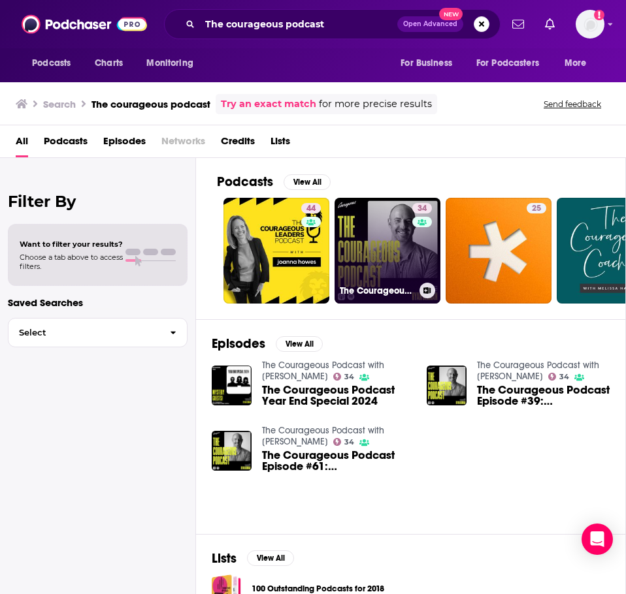
click at [370, 251] on link "34 The Courageous Podcast with Ryan Berman" at bounding box center [387, 251] width 106 height 106
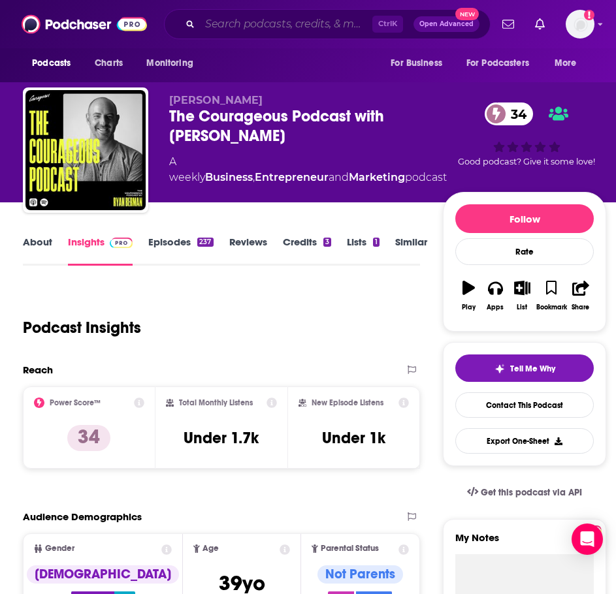
click at [276, 31] on input "Search podcasts, credits, & more..." at bounding box center [286, 24] width 172 height 21
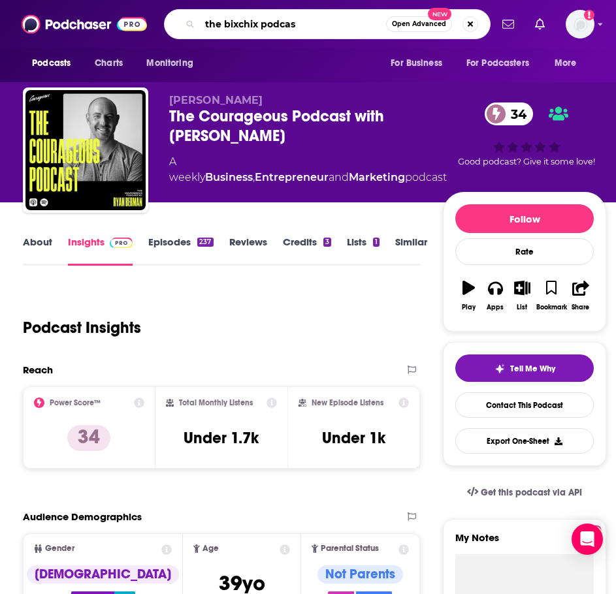
type input "the bixchix podcast"
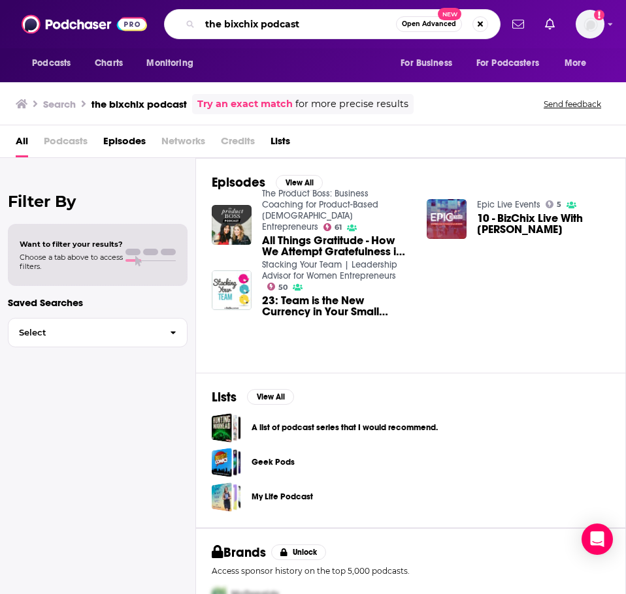
click at [320, 21] on input "the bixchix podcast" at bounding box center [298, 24] width 196 height 21
drag, startPoint x: 223, startPoint y: 26, endPoint x: 191, endPoint y: 29, distance: 31.5
click at [191, 29] on div "the bixchix podcast Open Advanced New" at bounding box center [332, 24] width 336 height 30
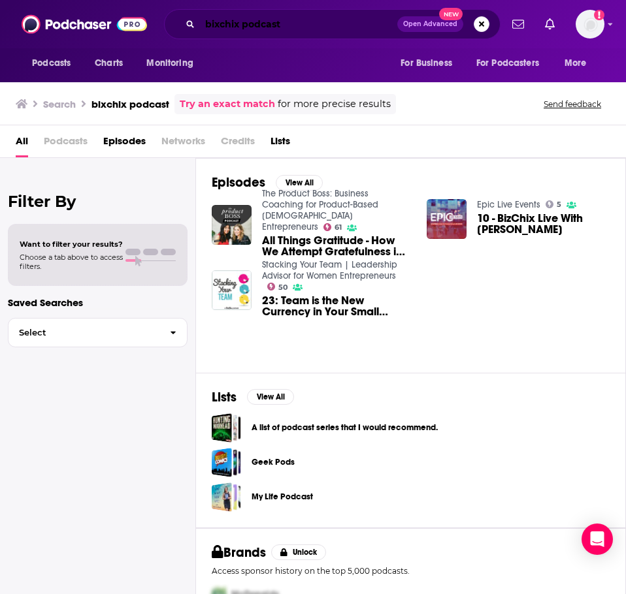
click at [248, 24] on input "bixchix podcast" at bounding box center [298, 24] width 197 height 21
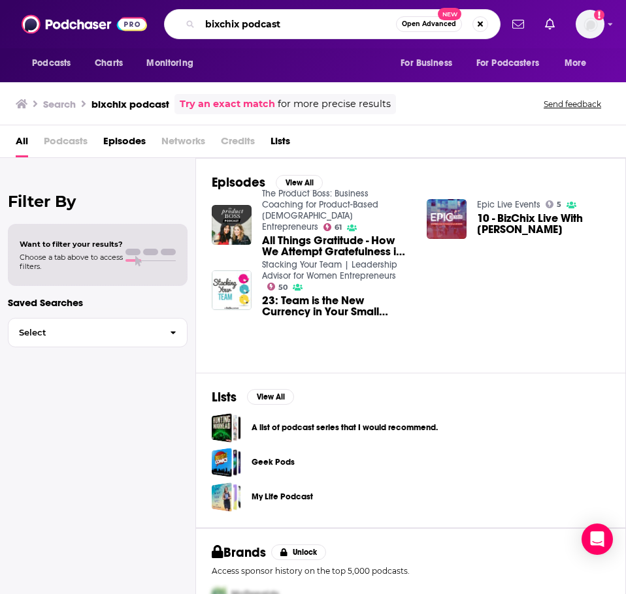
click at [248, 24] on input "bixchix podcast" at bounding box center [298, 24] width 196 height 21
type input "the business growth podcast"
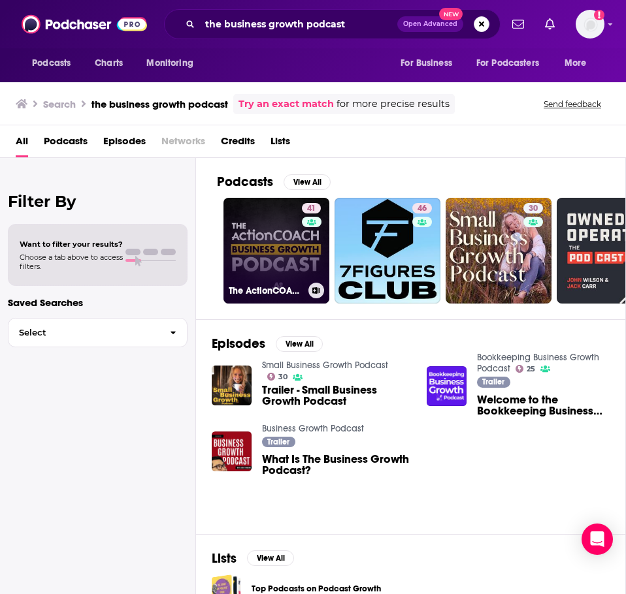
click at [256, 227] on link "41 The ActionCOACH Business Growth Podcast" at bounding box center [276, 251] width 106 height 106
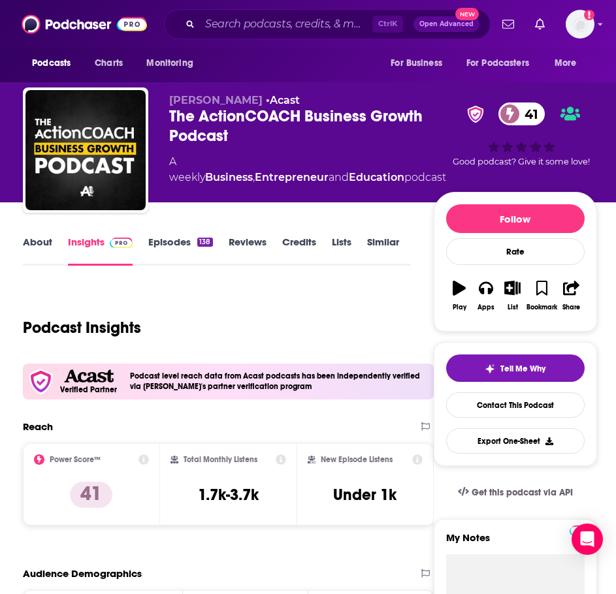
click at [45, 248] on link "About" at bounding box center [37, 251] width 29 height 30
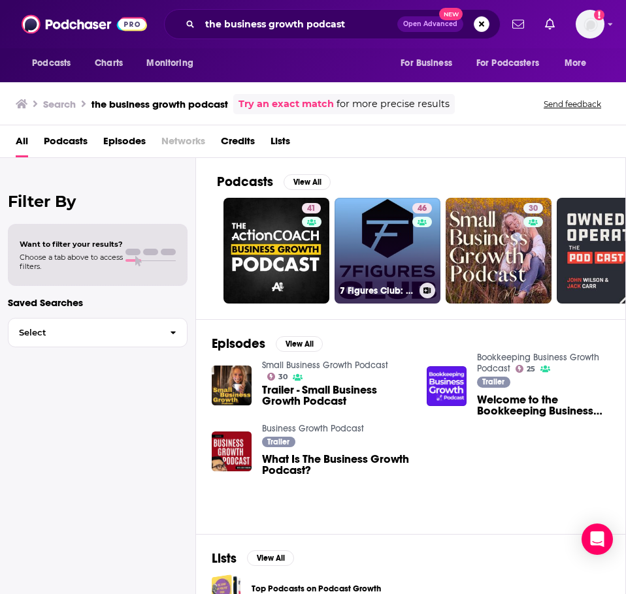
click at [376, 244] on link "46 7 Figures Club: A Business Growth Podcast" at bounding box center [387, 251] width 106 height 106
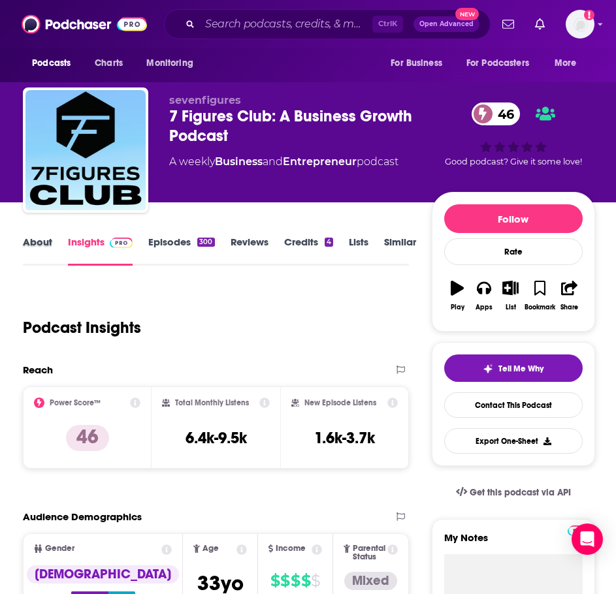
click at [56, 250] on div "About" at bounding box center [45, 251] width 45 height 30
click at [48, 248] on link "About" at bounding box center [37, 251] width 29 height 30
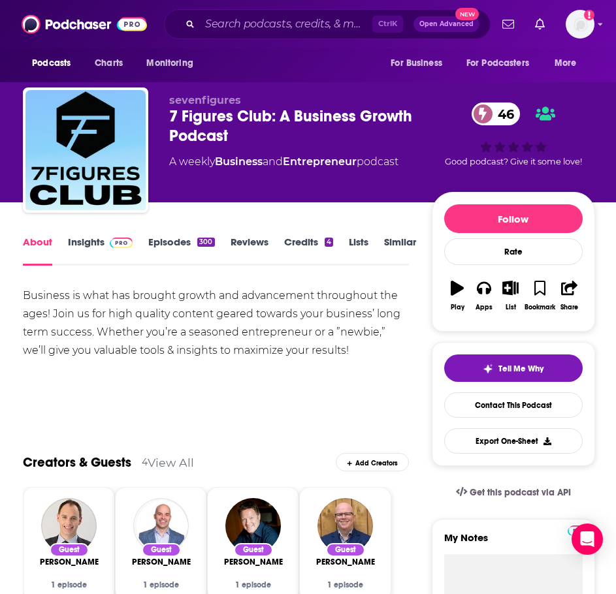
click at [96, 244] on link "Insights" at bounding box center [100, 251] width 65 height 30
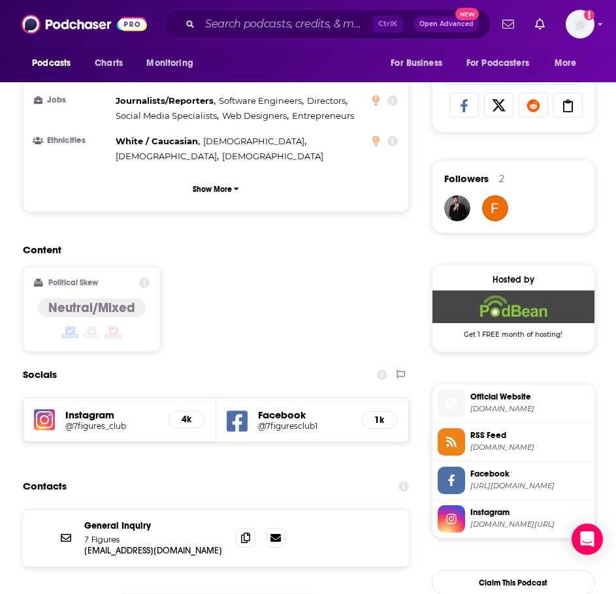
scroll to position [849, 0]
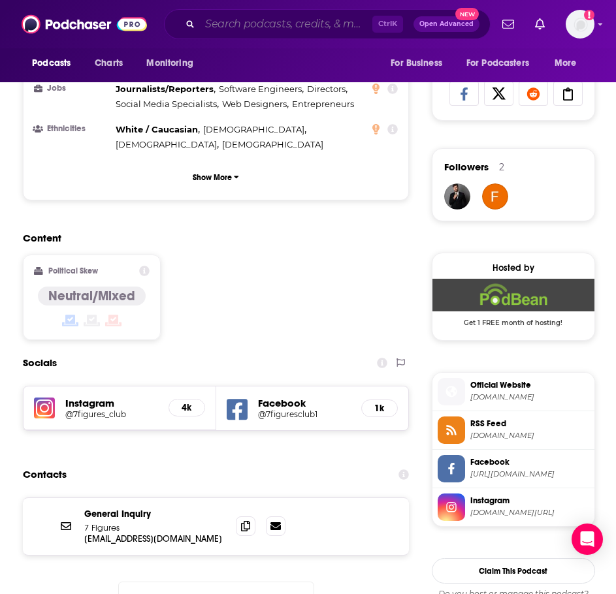
click at [280, 22] on input "Search podcasts, credits, & more..." at bounding box center [286, 24] width 172 height 21
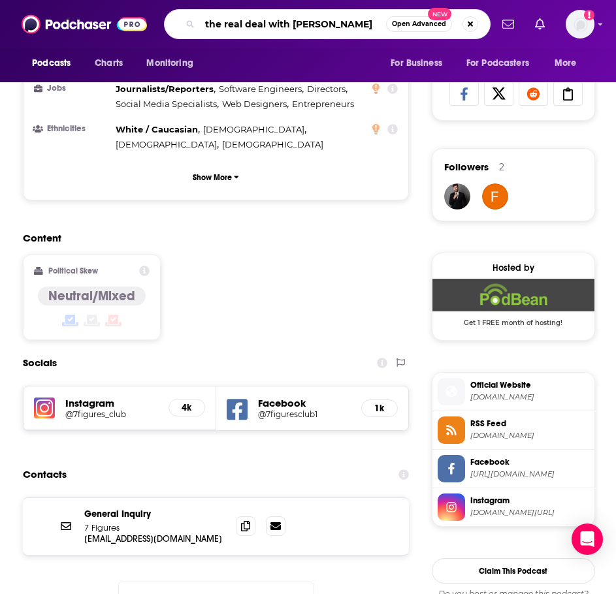
type input "the real deal with rachel rodgers"
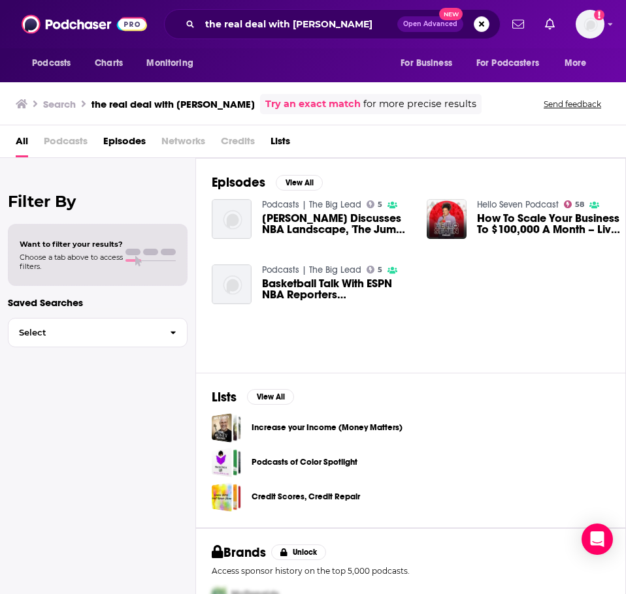
click at [501, 205] on link "Hello Seven Podcast" at bounding box center [518, 204] width 82 height 11
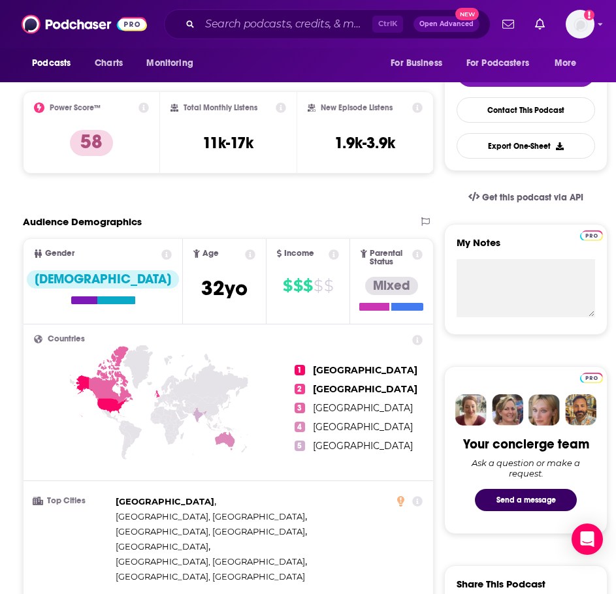
scroll to position [719, 0]
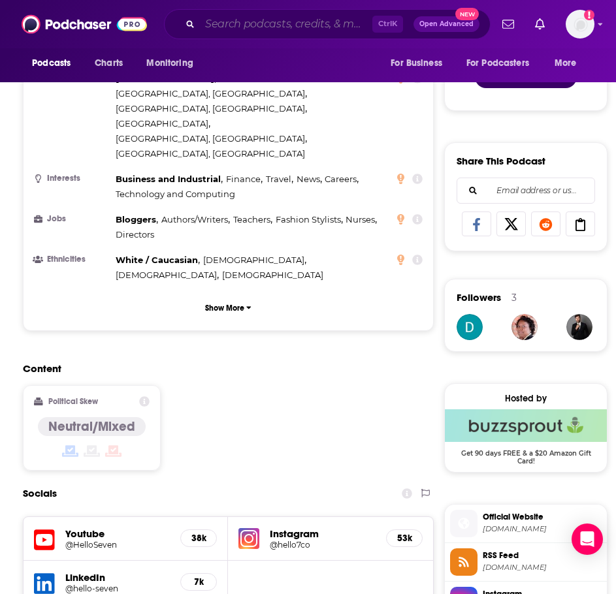
click at [311, 24] on input "Search podcasts, credits, & more..." at bounding box center [286, 24] width 172 height 21
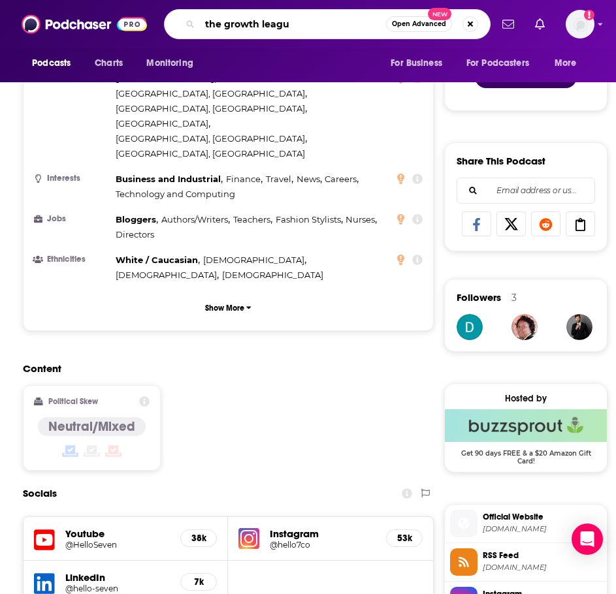
type input "the growth league"
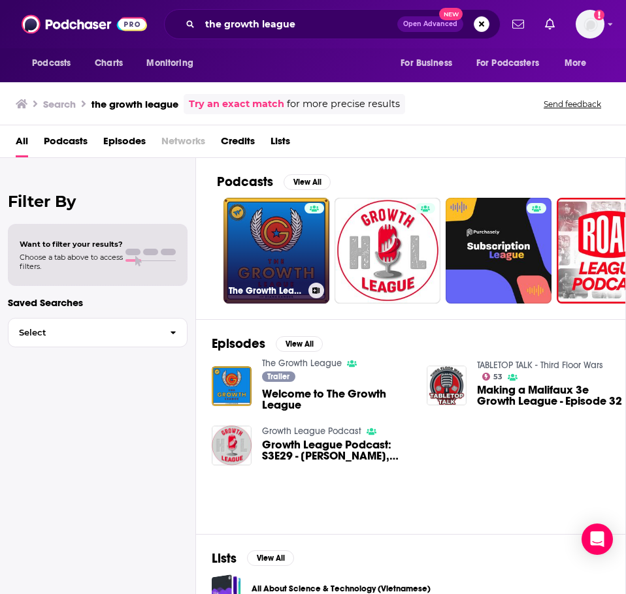
click at [284, 243] on link "The Growth League" at bounding box center [276, 251] width 106 height 106
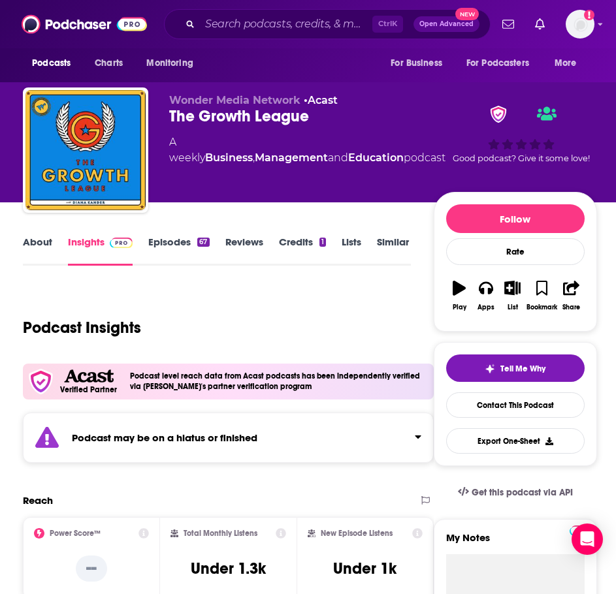
click at [274, 445] on div "Podcast may be on a hiatus or finished" at bounding box center [228, 438] width 411 height 50
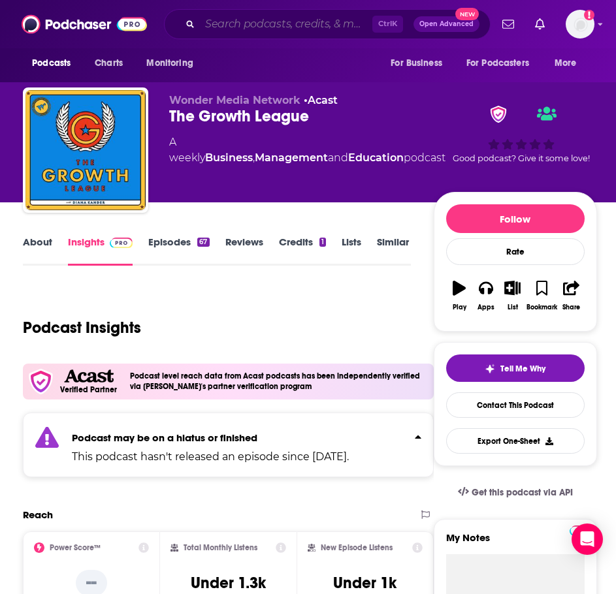
click at [333, 24] on input "Search podcasts, credits, & more..." at bounding box center [286, 24] width 172 height 21
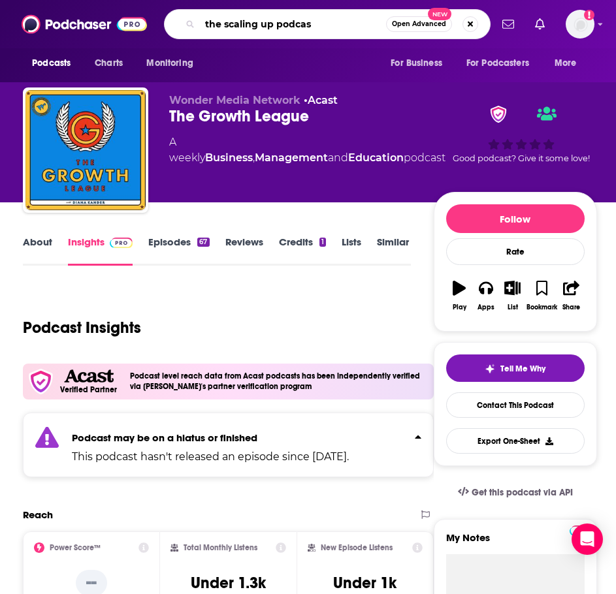
type input "the scaling up podcast"
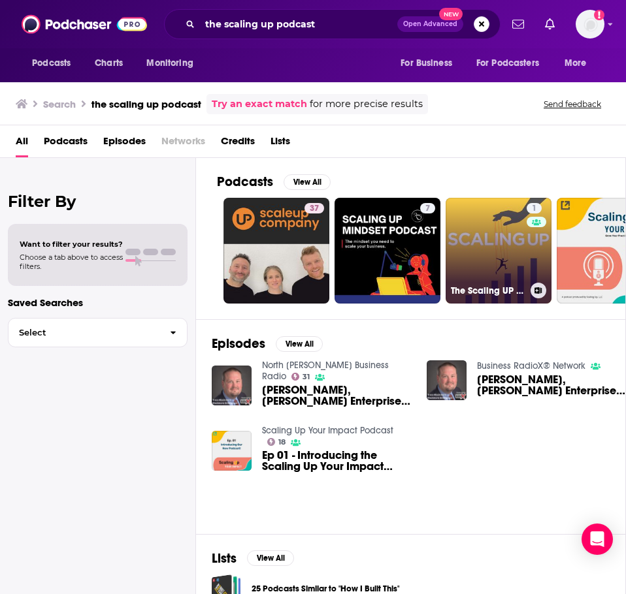
click at [474, 238] on link "1 The Scaling UP Podcast" at bounding box center [499, 251] width 106 height 106
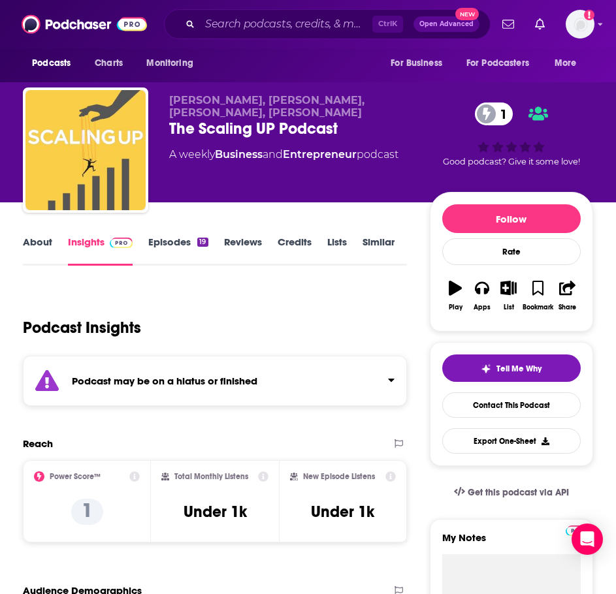
click at [272, 388] on div "Podcast may be on a hiatus or finished" at bounding box center [215, 381] width 384 height 50
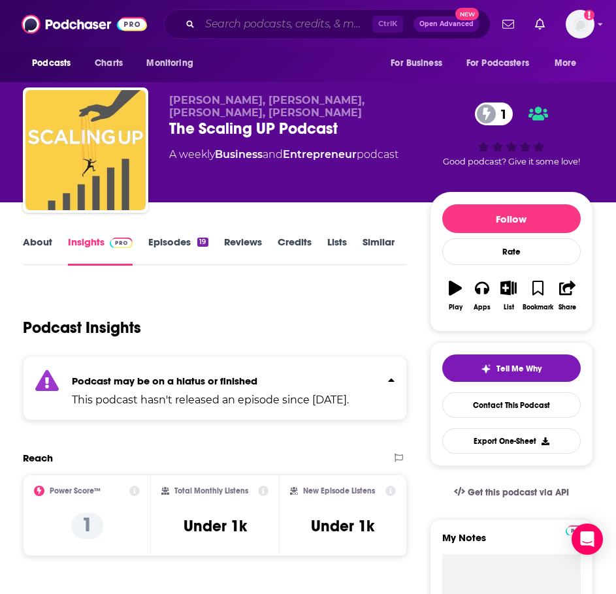
click at [274, 25] on input "Search podcasts, credits, & more..." at bounding box center [286, 24] width 172 height 21
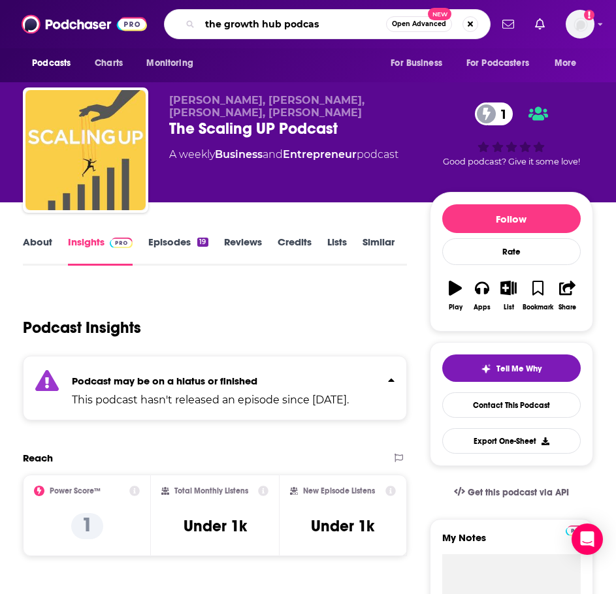
type input "the growth hub podcast"
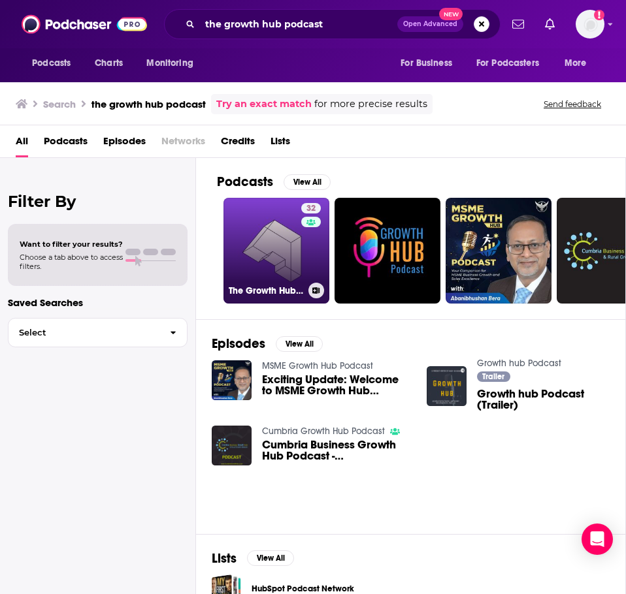
click at [250, 237] on link "32 The Growth Hub Podcast" at bounding box center [276, 251] width 106 height 106
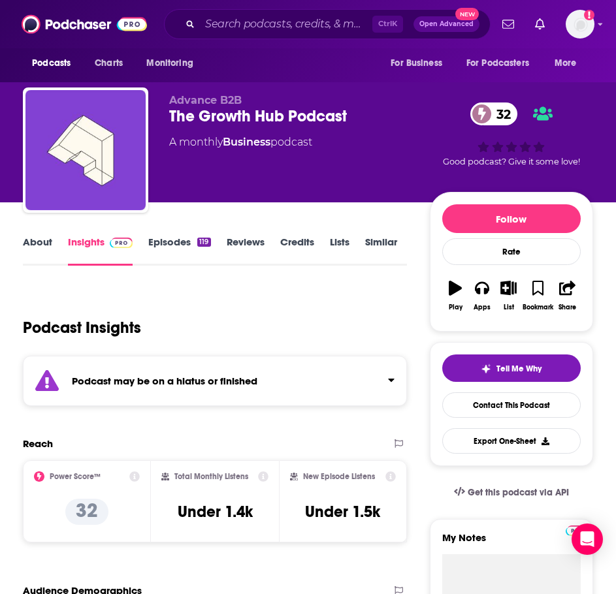
drag, startPoint x: 203, startPoint y: 402, endPoint x: 206, endPoint y: 391, distance: 11.6
click at [205, 394] on div "Podcast may be on a hiatus or finished" at bounding box center [215, 381] width 384 height 50
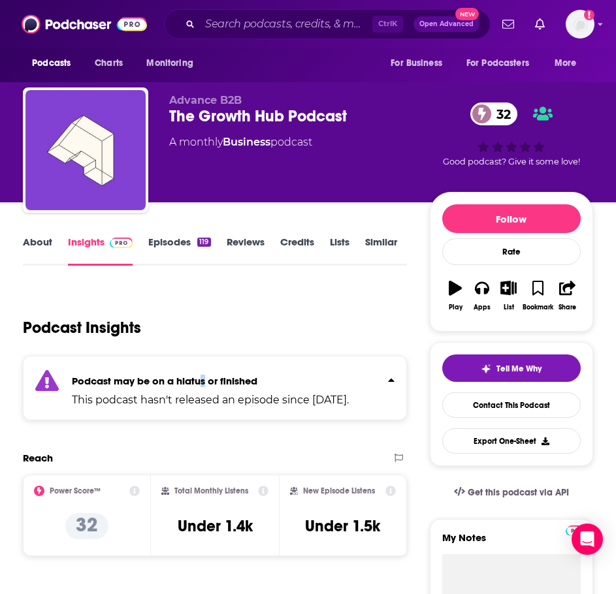
click at [199, 240] on div "119" at bounding box center [203, 242] width 13 height 9
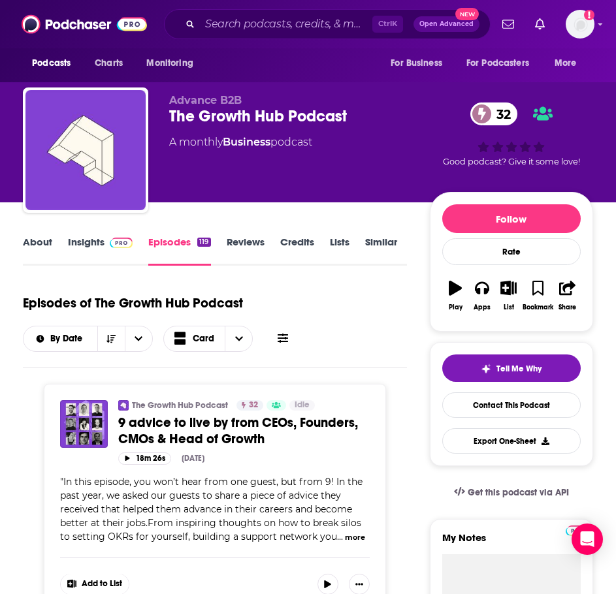
click at [102, 250] on link "Insights" at bounding box center [100, 251] width 65 height 30
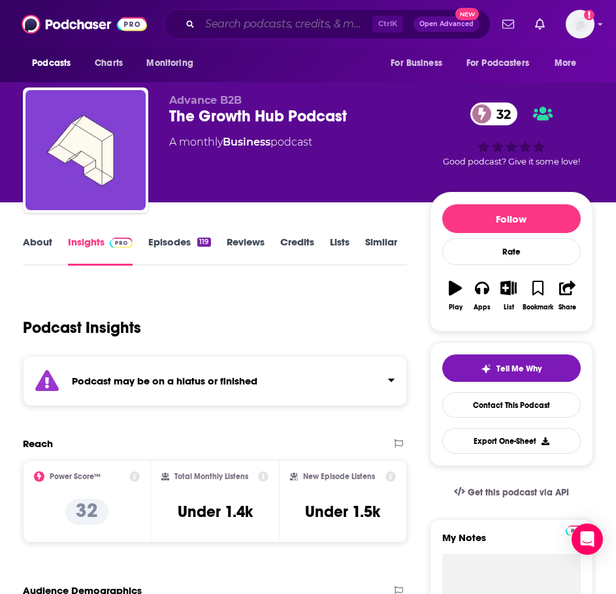
click at [264, 30] on input "Search podcasts, credits, & more..." at bounding box center [286, 24] width 172 height 21
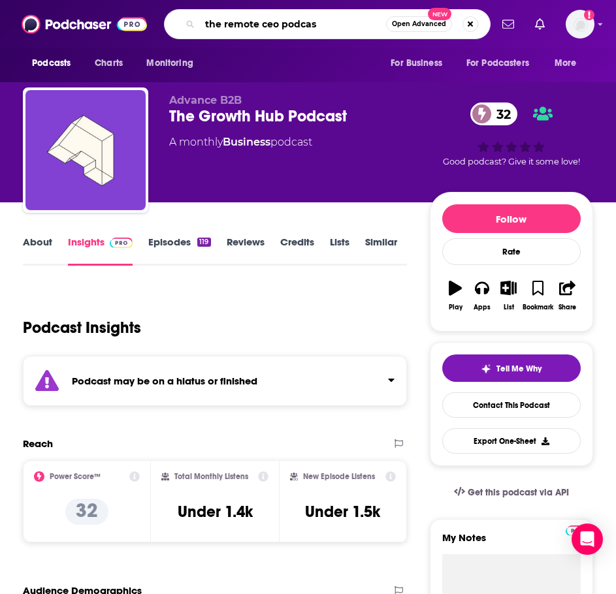
type input "the remote ceo podcast"
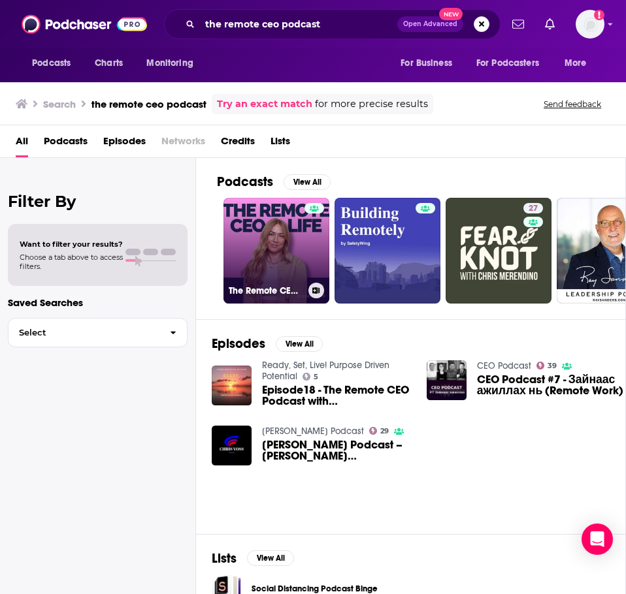
click at [260, 242] on link "The Remote CEO Life Podcast" at bounding box center [276, 251] width 106 height 106
click at [262, 250] on link "The Remote CEO Life Podcast" at bounding box center [276, 251] width 106 height 106
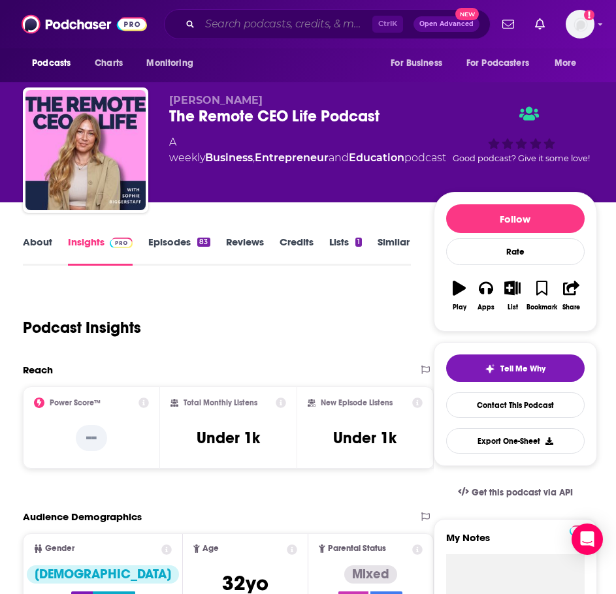
click at [340, 21] on input "Search podcasts, credits, & more..." at bounding box center [286, 24] width 172 height 21
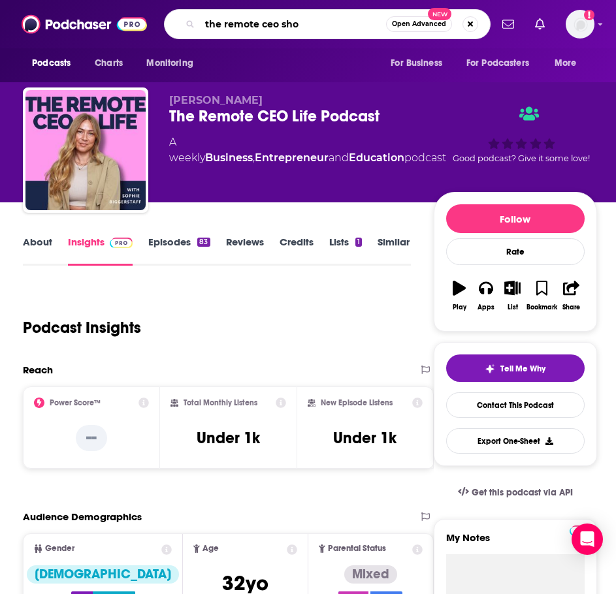
type input "the remote ceo show"
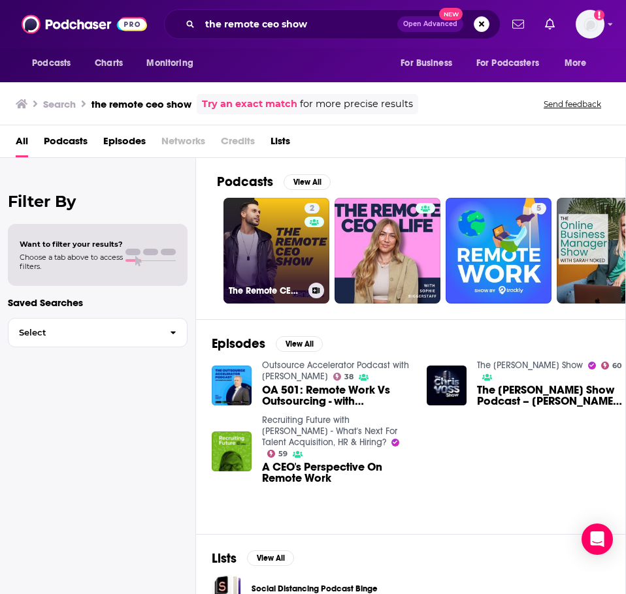
click at [258, 246] on link "2 The Remote CEO Show" at bounding box center [276, 251] width 106 height 106
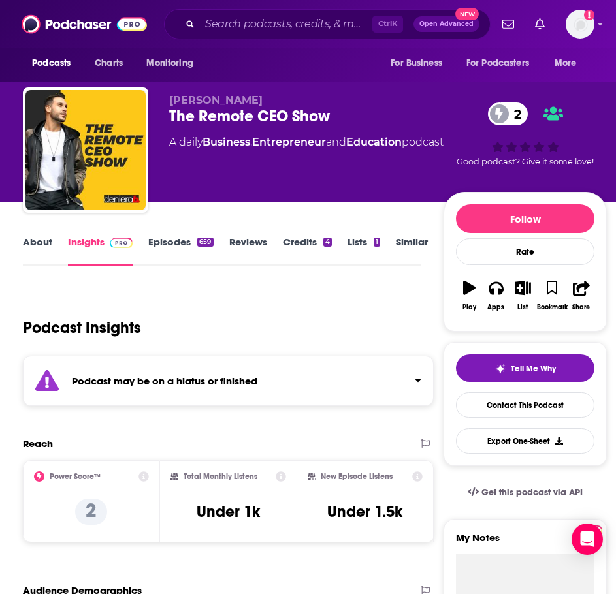
click at [155, 370] on div "Podcast may be on a hiatus or finished" at bounding box center [228, 381] width 411 height 50
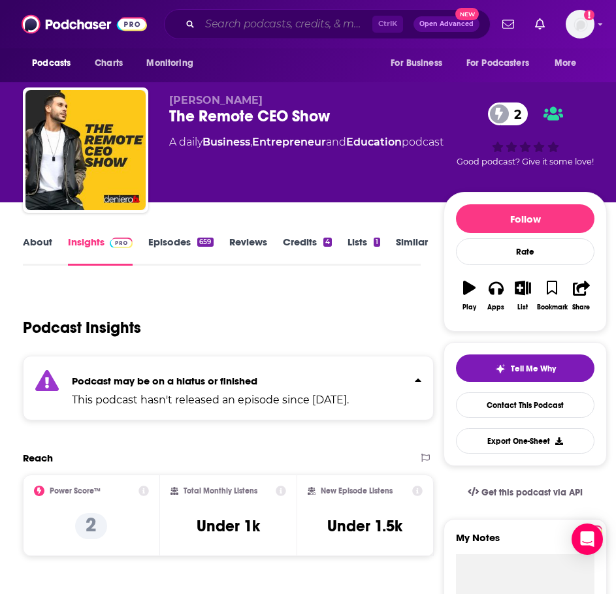
click at [285, 27] on input "Search podcasts, credits, & more..." at bounding box center [286, 24] width 172 height 21
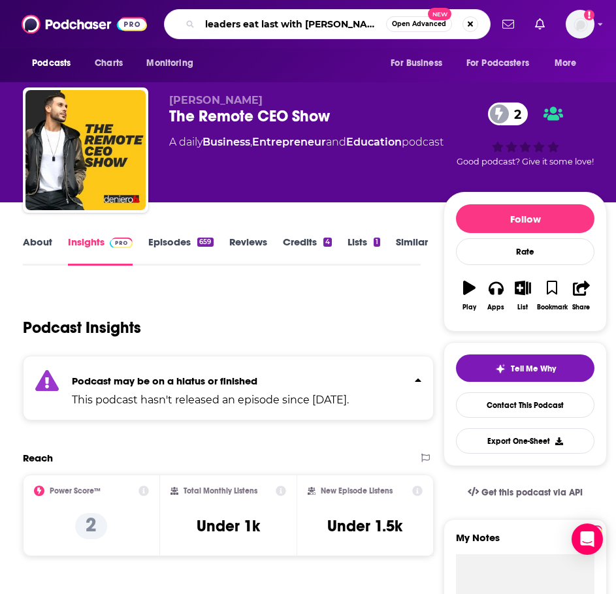
type input "leaders eat last with simon sinek"
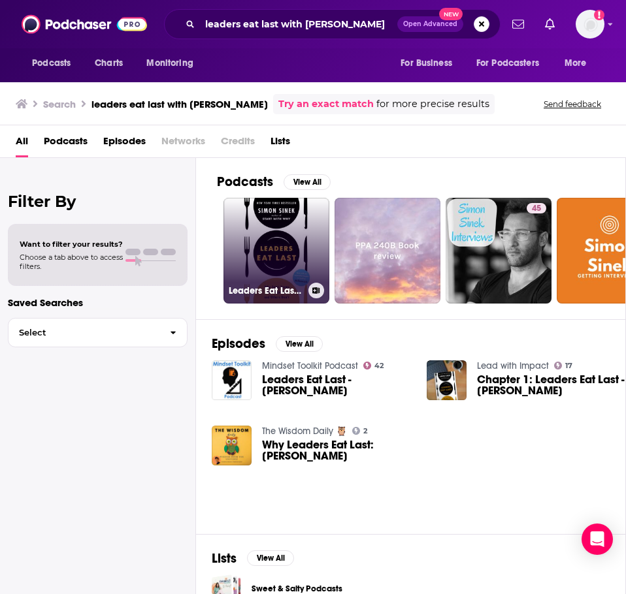
click at [270, 237] on link "Leaders Eat Last by Simon Sinek, Book Summary, Podcast, English" at bounding box center [276, 251] width 106 height 106
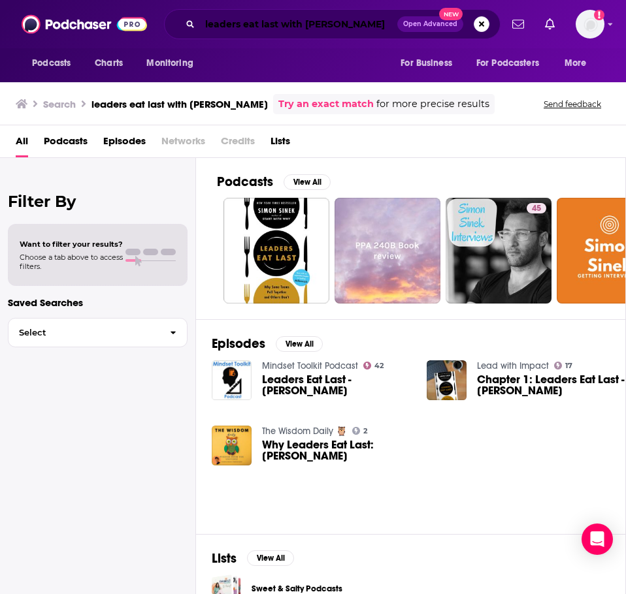
click at [252, 26] on input "leaders eat last with simon sinek" at bounding box center [298, 24] width 197 height 21
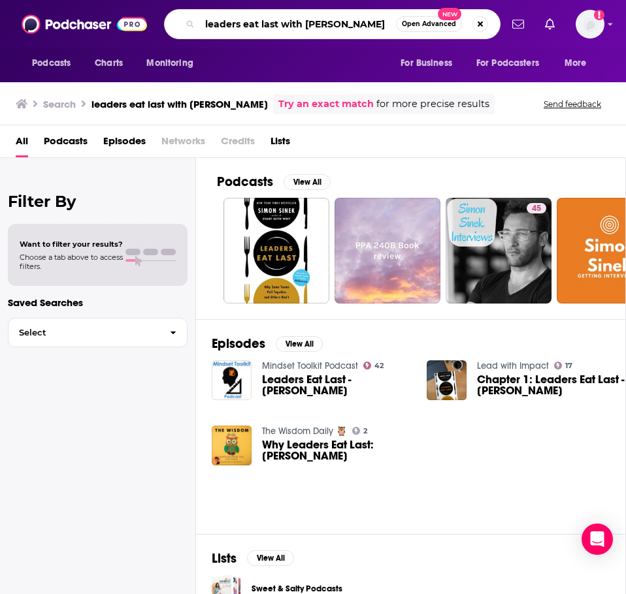
click at [252, 26] on input "leaders eat last with simon sinek" at bounding box center [298, 24] width 196 height 21
type input "the startup grind podcast"
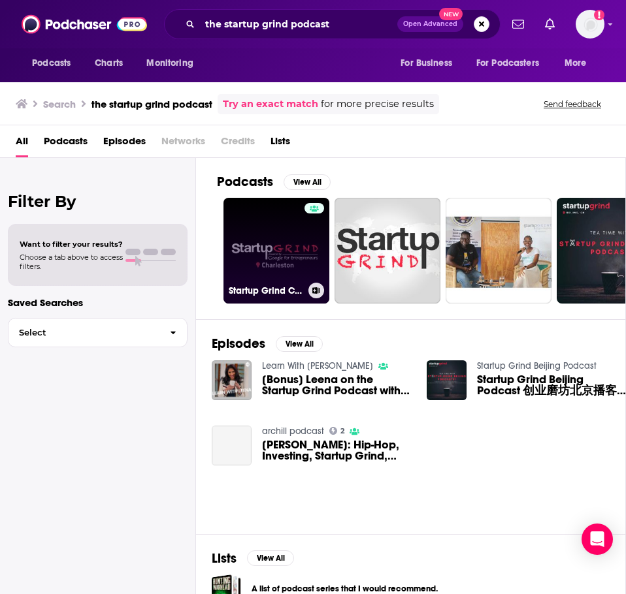
click at [252, 253] on link "Startup Grind Charleston Podcast" at bounding box center [276, 251] width 106 height 106
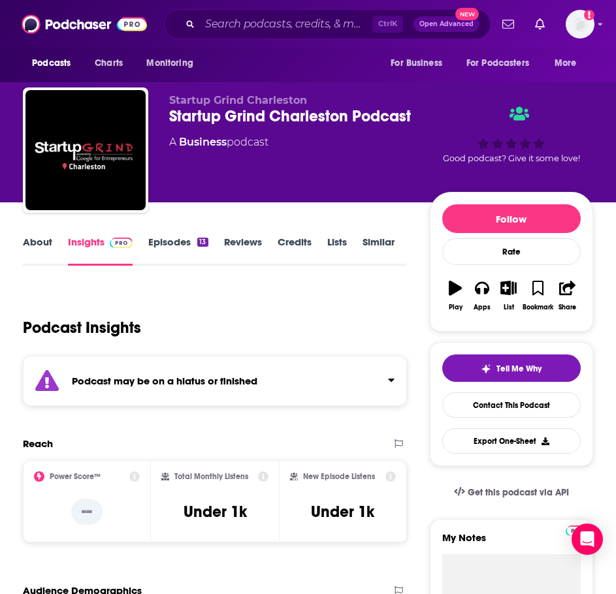
click at [234, 378] on strong "Podcast may be on a hiatus or finished" at bounding box center [165, 381] width 186 height 12
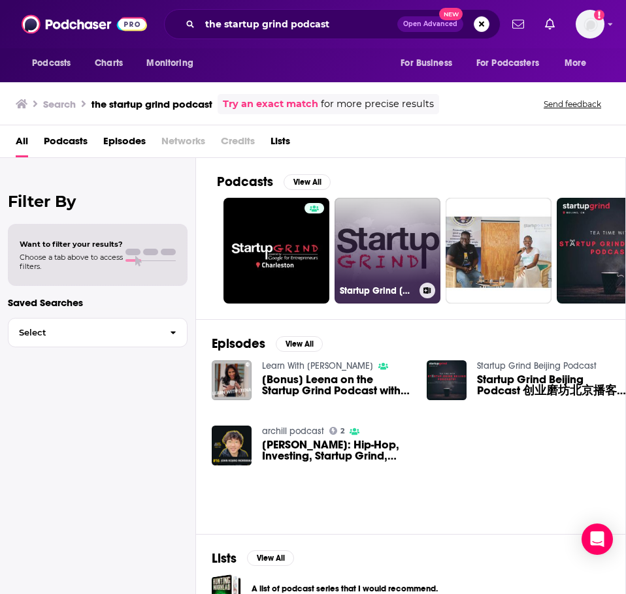
click at [404, 252] on link "Startup Grind Dublin Podcast" at bounding box center [387, 251] width 106 height 106
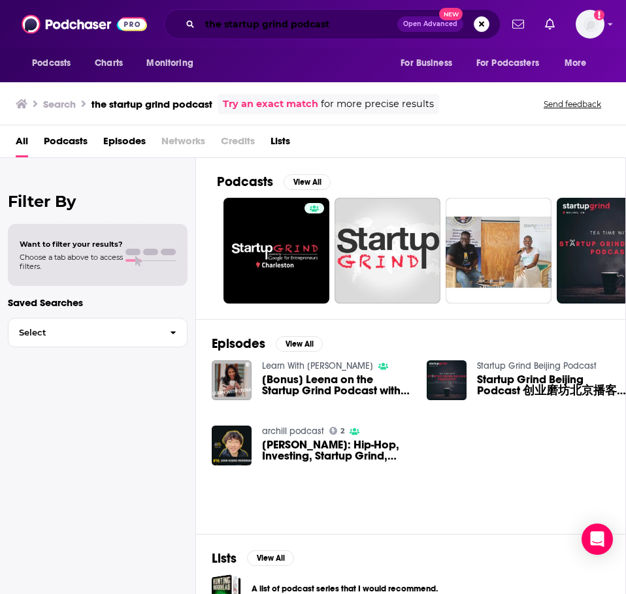
click at [324, 32] on input "the startup grind podcast" at bounding box center [298, 24] width 197 height 21
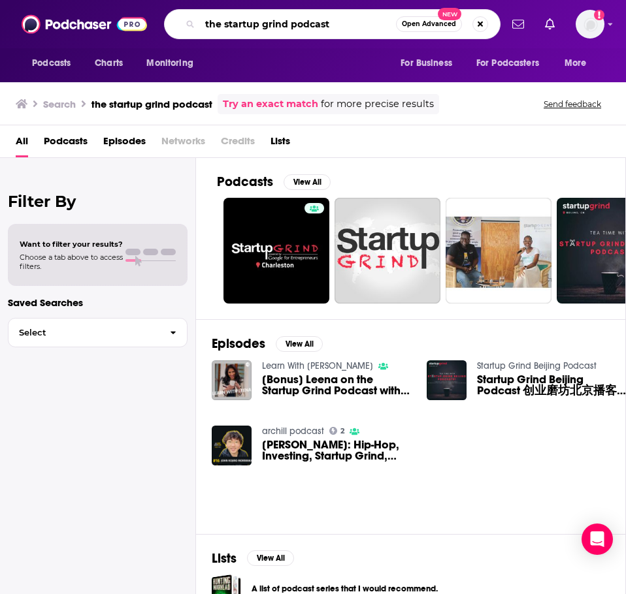
click at [324, 32] on input "the startup grind podcast" at bounding box center [298, 24] width 196 height 21
type input "the systems saved me podcast"
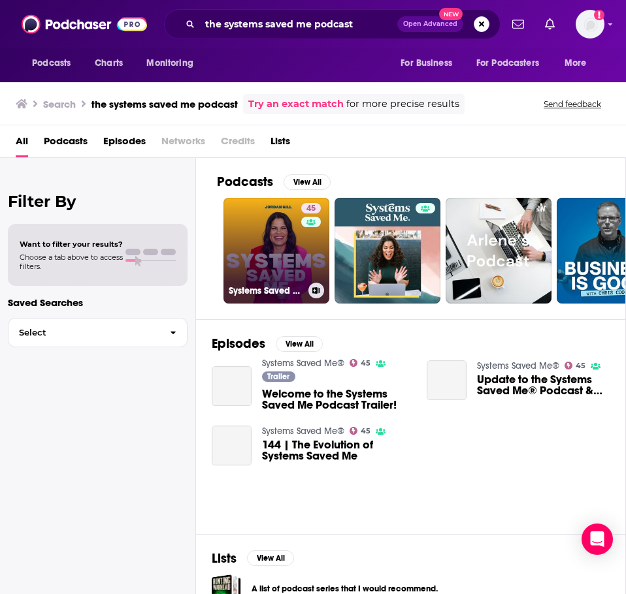
click at [262, 257] on link "45 Systems Saved Me®" at bounding box center [276, 251] width 106 height 106
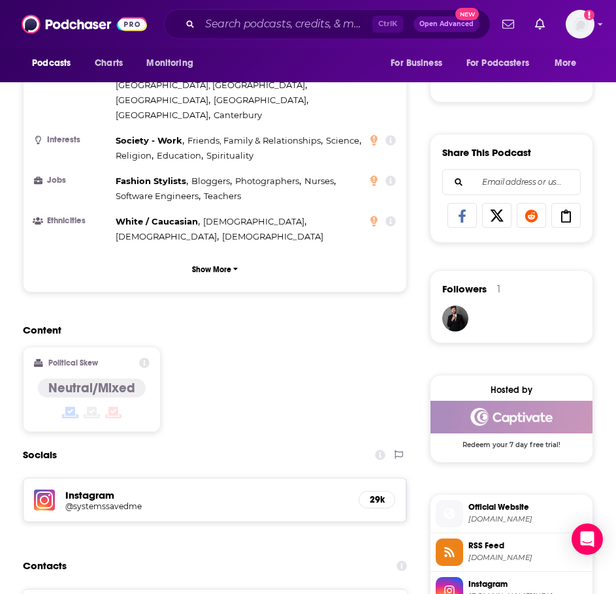
scroll to position [849, 0]
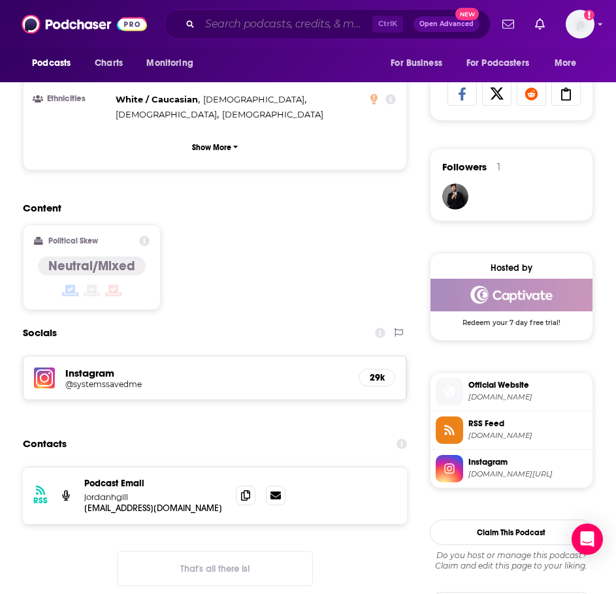
click at [339, 29] on input "Search podcasts, credits, & more..." at bounding box center [286, 24] width 172 height 21
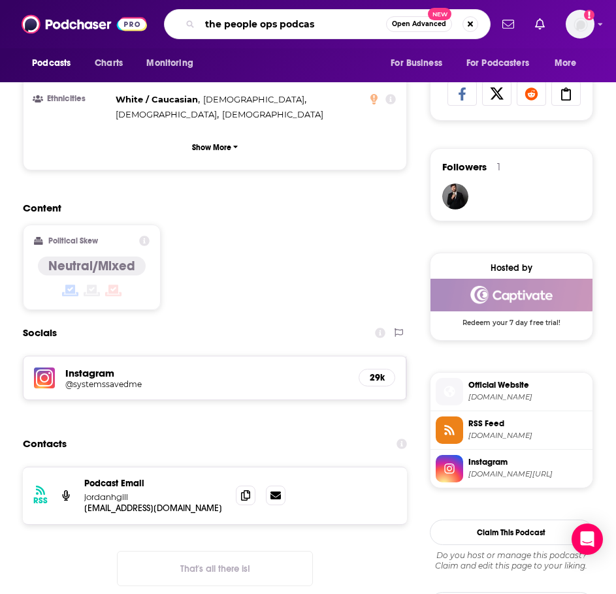
type input "the people ops podcast"
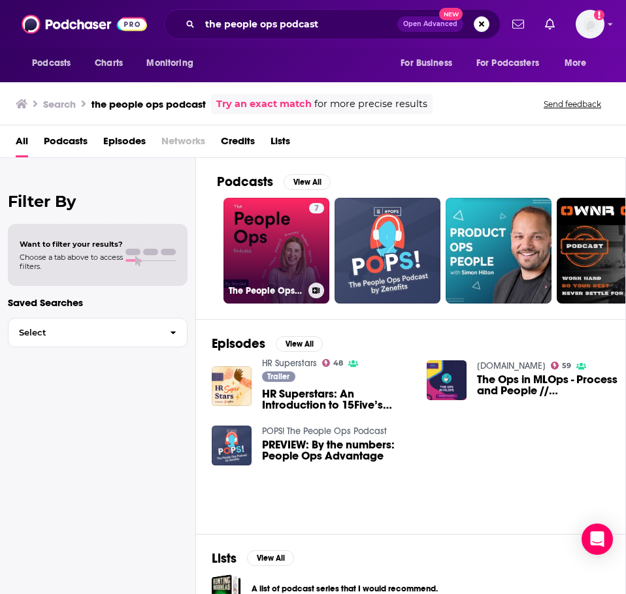
click at [265, 251] on link "7 The People Ops Podcast" at bounding box center [276, 251] width 106 height 106
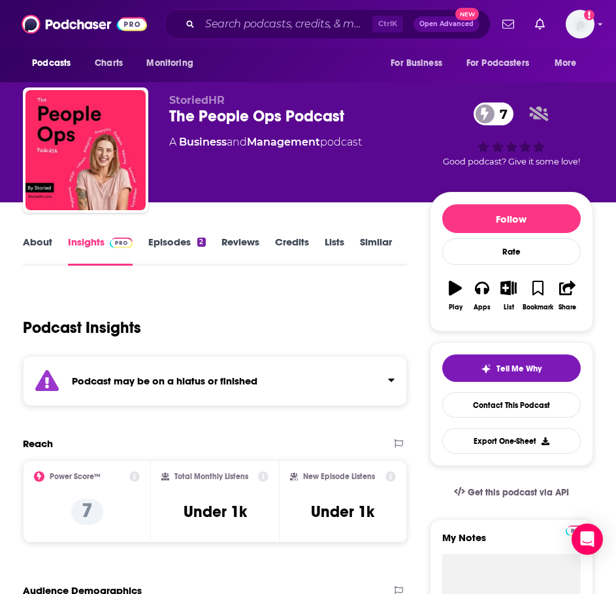
click at [250, 381] on strong "Podcast may be on a hiatus or finished" at bounding box center [165, 381] width 186 height 12
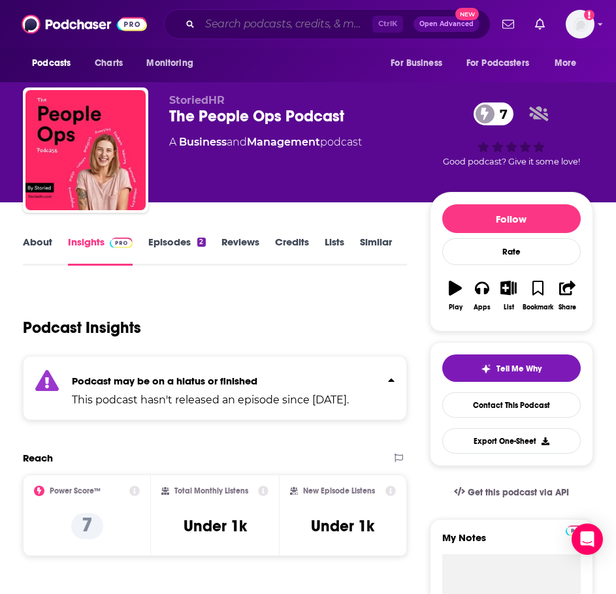
click at [253, 27] on input "Search podcasts, credits, & more..." at bounding box center [286, 24] width 172 height 21
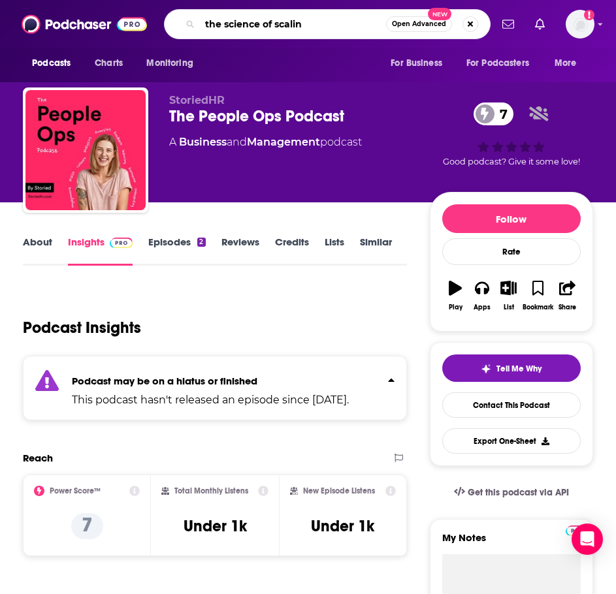
type input "the science of scaling"
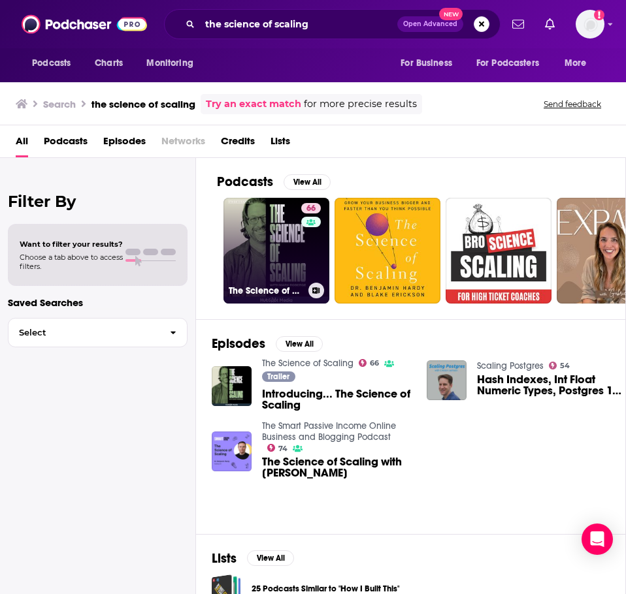
click at [255, 258] on link "66 The Science of Scaling" at bounding box center [276, 251] width 106 height 106
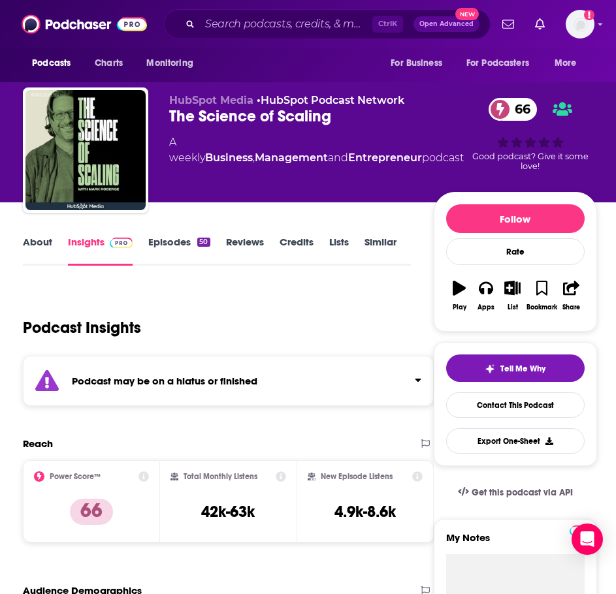
click at [260, 385] on div "Podcast may be on a hiatus or finished" at bounding box center [228, 381] width 411 height 50
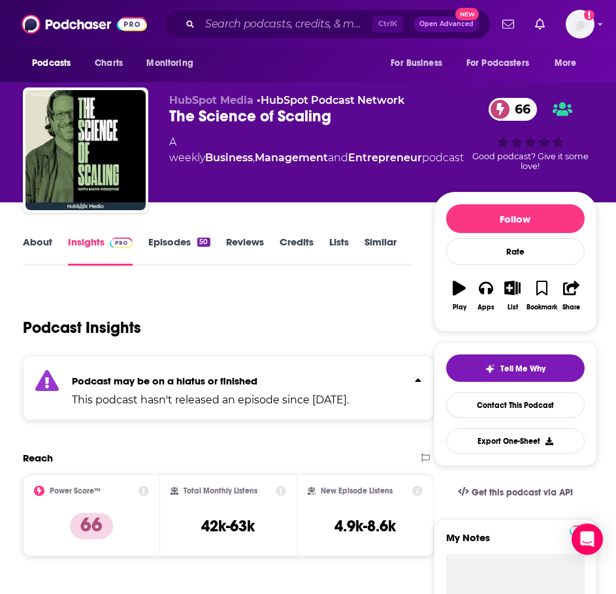
click at [173, 238] on link "Episodes 50" at bounding box center [178, 251] width 61 height 30
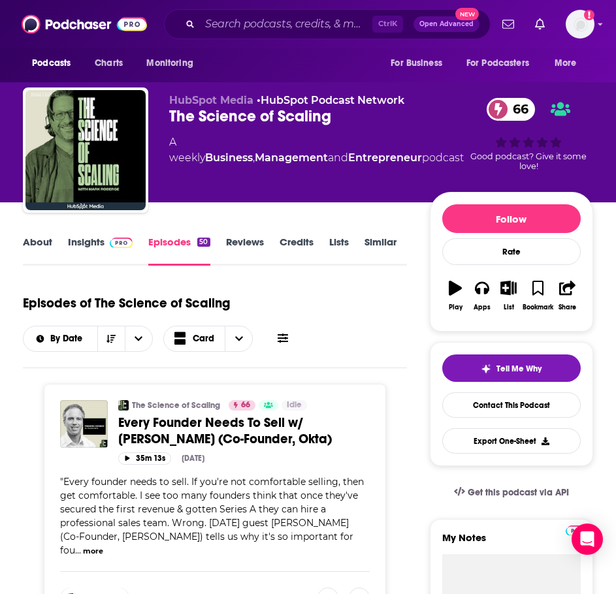
click at [78, 247] on link "Insights" at bounding box center [100, 251] width 65 height 30
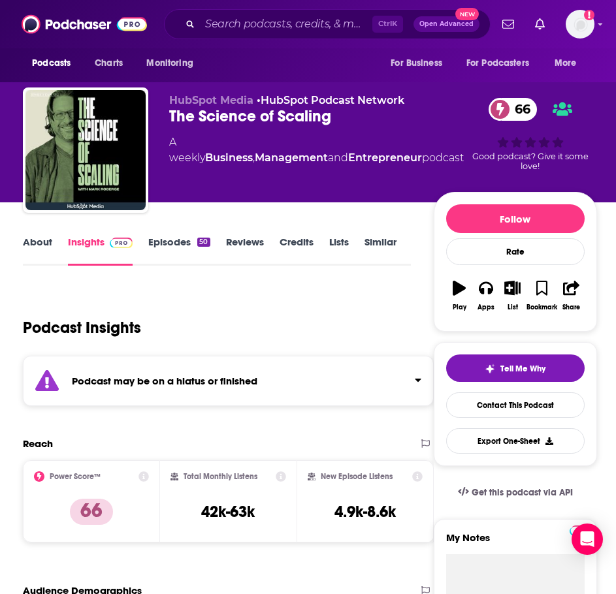
click at [33, 240] on link "About" at bounding box center [37, 251] width 29 height 30
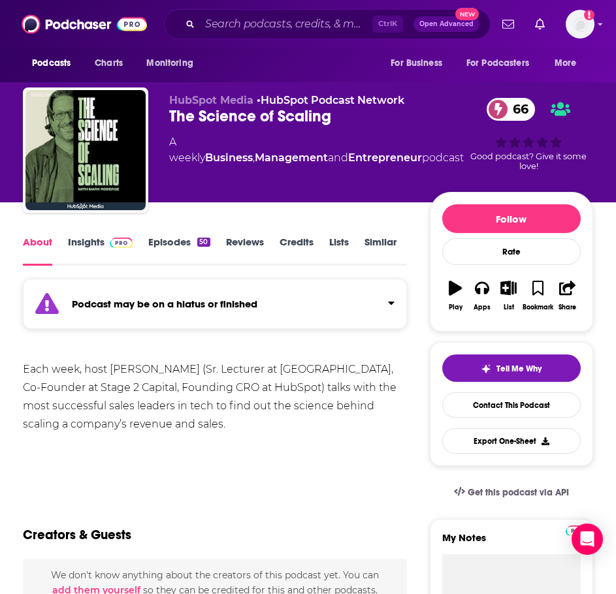
click at [33, 240] on link "About" at bounding box center [37, 251] width 29 height 30
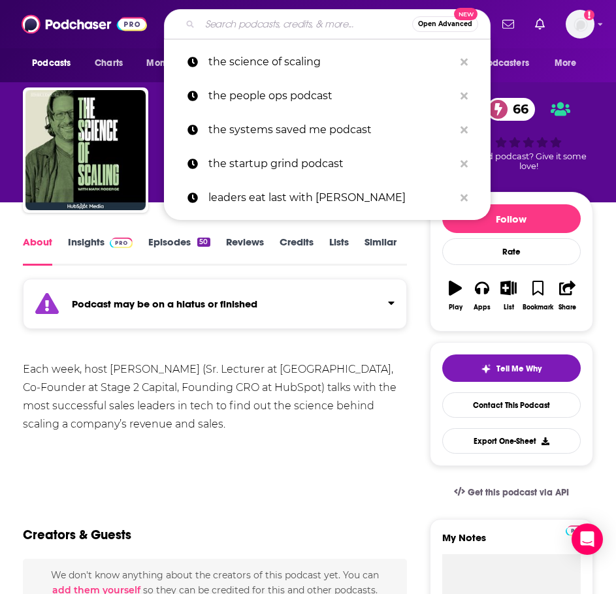
click at [323, 26] on input "Search podcasts, credits, & more..." at bounding box center [306, 24] width 212 height 21
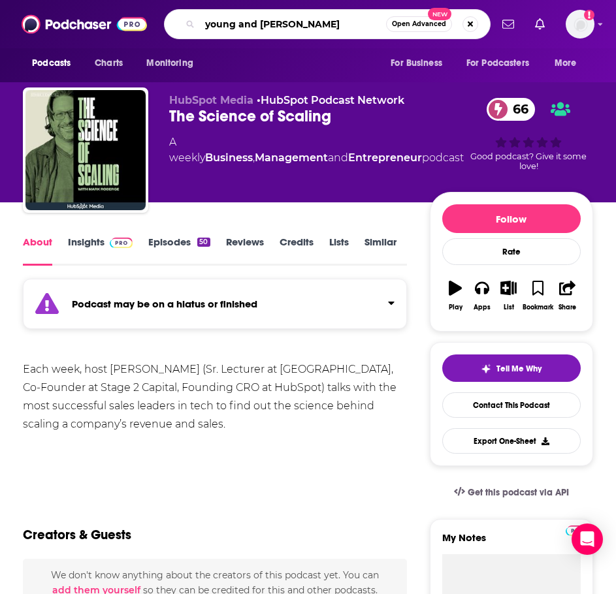
type input "young and profiting"
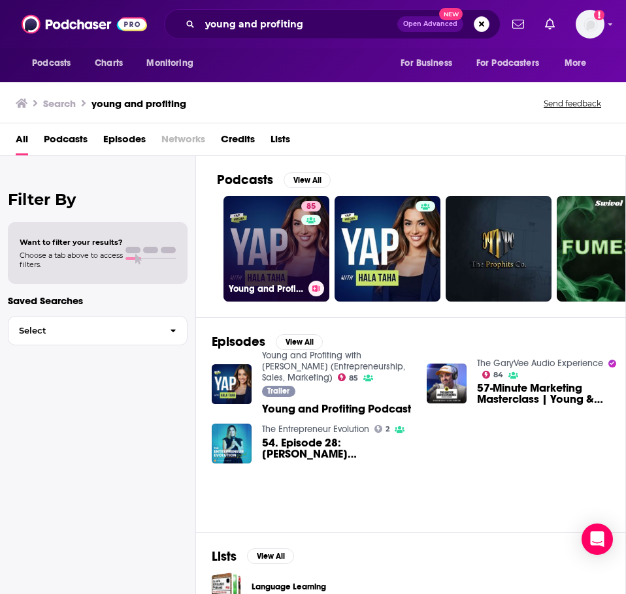
click at [248, 251] on link "85 Young and Profiting with Hala Taha (Entrepreneurship, Sales, Marketing)" at bounding box center [276, 249] width 106 height 106
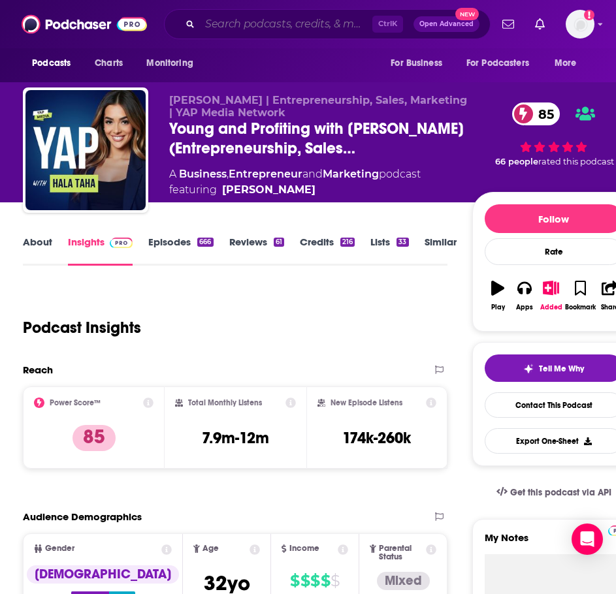
click at [244, 31] on input "Search podcasts, credits, & more..." at bounding box center [286, 24] width 172 height 21
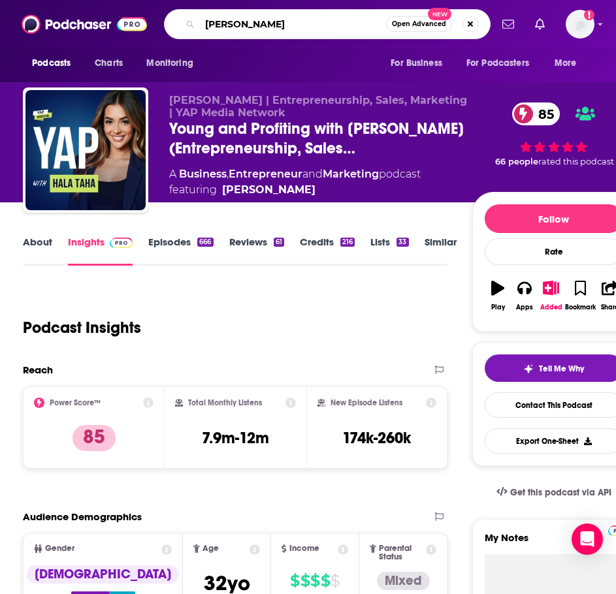
type input "benjamin hardy"
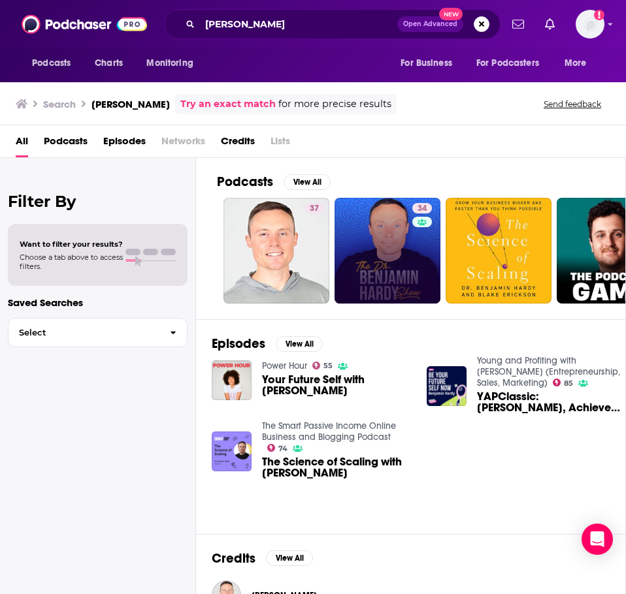
click at [416, 251] on div "34" at bounding box center [423, 250] width 23 height 95
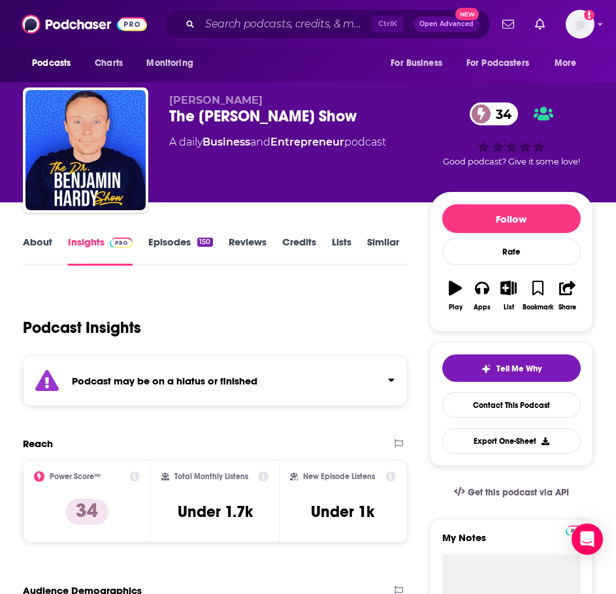
click at [153, 400] on div "Podcast may be on a hiatus or finished" at bounding box center [215, 381] width 384 height 50
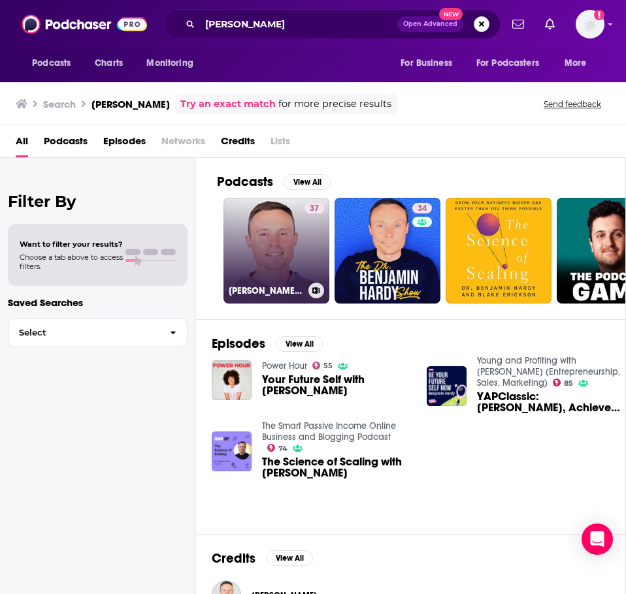
click at [271, 254] on link "37 Dr. Benjamin Hardy, PHD's Podcast" at bounding box center [276, 251] width 106 height 106
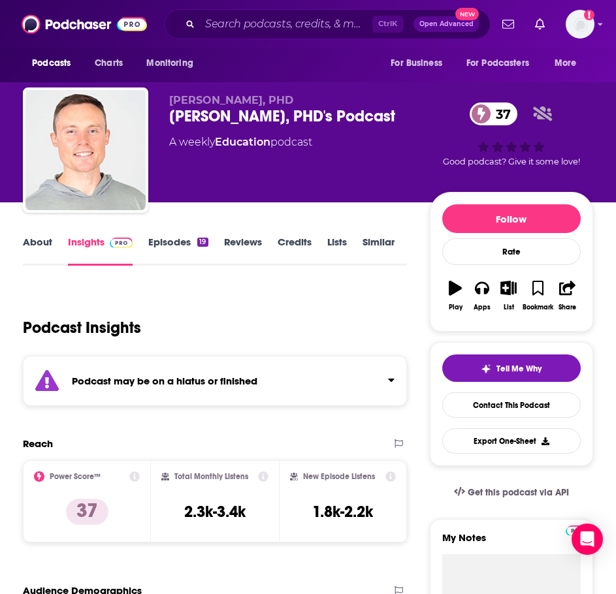
click at [195, 383] on strong "Podcast may be on a hiatus or finished" at bounding box center [165, 381] width 186 height 12
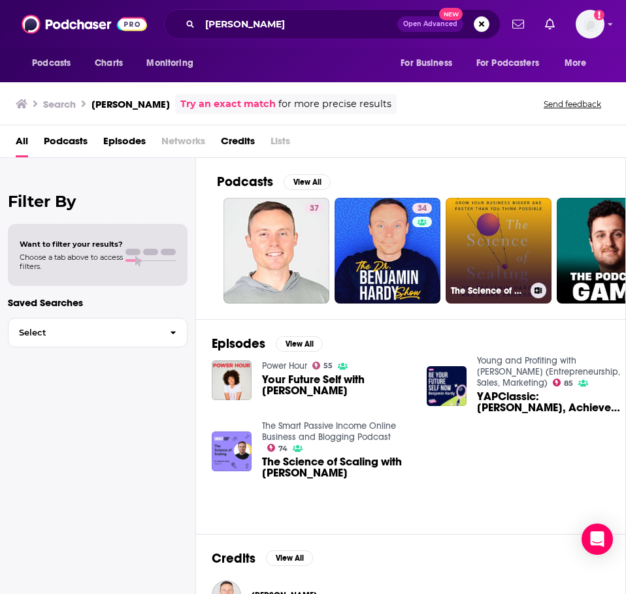
click at [464, 251] on link "The Science of Scaling Audiobook" at bounding box center [499, 251] width 106 height 106
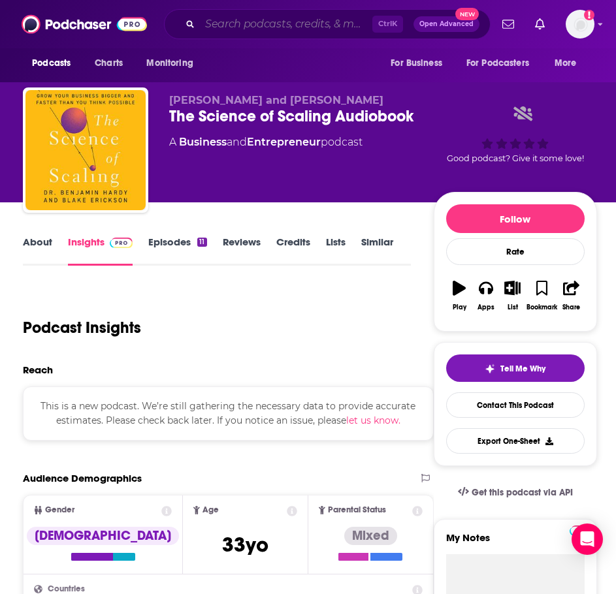
click at [243, 26] on input "Search podcasts, credits, & more..." at bounding box center [286, 24] width 172 height 21
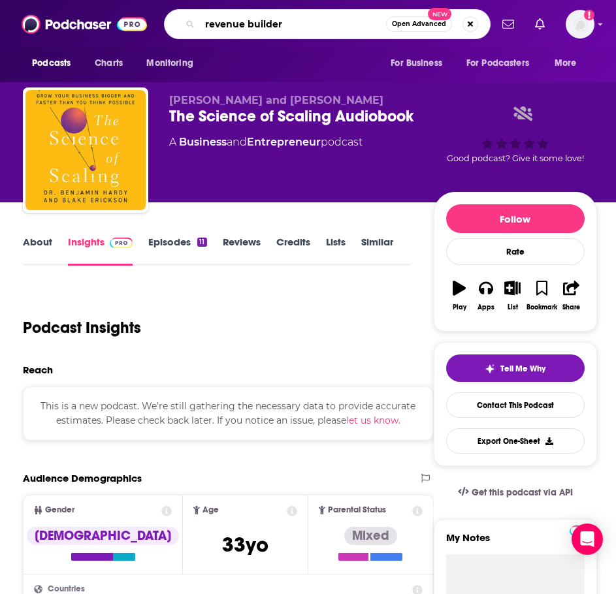
type input "revenue builders"
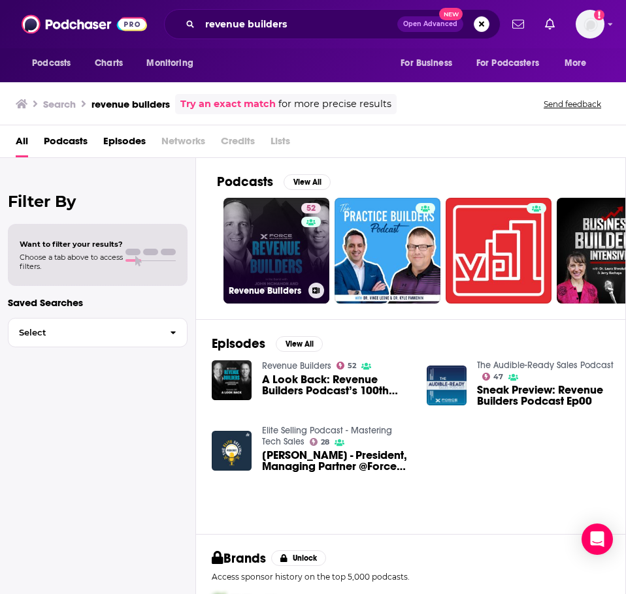
click at [264, 242] on link "52 Revenue Builders" at bounding box center [276, 251] width 106 height 106
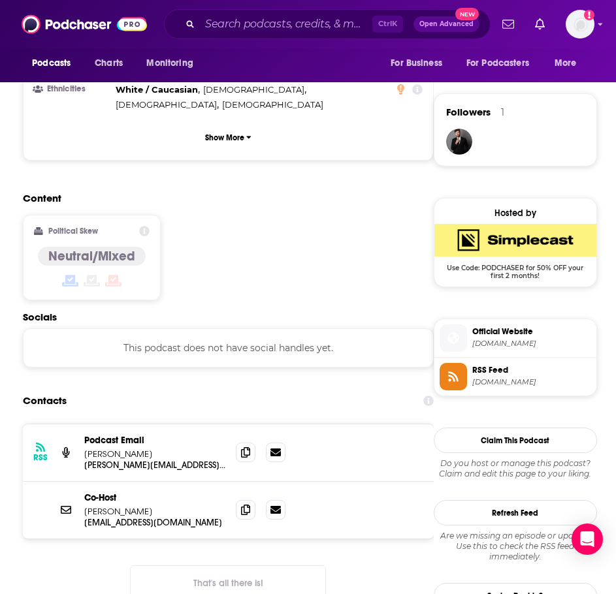
scroll to position [915, 0]
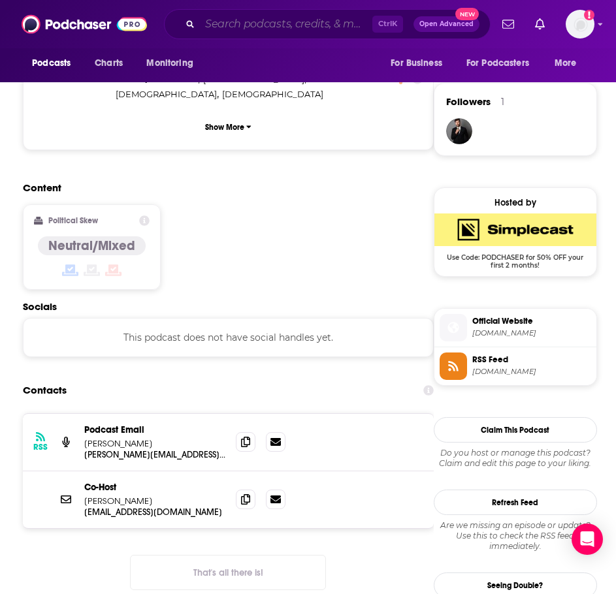
click at [242, 24] on input "Search podcasts, credits, & more..." at bounding box center [286, 24] width 172 height 21
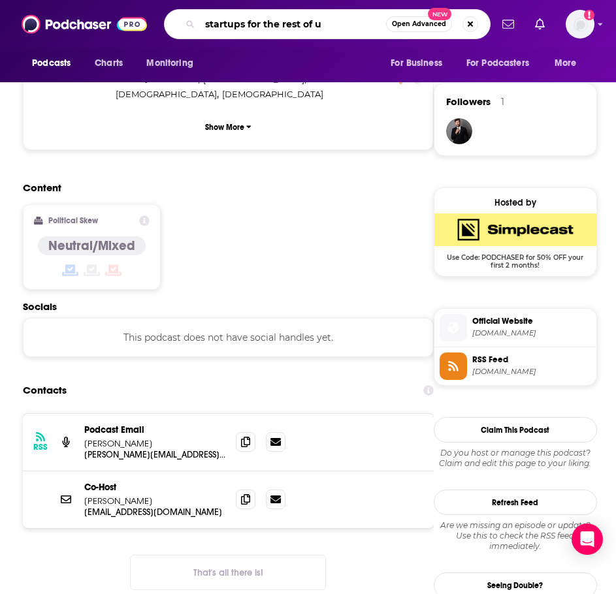
type input "startups for the rest of us"
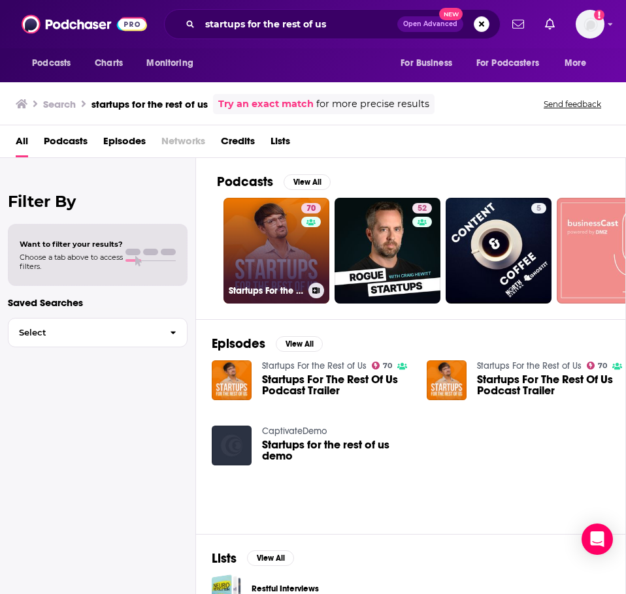
click at [250, 274] on link "70 Startups For the Rest of Us" at bounding box center [276, 251] width 106 height 106
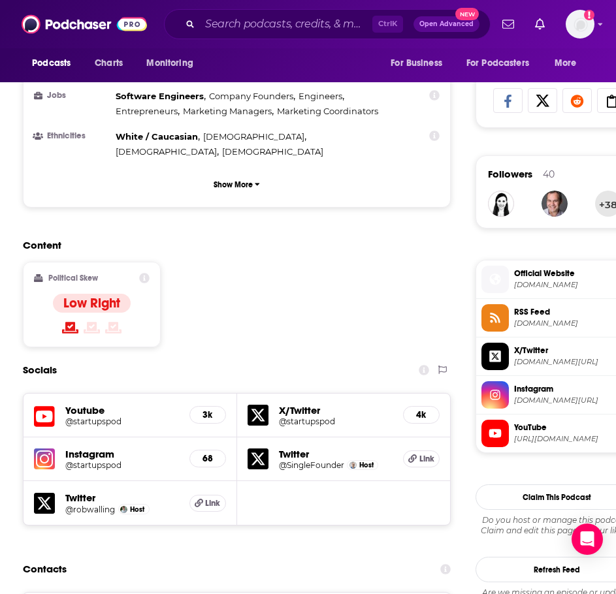
scroll to position [849, 0]
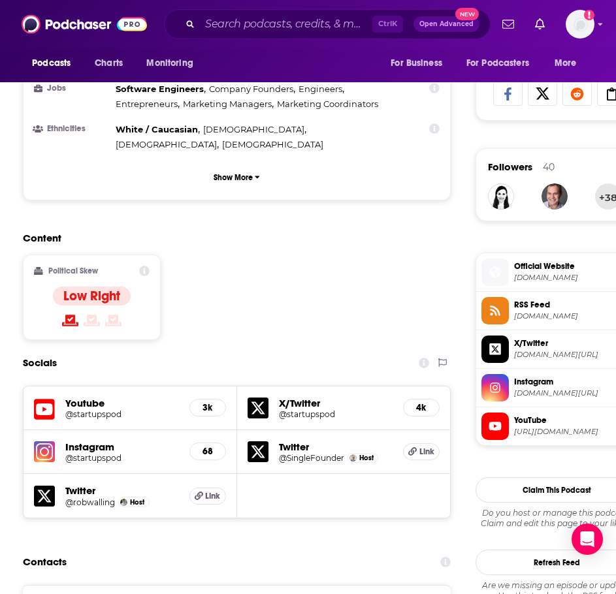
click at [106, 453] on h5 "@startupspod" at bounding box center [112, 458] width 94 height 10
click at [317, 29] on input "Search podcasts, credits, & more..." at bounding box center [286, 24] width 172 height 21
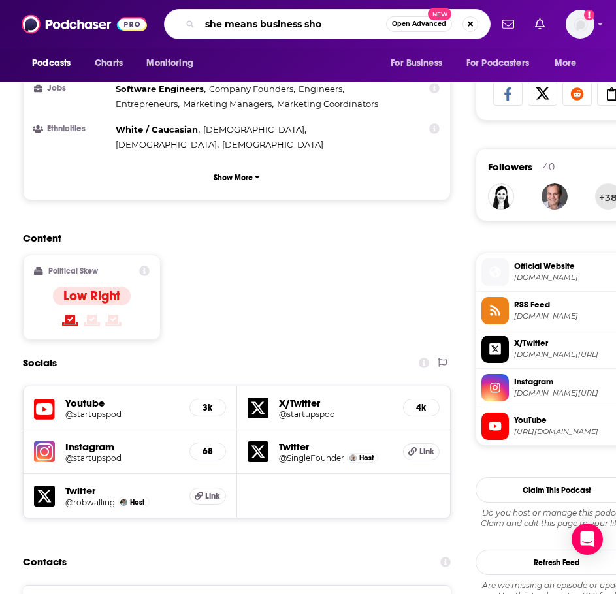
type input "she means business show"
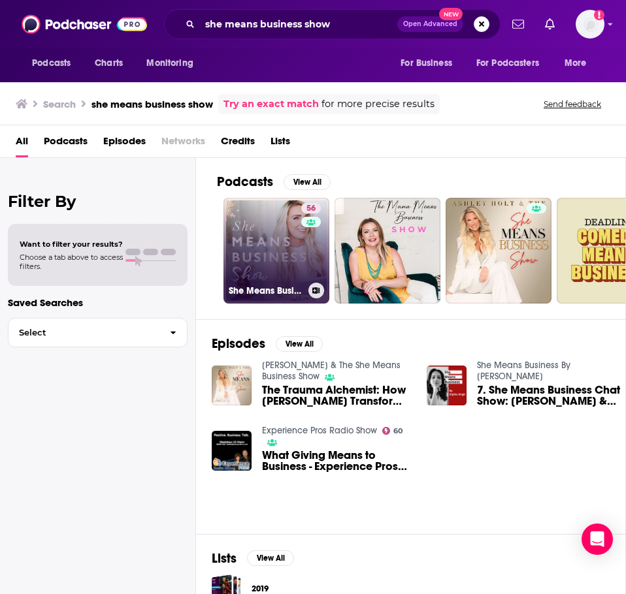
click at [258, 267] on link "56 She Means Business Show" at bounding box center [276, 251] width 106 height 106
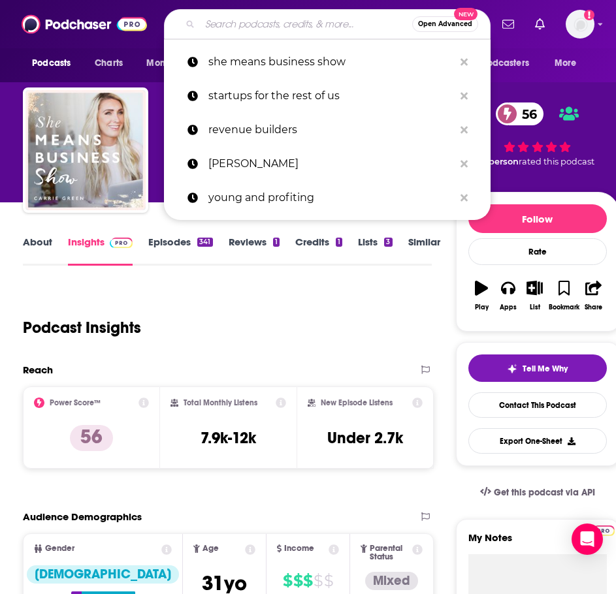
click at [310, 31] on input "Search podcasts, credits, & more..." at bounding box center [306, 24] width 212 height 21
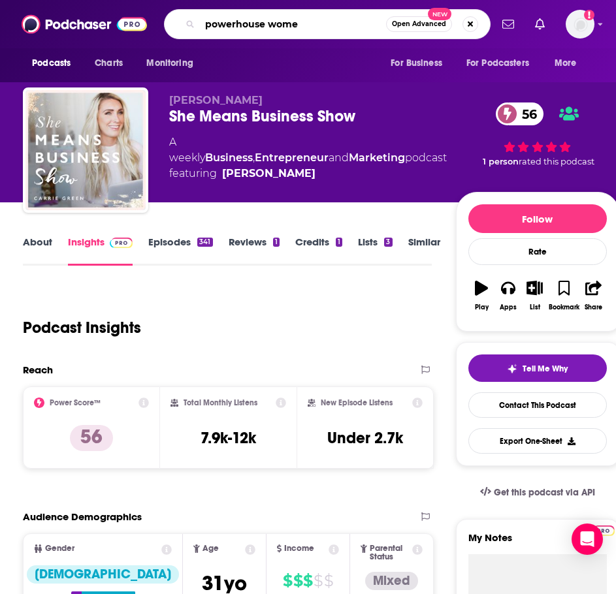
type input "powerhouse women"
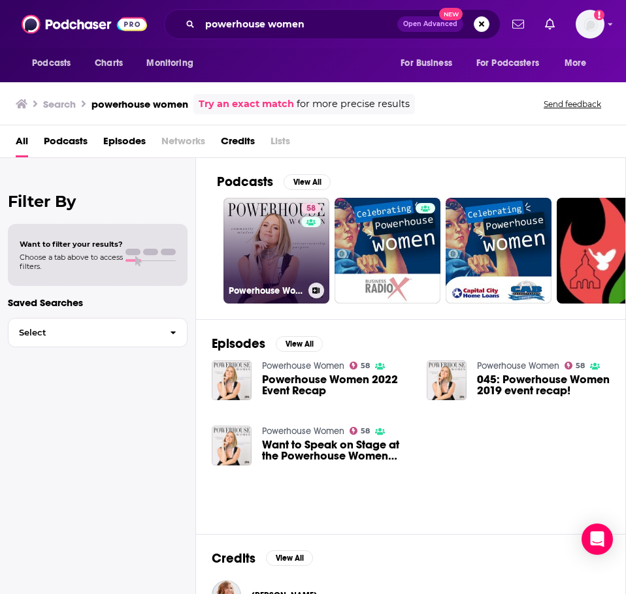
click at [270, 280] on link "58 Powerhouse Women" at bounding box center [276, 251] width 106 height 106
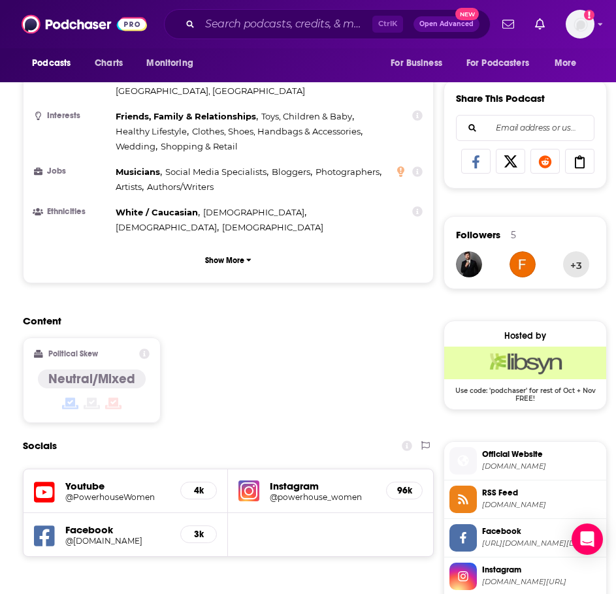
scroll to position [784, 0]
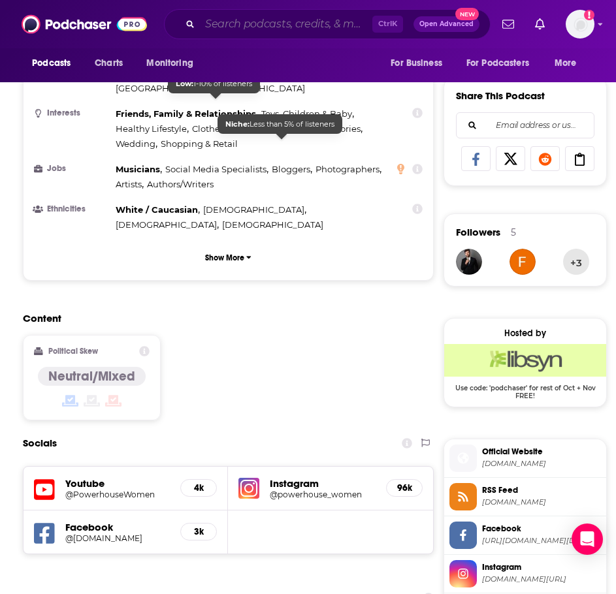
click at [269, 24] on input "Search podcasts, credits, & more..." at bounding box center [286, 24] width 172 height 21
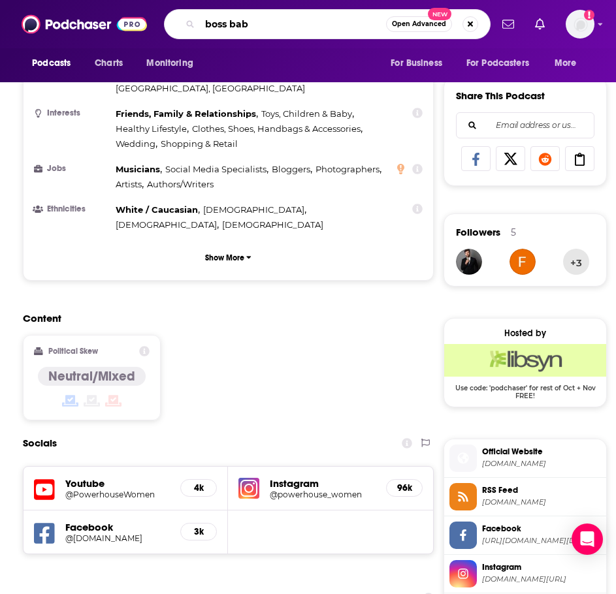
type input "boss babe"
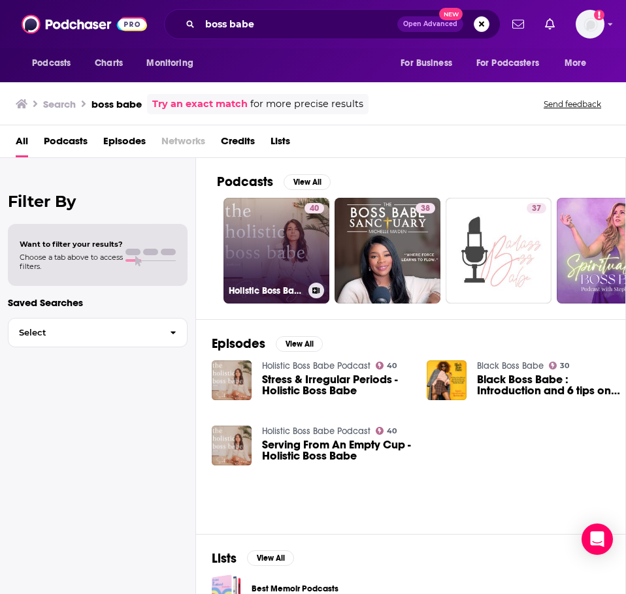
click at [270, 236] on link "40 Holistic Boss Babe Podcast" at bounding box center [276, 251] width 106 height 106
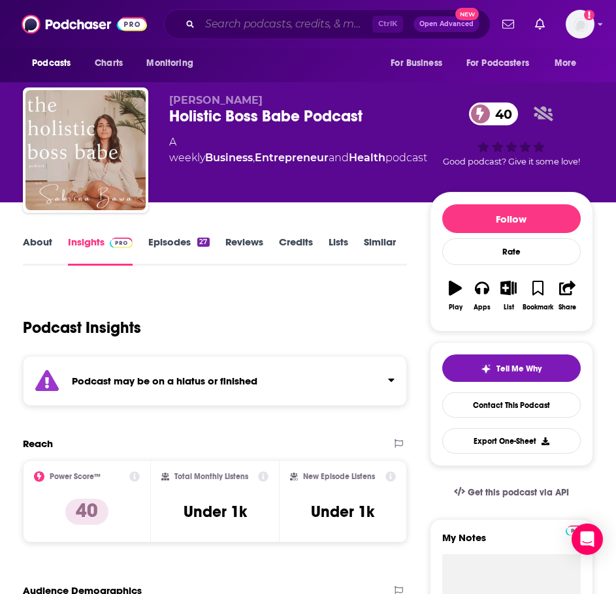
click at [214, 33] on input "Search podcasts, credits, & more..." at bounding box center [286, 24] width 172 height 21
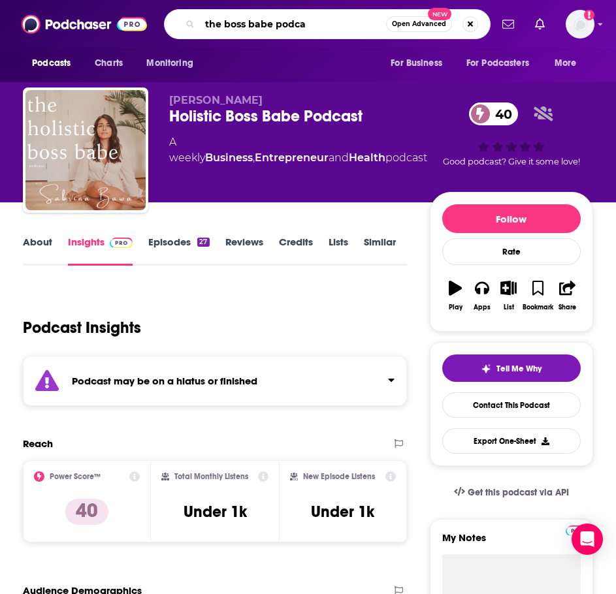
type input "the boss babe podcas"
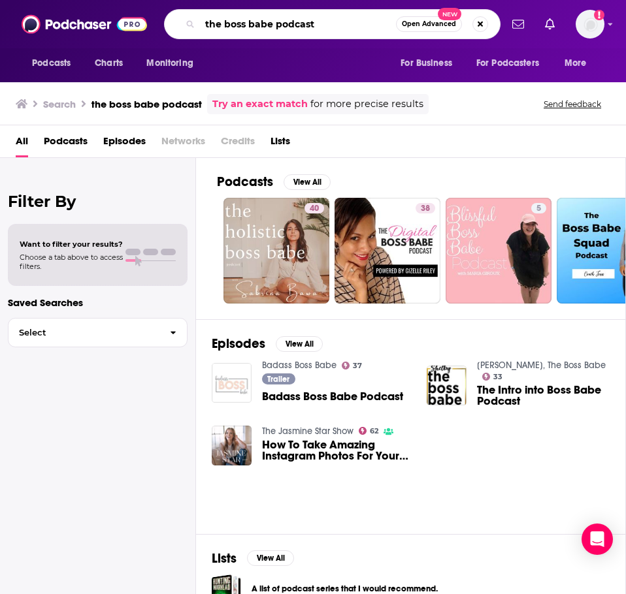
drag, startPoint x: 317, startPoint y: 25, endPoint x: 208, endPoint y: 35, distance: 109.6
click at [208, 35] on div "the boss babe podcast Open Advanced New" at bounding box center [332, 24] width 336 height 30
type input "t"
type input "bossbabe"
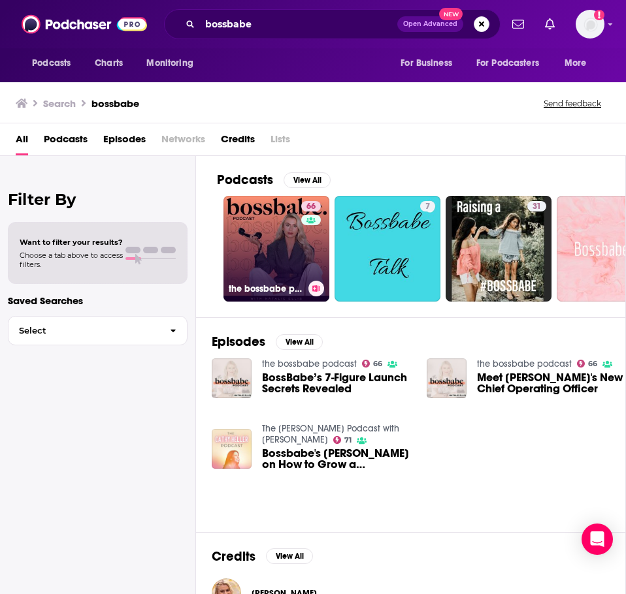
click at [282, 261] on link "66 the bossbabe podcast" at bounding box center [276, 249] width 106 height 106
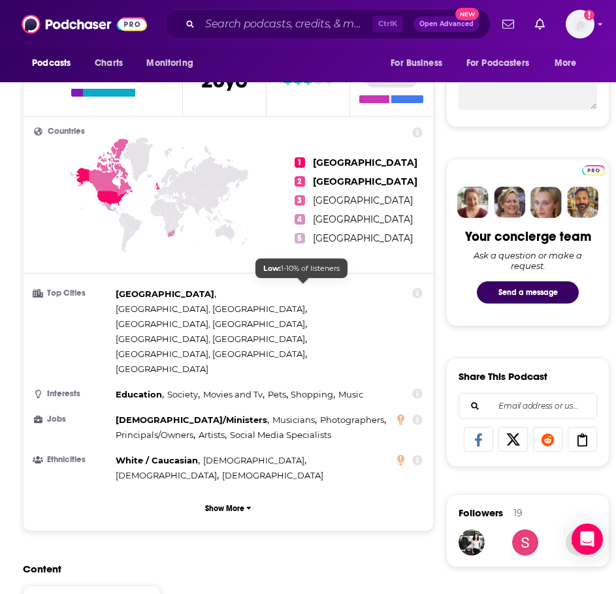
scroll to position [784, 0]
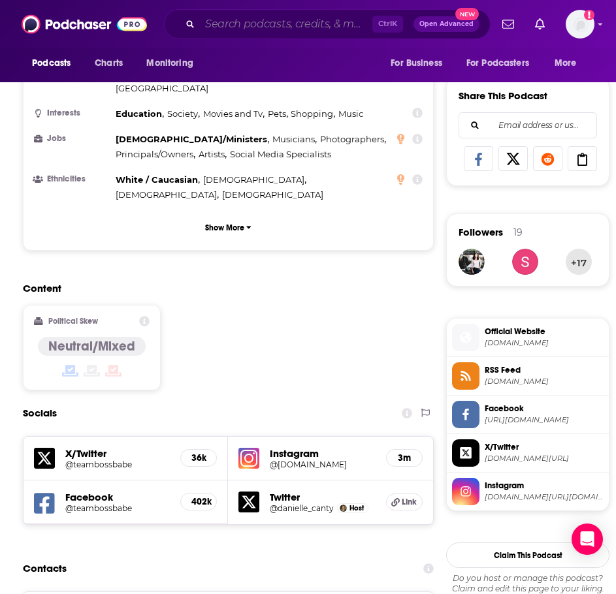
click at [255, 22] on input "Search podcasts, credits, & more..." at bounding box center [286, 24] width 172 height 21
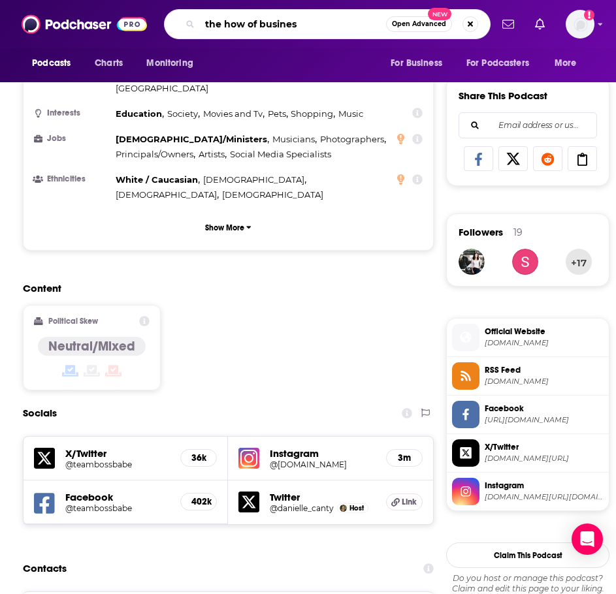
type input "the how of business"
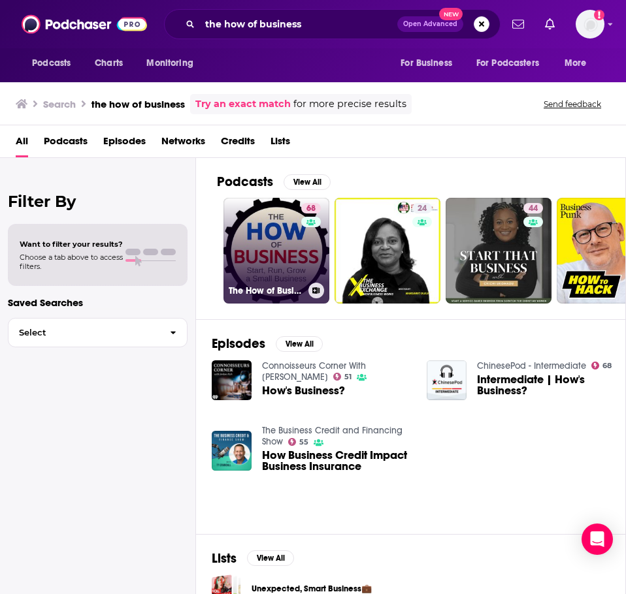
click at [255, 223] on link "68 The How of Business - How to start, run, grow and exit a small business." at bounding box center [276, 251] width 106 height 106
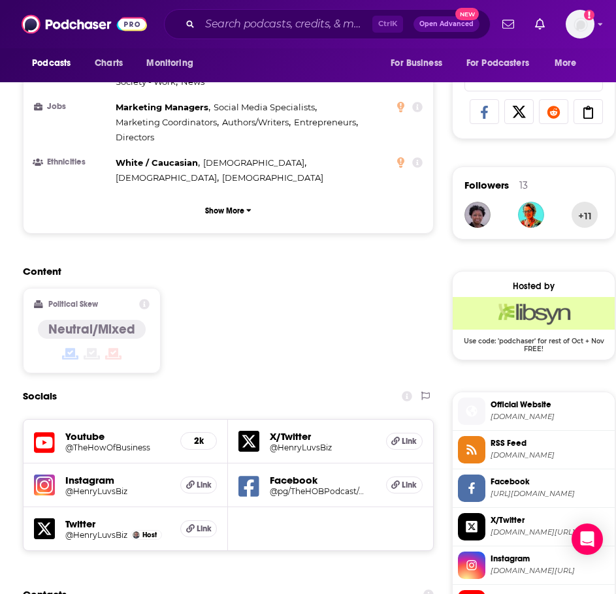
scroll to position [849, 0]
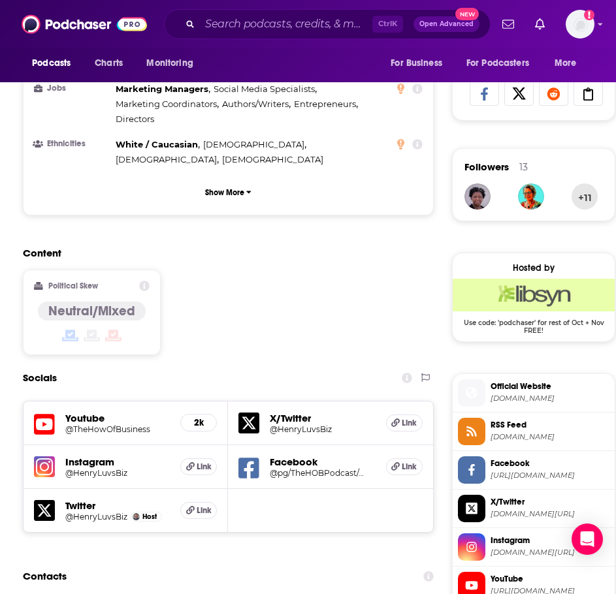
click at [105, 456] on h5 "Instagram" at bounding box center [117, 462] width 105 height 12
click at [105, 468] on h5 "@HenryLuvsBiz" at bounding box center [112, 473] width 94 height 10
click at [293, 31] on input "Search podcasts, credits, & more..." at bounding box center [286, 24] width 172 height 21
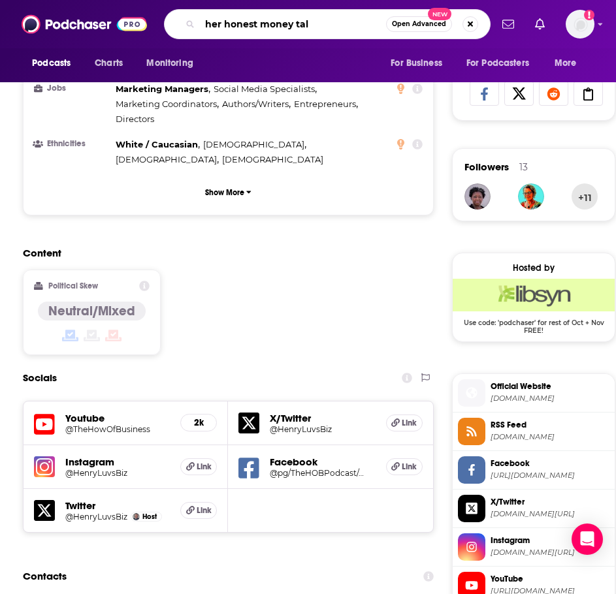
type input "her honest money talk"
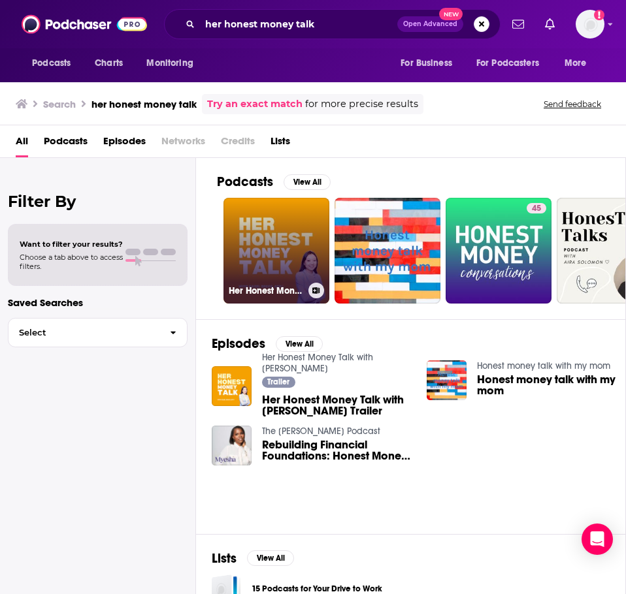
click at [274, 235] on link "Her Honest Money Talk with Hazel Secco" at bounding box center [276, 251] width 106 height 106
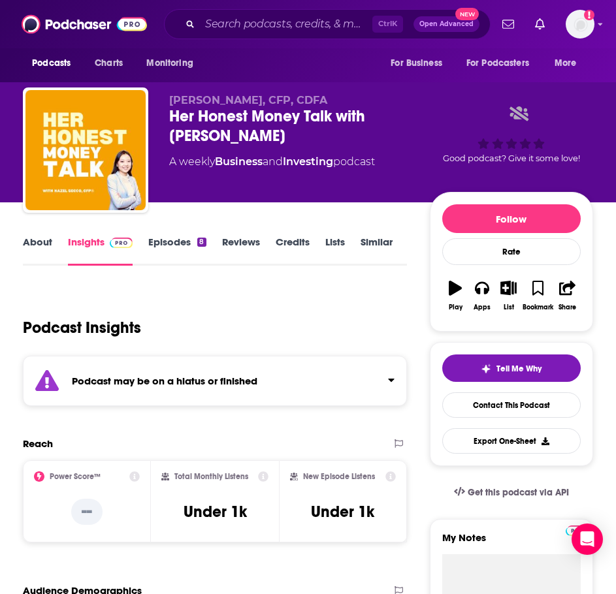
click at [316, 400] on div "Podcast may be on a hiatus or finished" at bounding box center [215, 381] width 384 height 50
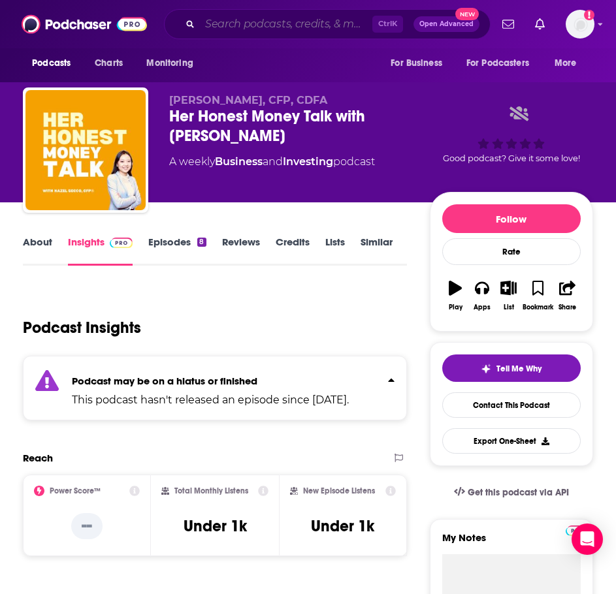
click at [293, 33] on input "Search podcasts, credits, & more..." at bounding box center [286, 24] width 172 height 21
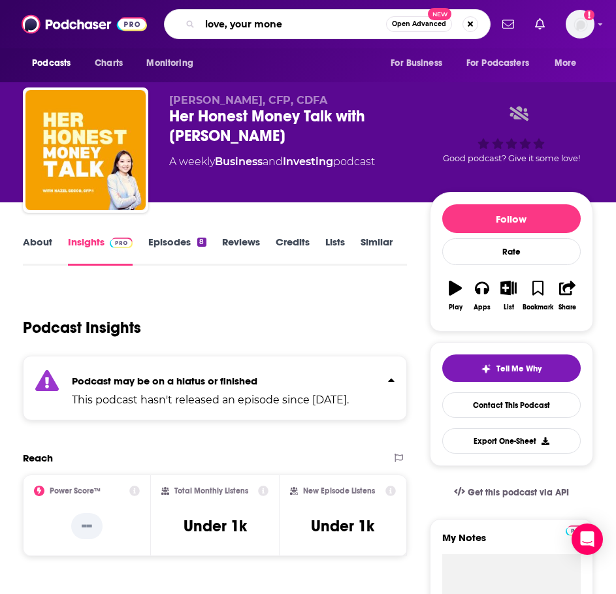
type input "love, your money"
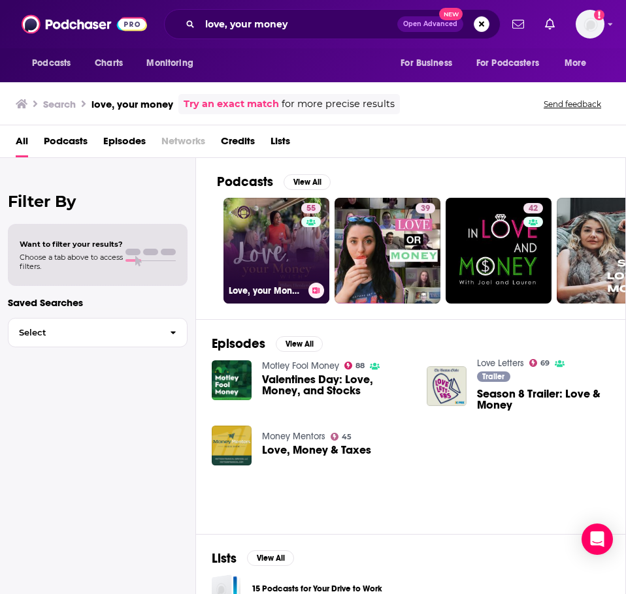
click at [264, 236] on link "55 Love, your Money - Wealth, Money, and Financial Advisor for Women" at bounding box center [276, 251] width 106 height 106
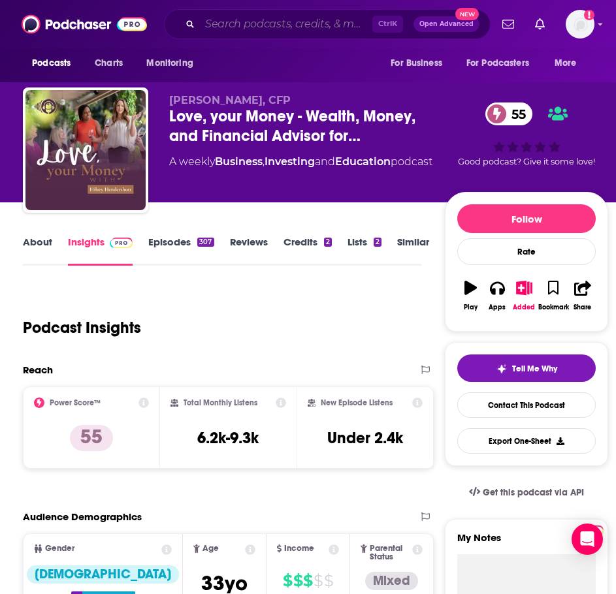
click at [248, 31] on input "Search podcasts, credits, & more..." at bounding box center [286, 24] width 172 height 21
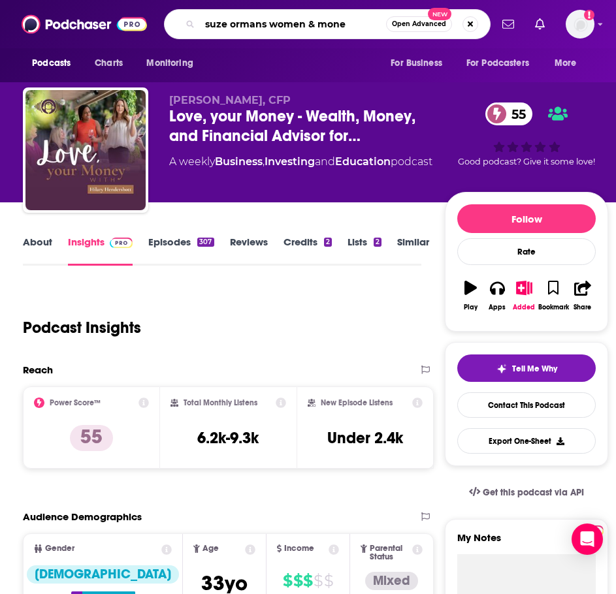
type input "suze ormans women & money"
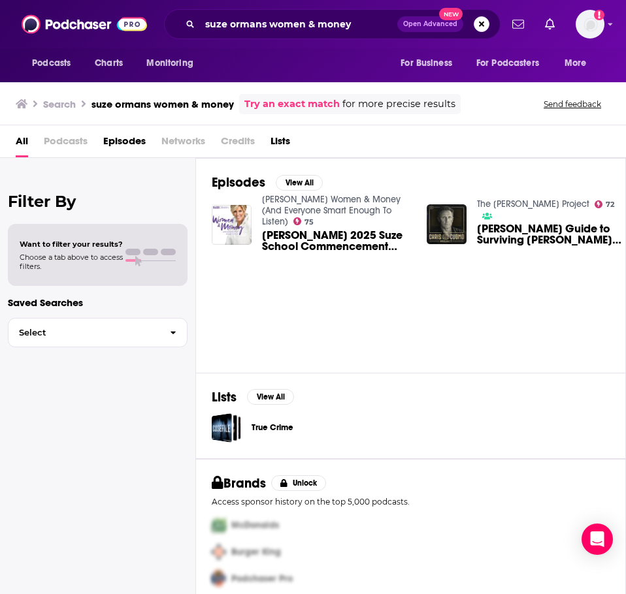
click at [310, 206] on link "Suze Orman's Women & Money (And Everyone Smart Enough To Listen)" at bounding box center [331, 210] width 138 height 33
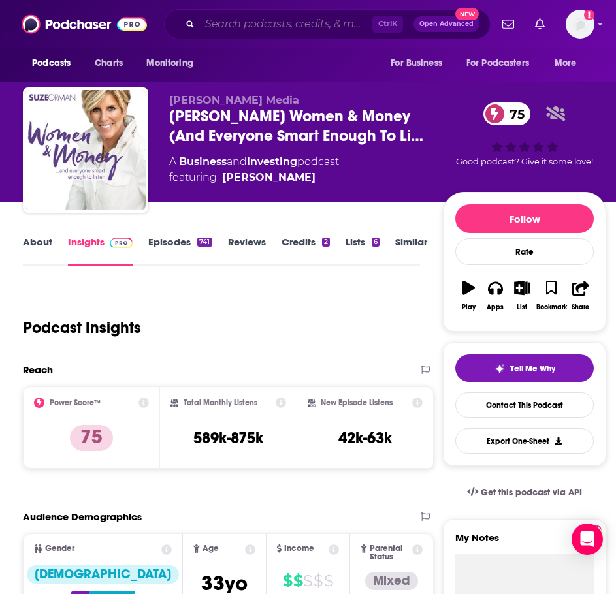
click at [265, 24] on input "Search podcasts, credits, & more..." at bounding box center [286, 24] width 172 height 21
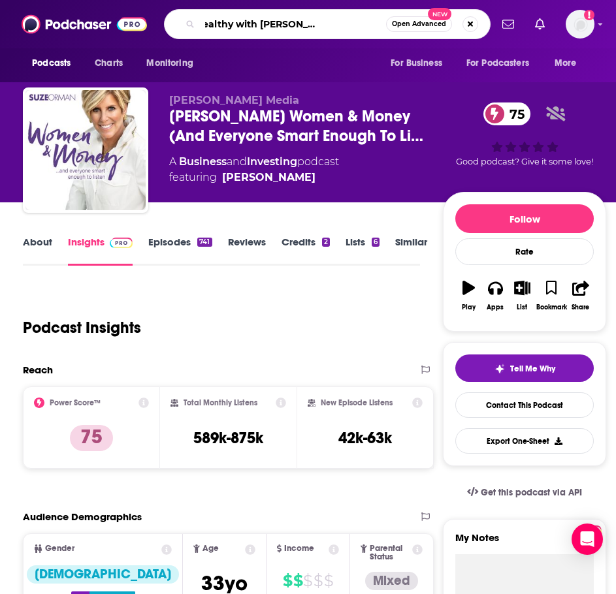
type input "becoming wealthy with michelle and sophia bosch"
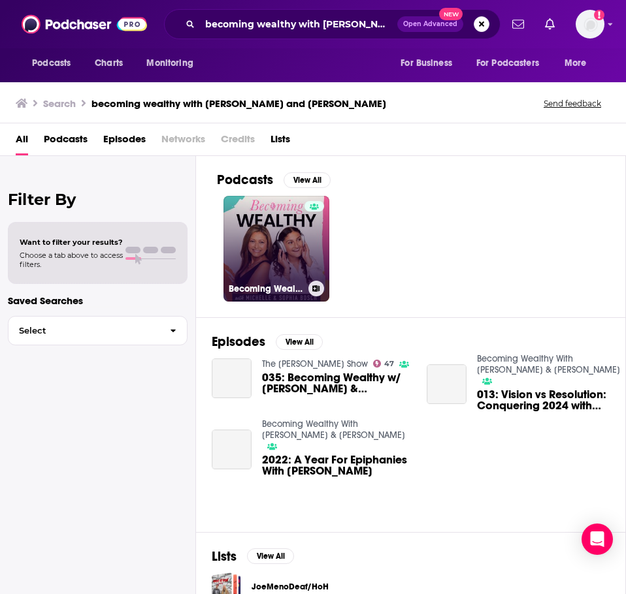
click at [260, 274] on link "Becoming Wealthy With Michelle & Sophia Bosch" at bounding box center [276, 249] width 106 height 106
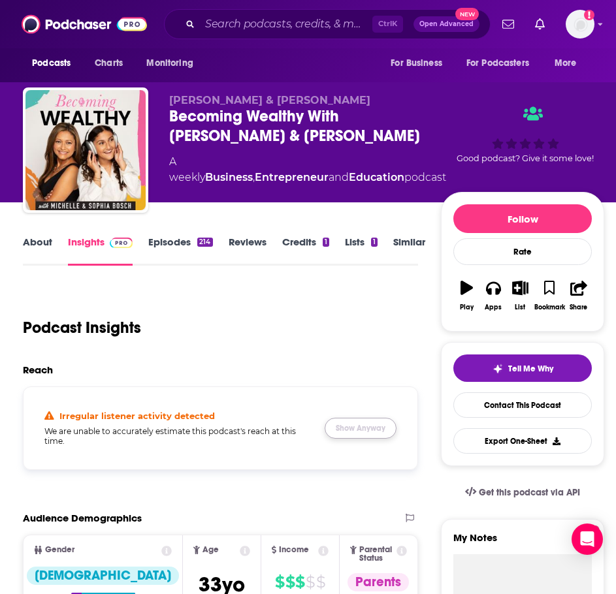
click at [344, 430] on button "Show Anyway" at bounding box center [361, 428] width 72 height 21
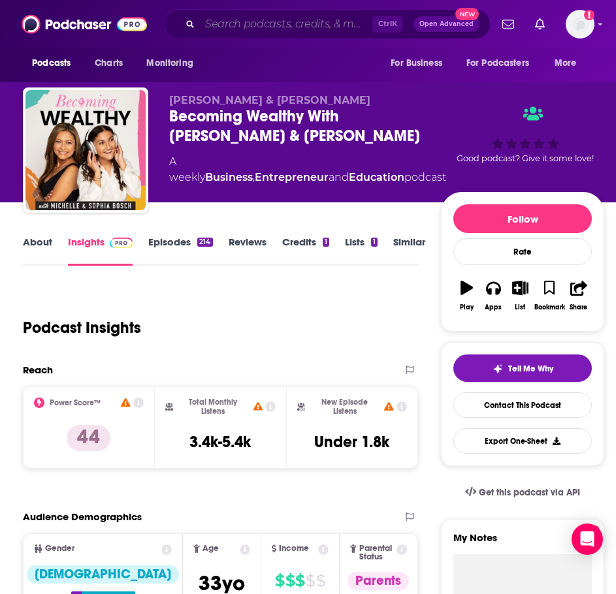
click at [241, 20] on input "Search podcasts, credits, & more..." at bounding box center [286, 24] width 172 height 21
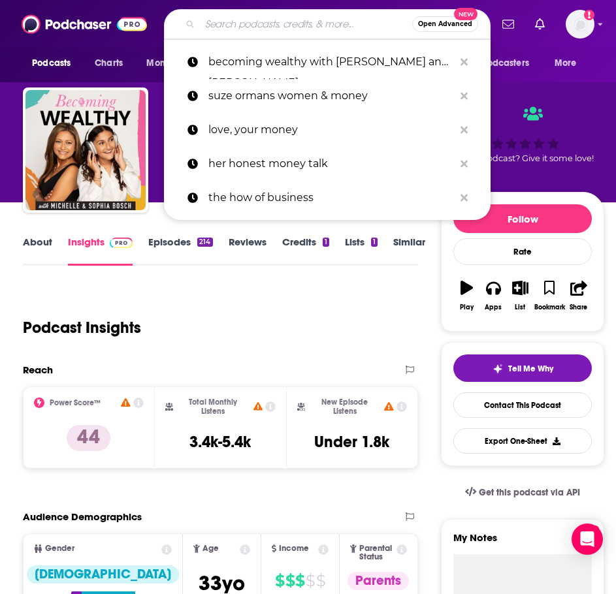
click at [241, 20] on input "Search podcasts, credits, & more..." at bounding box center [306, 24] width 212 height 21
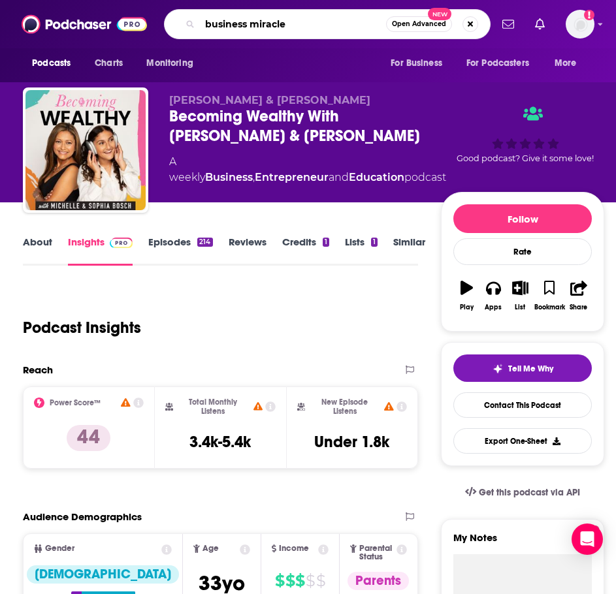
type input "business miracles"
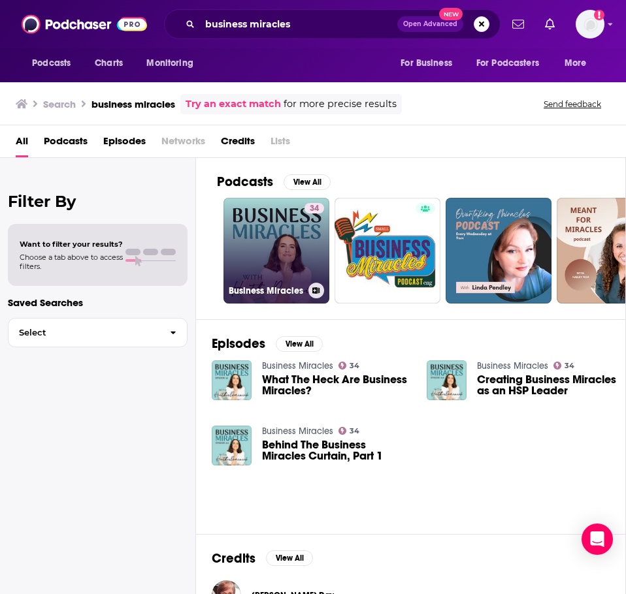
click at [257, 231] on link "34 Business Miracles" at bounding box center [276, 251] width 106 height 106
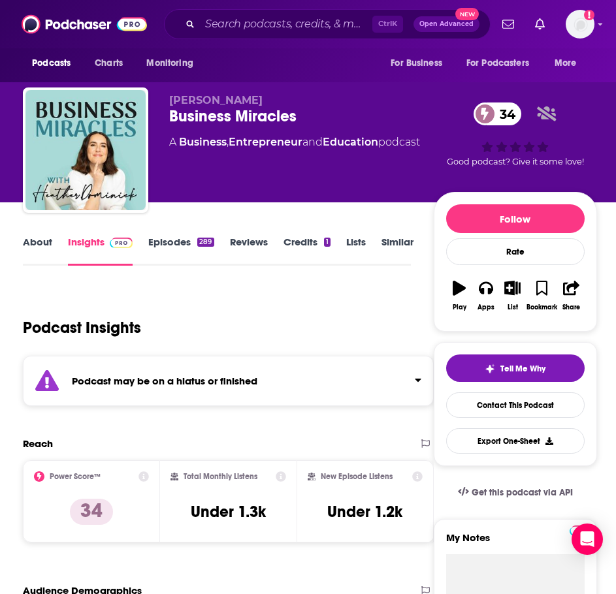
click at [268, 401] on div "Podcast may be on a hiatus or finished" at bounding box center [228, 381] width 411 height 50
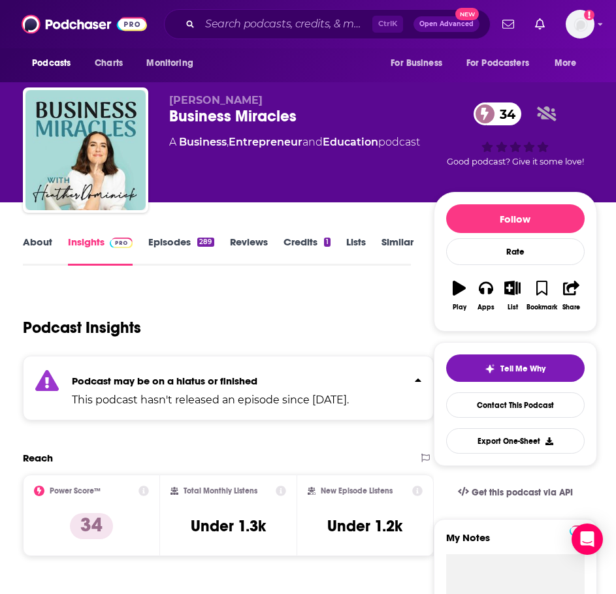
click at [202, 249] on link "Episodes 289" at bounding box center [180, 251] width 65 height 30
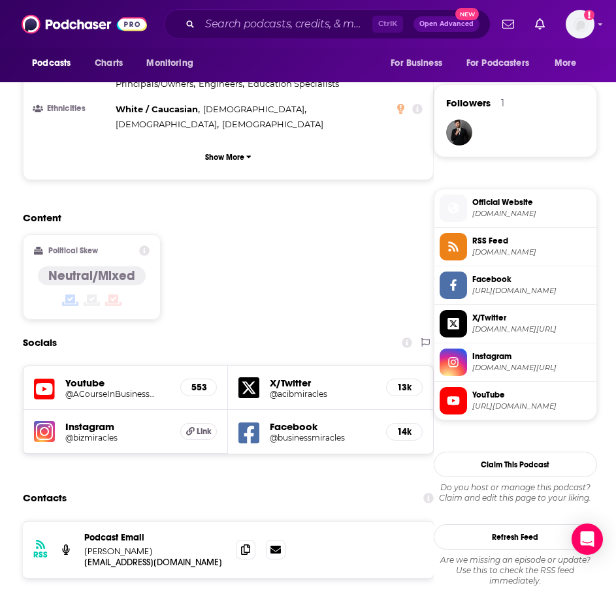
scroll to position [915, 0]
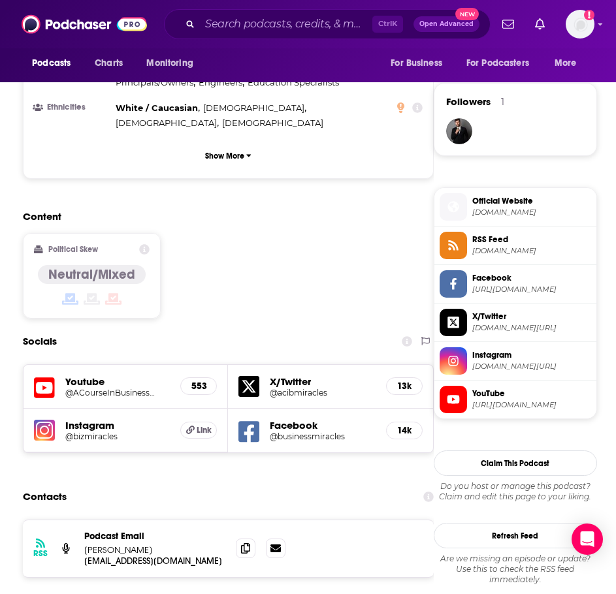
click at [79, 432] on h5 "@bizmiracles" at bounding box center [112, 437] width 94 height 10
click at [266, 32] on input "Search podcasts, credits, & more..." at bounding box center [286, 24] width 172 height 21
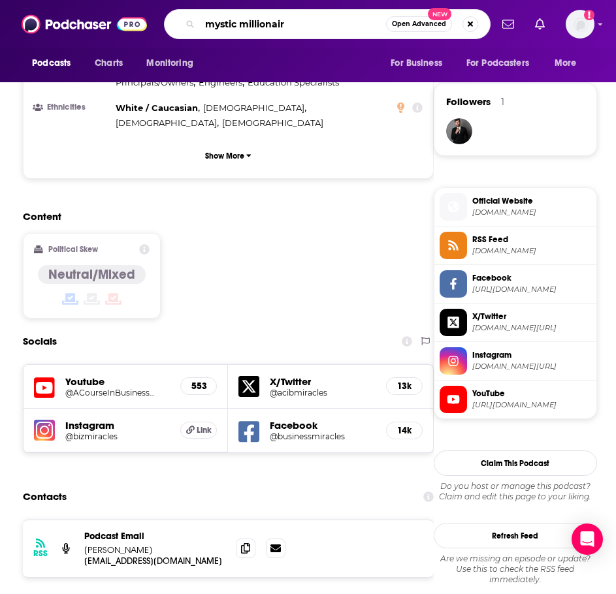
type input "mystic millionaire"
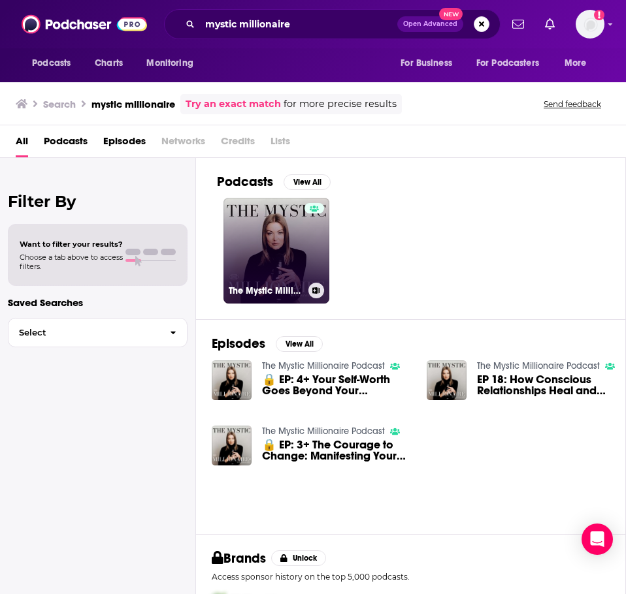
click at [265, 262] on link "The Mystic Millionaire Podcast" at bounding box center [276, 251] width 106 height 106
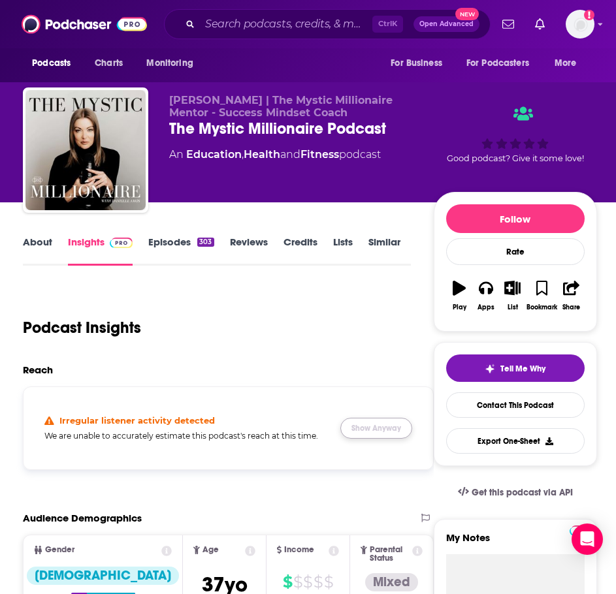
click at [368, 431] on button "Show Anyway" at bounding box center [376, 428] width 72 height 21
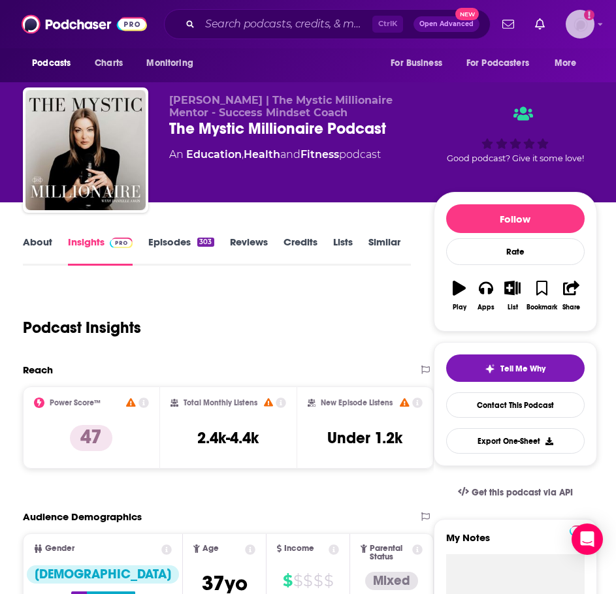
click at [590, 24] on img "Logged in as ILATeam" at bounding box center [580, 24] width 29 height 29
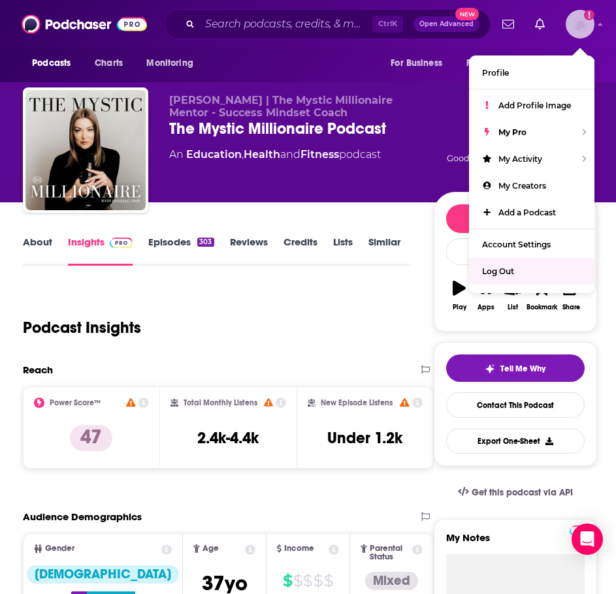
click at [526, 272] on div "Log Out" at bounding box center [531, 271] width 125 height 27
